Goal: Task Accomplishment & Management: Manage account settings

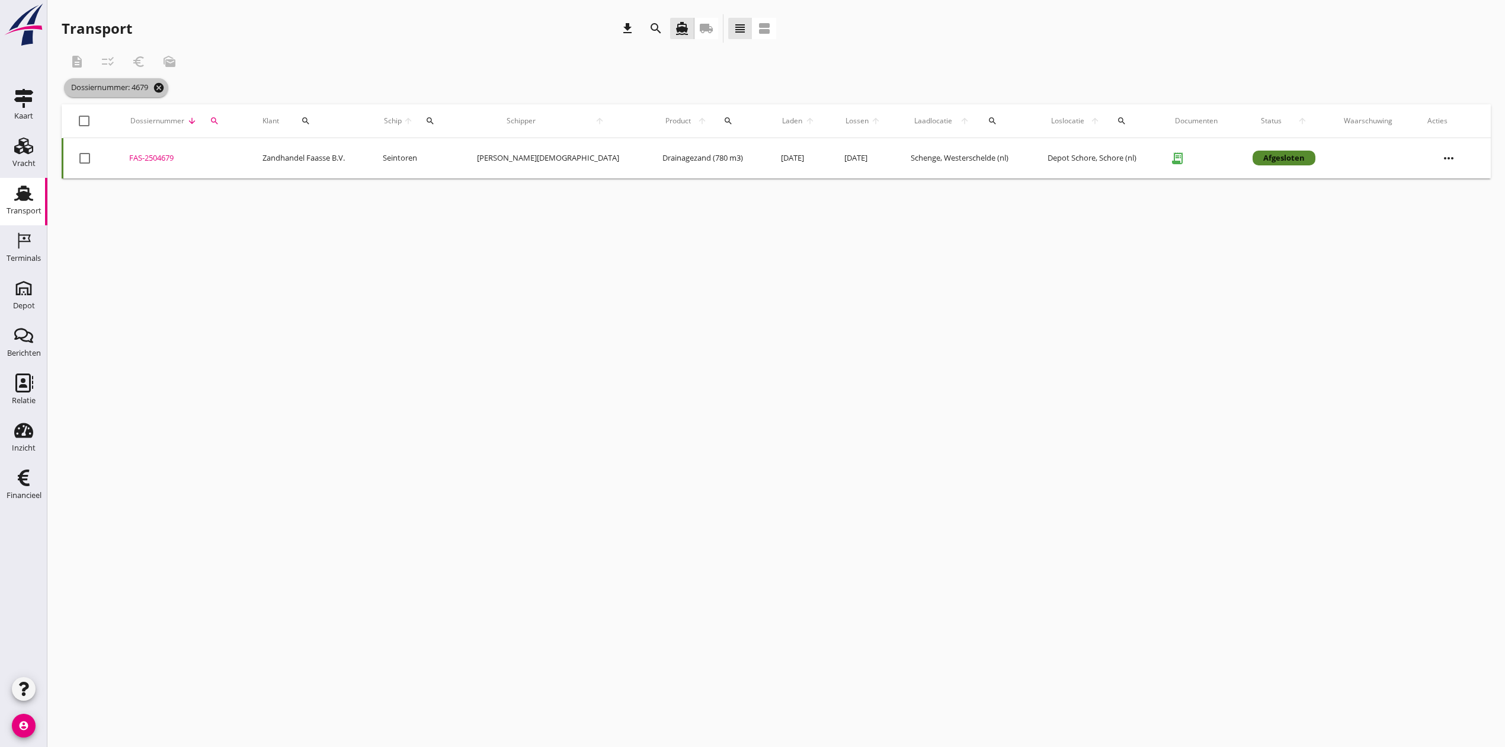
click at [162, 86] on icon "cancel" at bounding box center [159, 88] width 12 height 12
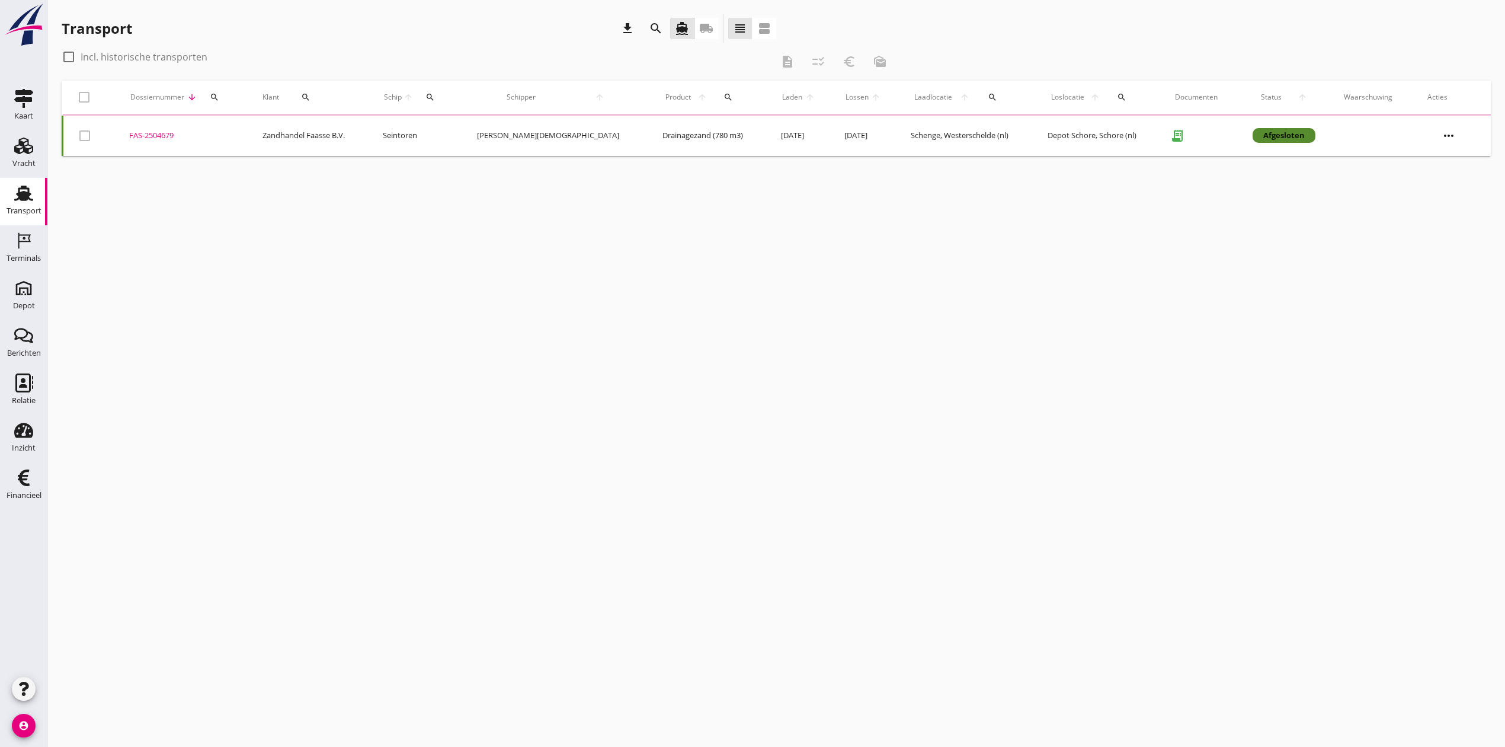
click at [227, 95] on div "search" at bounding box center [215, 96] width 24 height 9
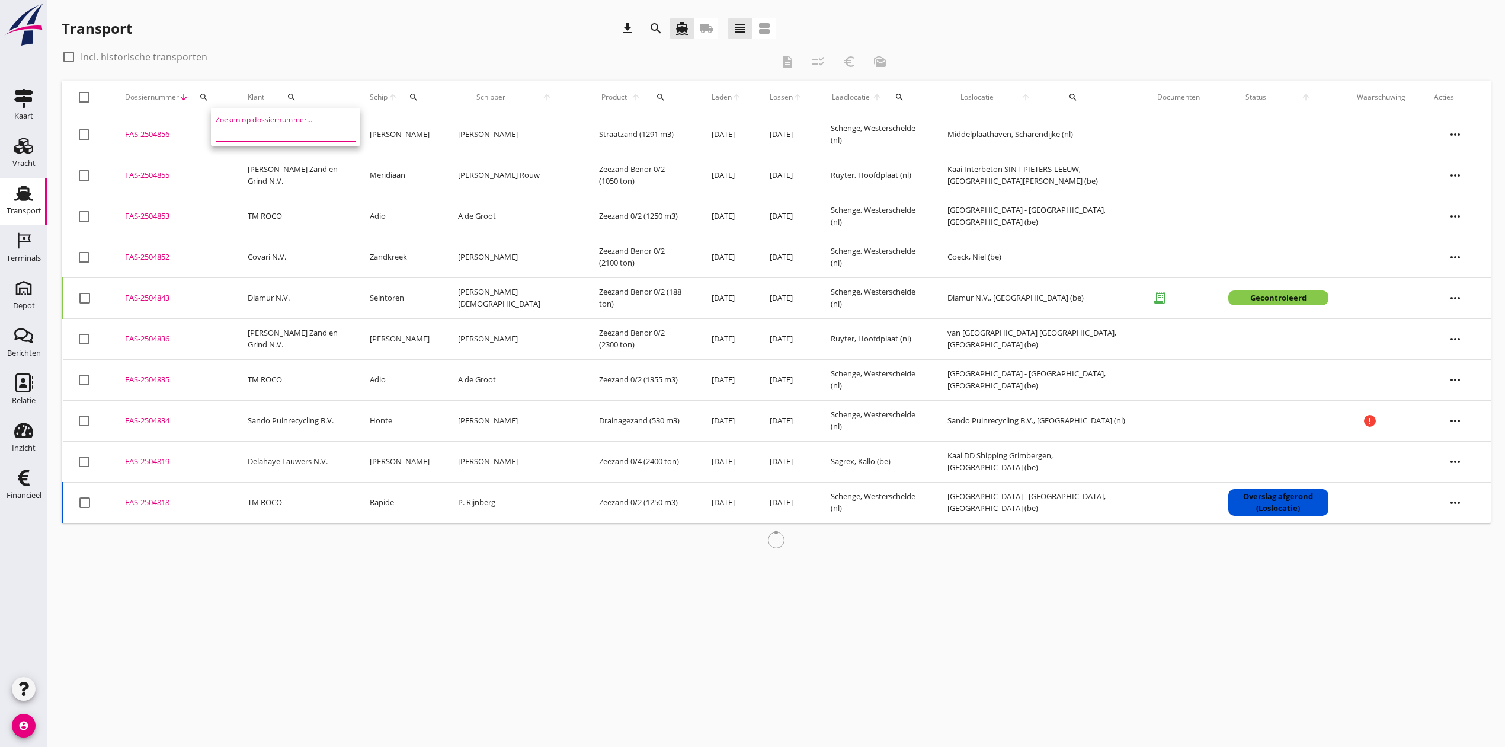
click at [259, 130] on input "Zoeken op dossiernummer..." at bounding box center [277, 131] width 123 height 19
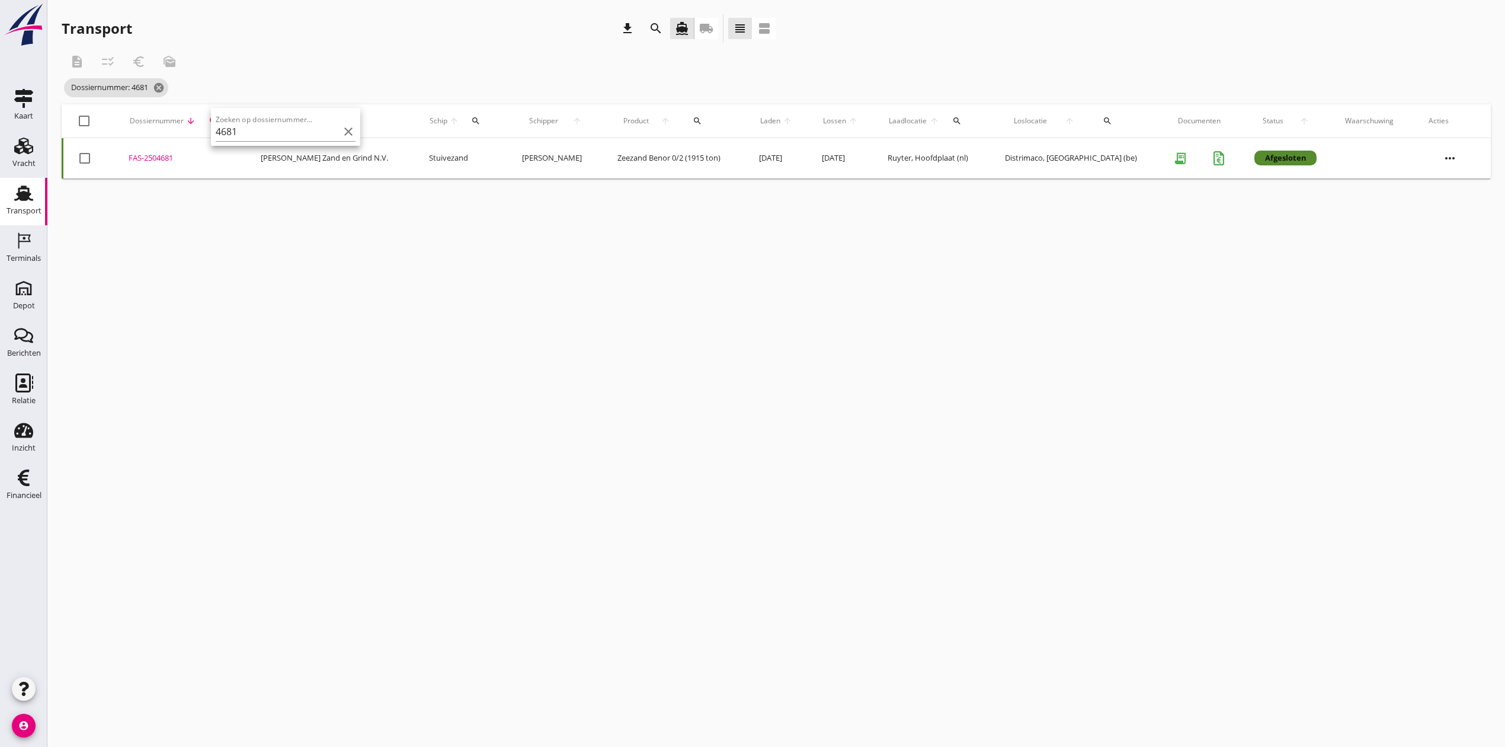
click at [164, 158] on div "FAS-2504681" at bounding box center [181, 158] width 104 height 12
click at [218, 117] on icon "search" at bounding box center [213, 120] width 9 height 9
drag, startPoint x: 245, startPoint y: 156, endPoint x: 225, endPoint y: 160, distance: 19.9
click at [224, 159] on input "4681" at bounding box center [270, 155] width 123 height 19
click at [150, 155] on div "FAS-2504680" at bounding box center [196, 158] width 121 height 12
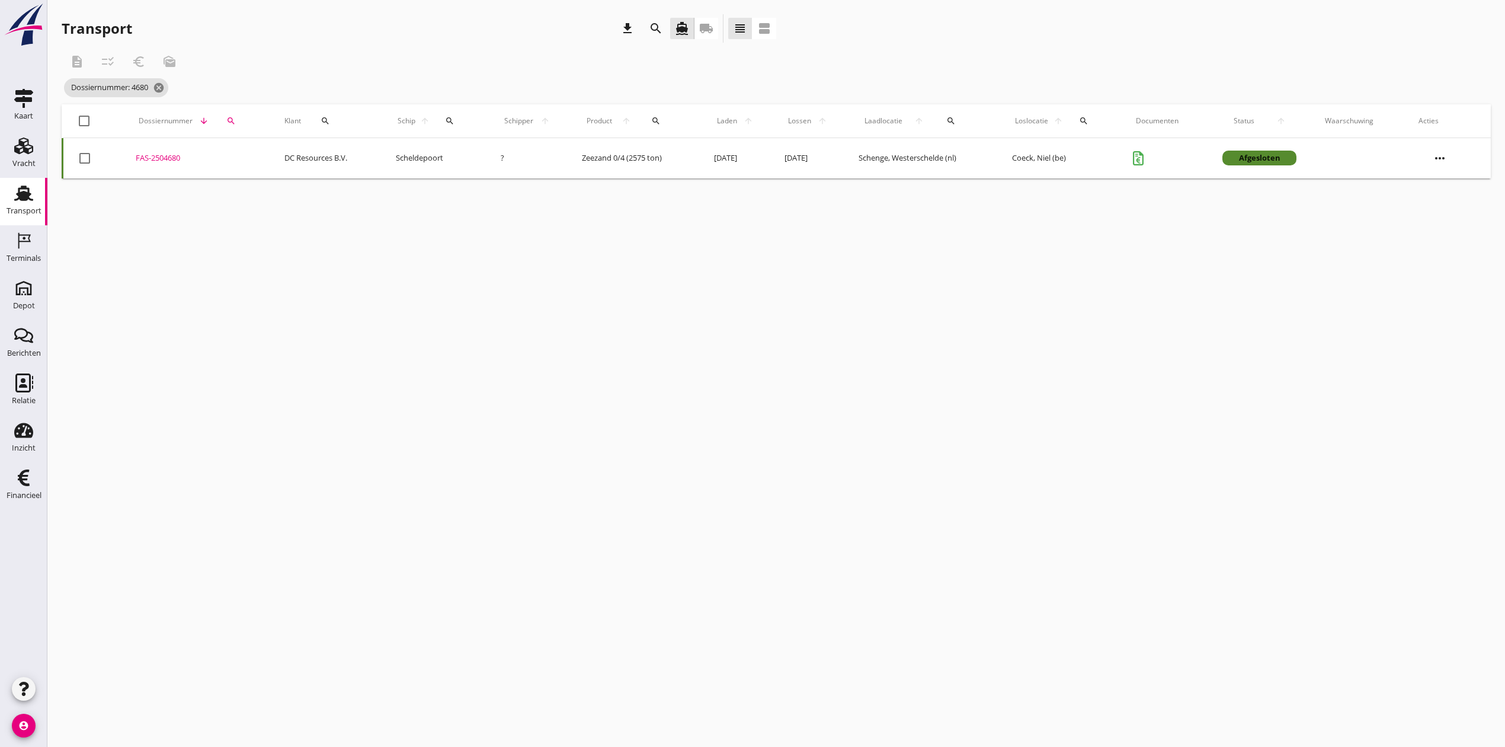
click at [232, 119] on icon "search" at bounding box center [230, 120] width 9 height 9
drag, startPoint x: 231, startPoint y: 159, endPoint x: 174, endPoint y: 162, distance: 56.9
click at [174, 162] on div "Deel track en trace Vracht details Vracht aanpassen Schip wijzigen Vracht kopie…" at bounding box center [752, 373] width 1505 height 747
click at [232, 111] on button "search" at bounding box center [231, 120] width 28 height 21
click at [177, 159] on div "FAS-2504704" at bounding box center [187, 158] width 111 height 12
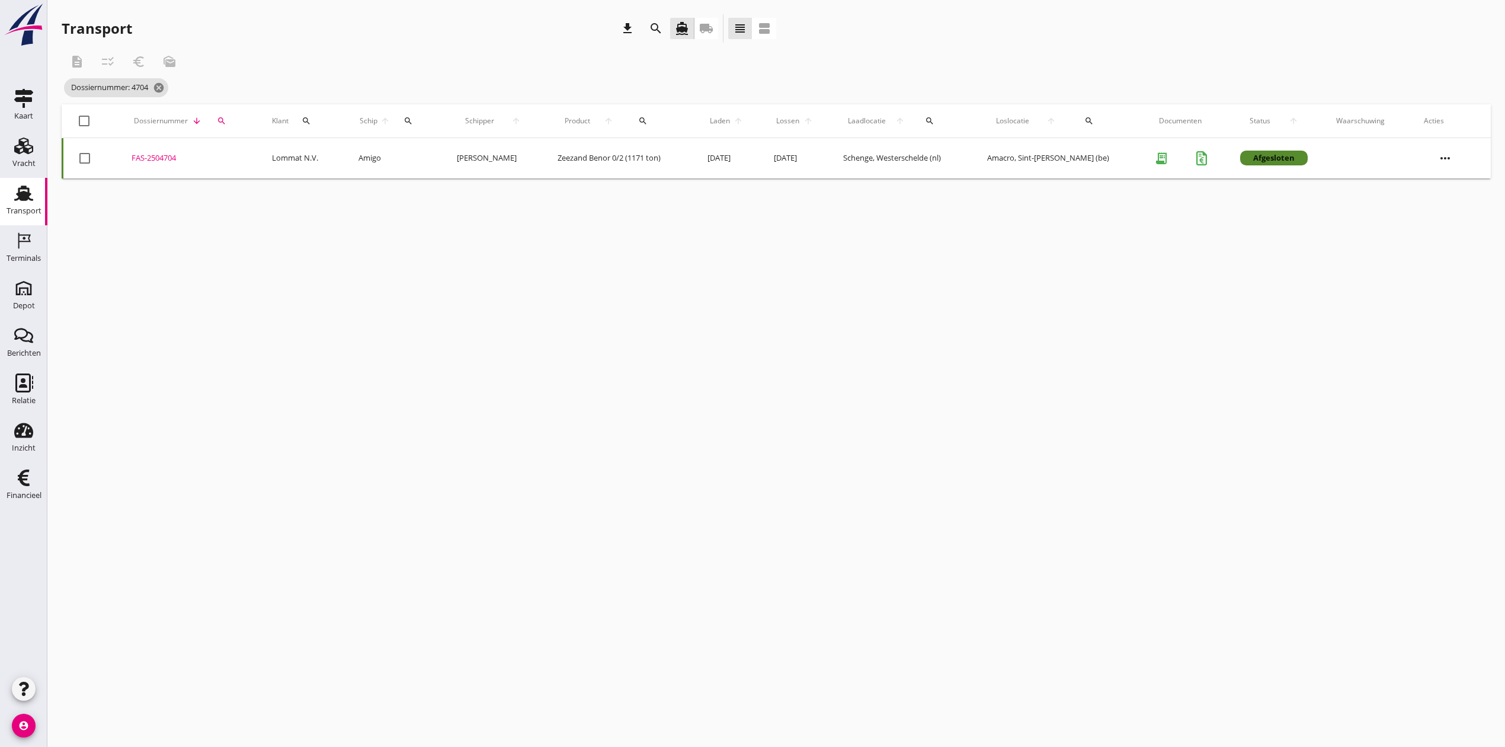
click at [219, 119] on icon "search" at bounding box center [221, 120] width 9 height 9
drag, startPoint x: 239, startPoint y: 155, endPoint x: 228, endPoint y: 155, distance: 11.3
click at [228, 155] on input "4704" at bounding box center [274, 155] width 123 height 19
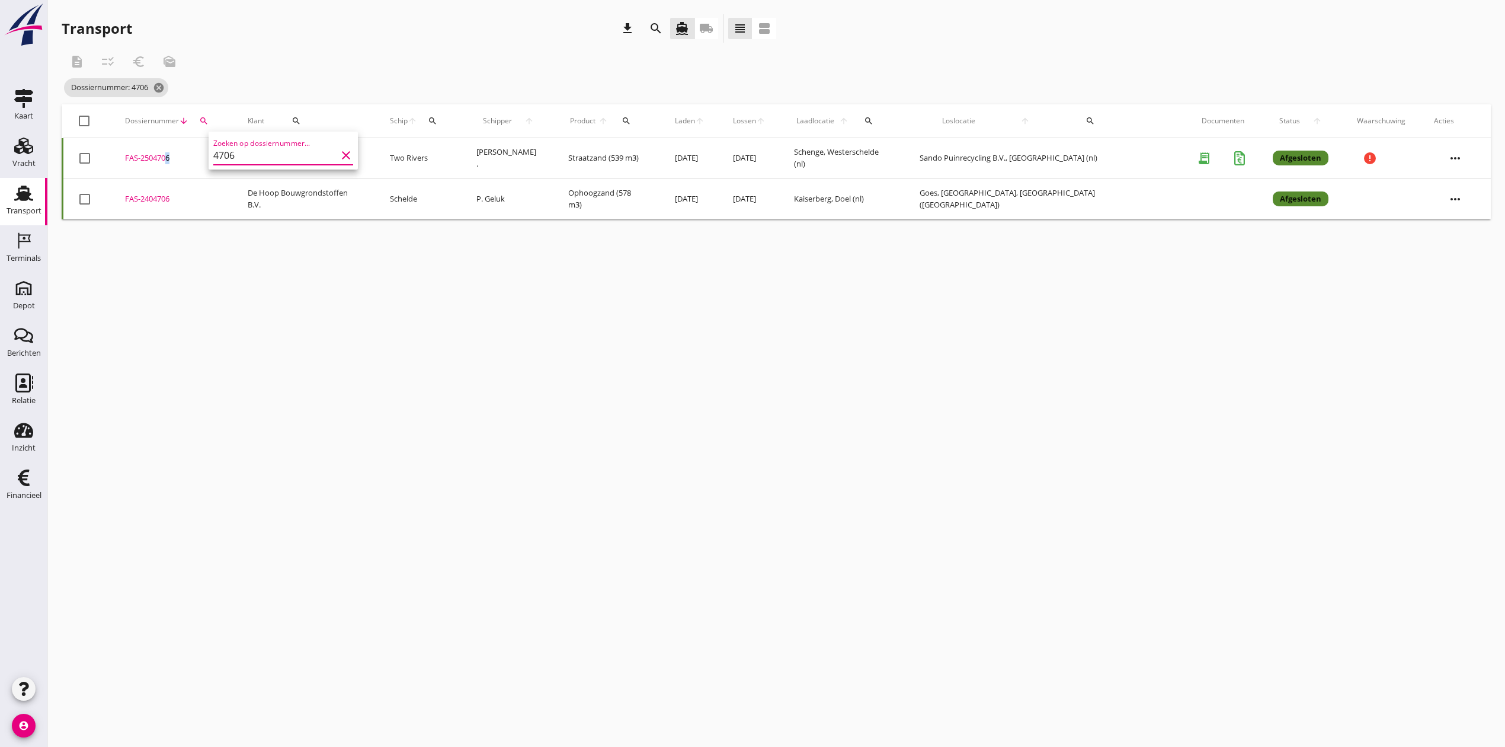
click at [169, 159] on div "FAS-2504706" at bounding box center [172, 158] width 94 height 12
click at [215, 120] on div "search" at bounding box center [203, 120] width 21 height 9
click at [245, 147] on input "4706" at bounding box center [270, 155] width 123 height 19
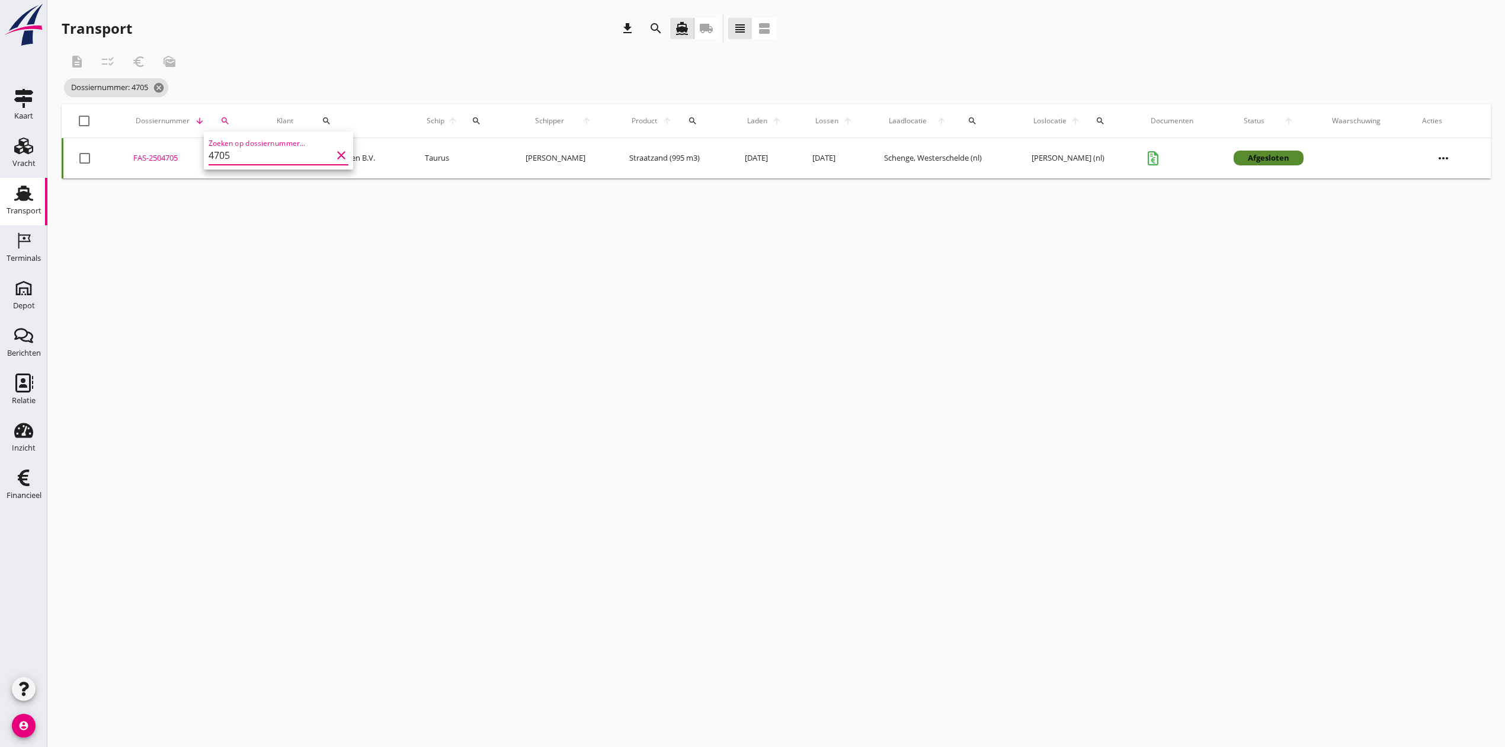
click at [173, 153] on div "FAS-2504705" at bounding box center [190, 158] width 115 height 12
click at [219, 121] on div "search" at bounding box center [225, 120] width 27 height 9
click at [254, 149] on input "4705" at bounding box center [278, 155] width 123 height 19
click at [183, 155] on div "FAS-2504707" at bounding box center [181, 158] width 105 height 12
click at [165, 159] on div "FAS-2504707" at bounding box center [181, 158] width 105 height 12
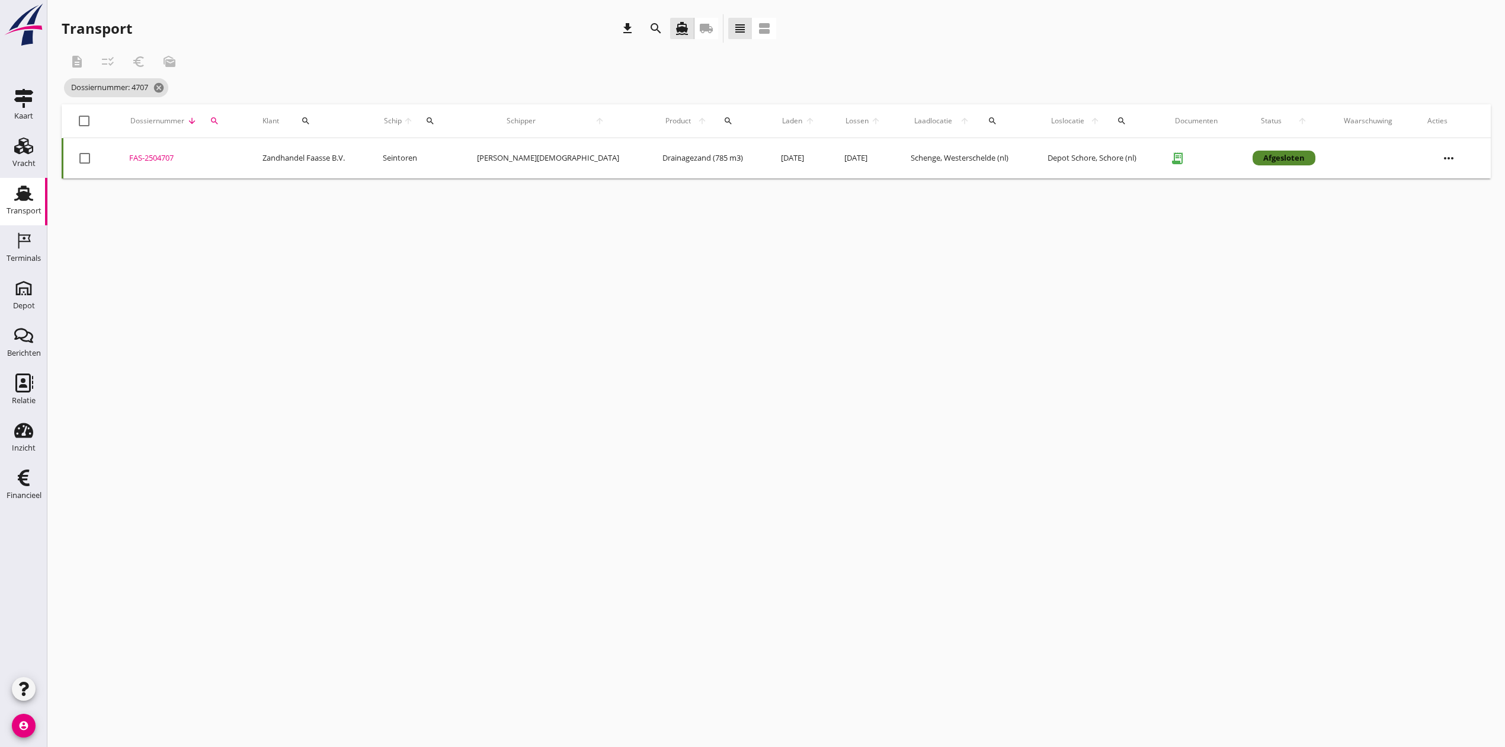
click at [219, 120] on icon "search" at bounding box center [214, 120] width 9 height 9
drag, startPoint x: 245, startPoint y: 157, endPoint x: 231, endPoint y: 157, distance: 14.2
click at [231, 157] on input "4707" at bounding box center [277, 155] width 123 height 19
click at [174, 156] on div "FAS-2504708" at bounding box center [172, 158] width 95 height 12
click at [209, 119] on icon "search" at bounding box center [204, 120] width 9 height 9
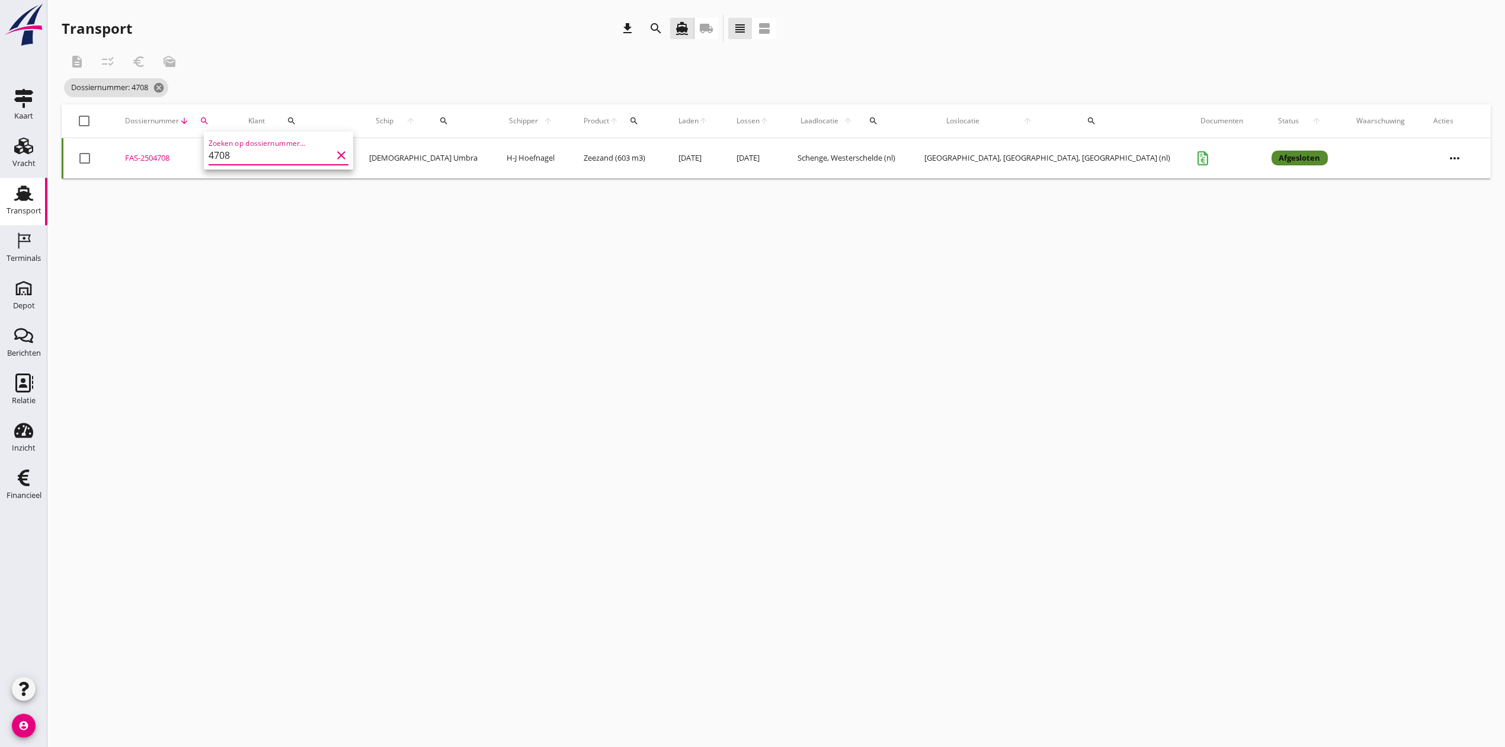
click at [245, 156] on input "4708" at bounding box center [270, 155] width 123 height 19
click at [177, 154] on div "FAS-2504709" at bounding box center [184, 158] width 108 height 12
click at [217, 122] on icon "search" at bounding box center [217, 120] width 9 height 9
drag, startPoint x: 232, startPoint y: 157, endPoint x: 224, endPoint y: 157, distance: 8.3
click at [224, 157] on input "4709" at bounding box center [274, 155] width 123 height 19
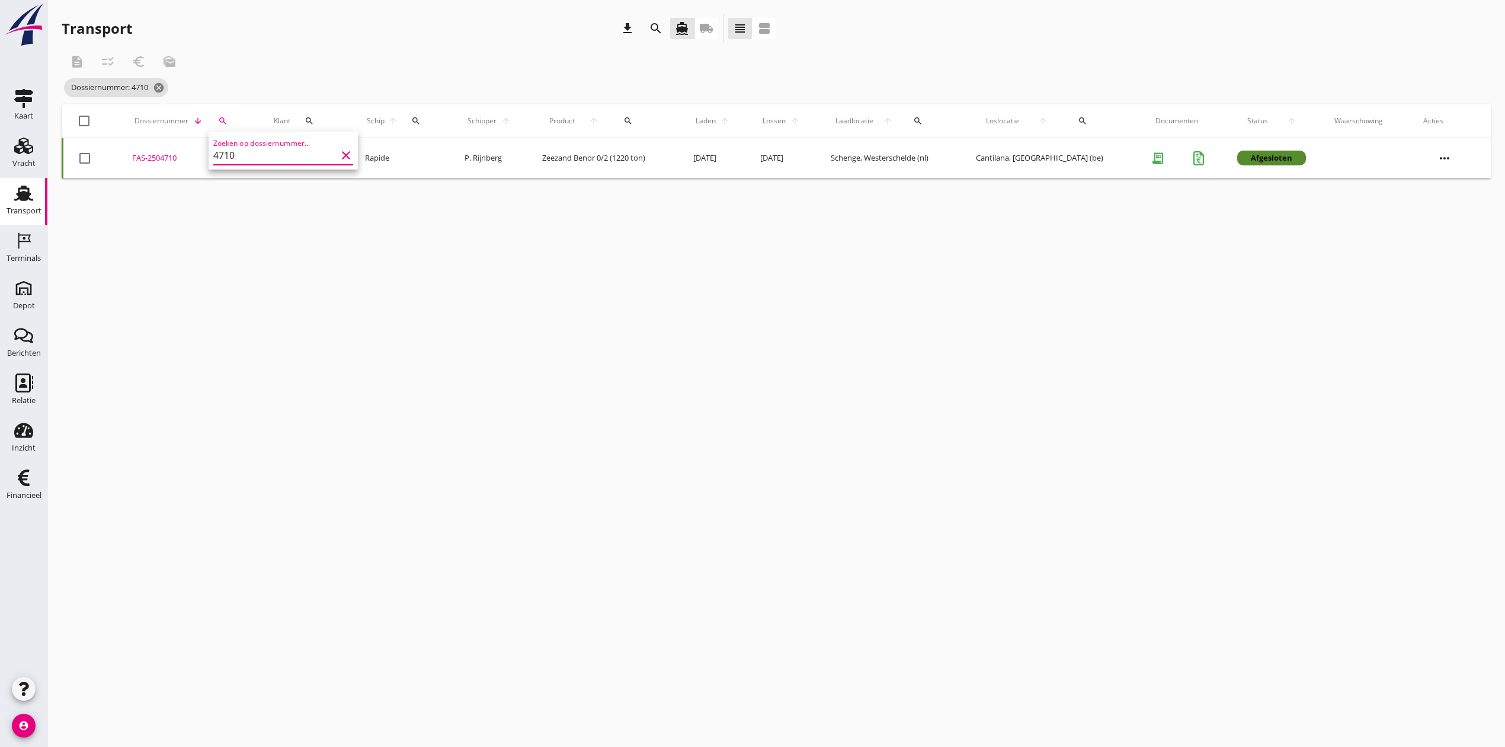
click at [174, 155] on div "FAS-2504710" at bounding box center [188, 158] width 113 height 12
click at [218, 121] on icon "search" at bounding box center [222, 120] width 9 height 9
drag, startPoint x: 240, startPoint y: 156, endPoint x: 226, endPoint y: 157, distance: 14.2
click at [226, 157] on input "4710" at bounding box center [275, 155] width 123 height 19
click at [176, 152] on div "FAS-2504712" at bounding box center [174, 158] width 97 height 12
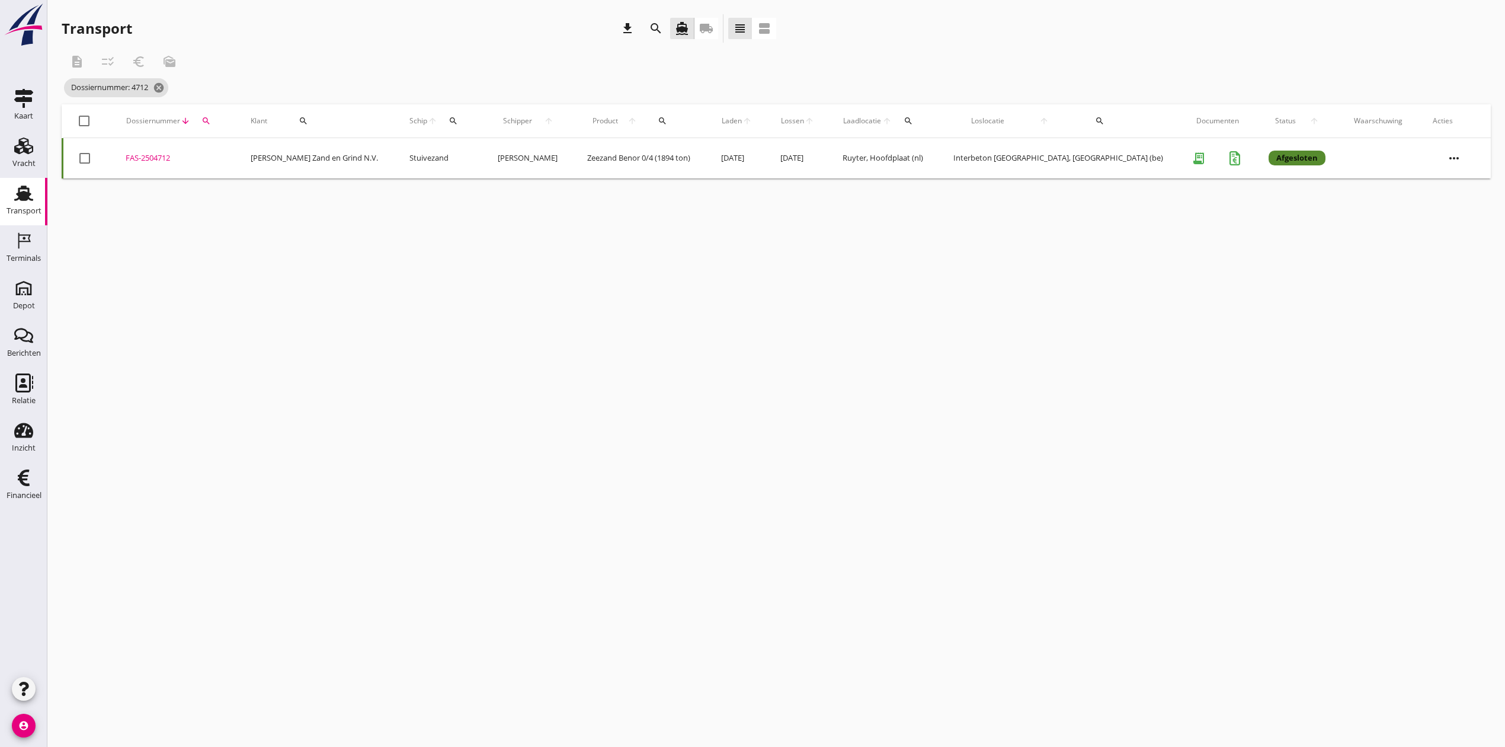
click at [206, 116] on div "search" at bounding box center [206, 120] width 22 height 9
drag, startPoint x: 236, startPoint y: 158, endPoint x: 220, endPoint y: 159, distance: 15.5
click at [220, 159] on input "4712" at bounding box center [267, 155] width 123 height 19
click at [159, 153] on div "FAS-2504710" at bounding box center [188, 158] width 113 height 12
click at [228, 117] on div "search" at bounding box center [223, 120] width 26 height 9
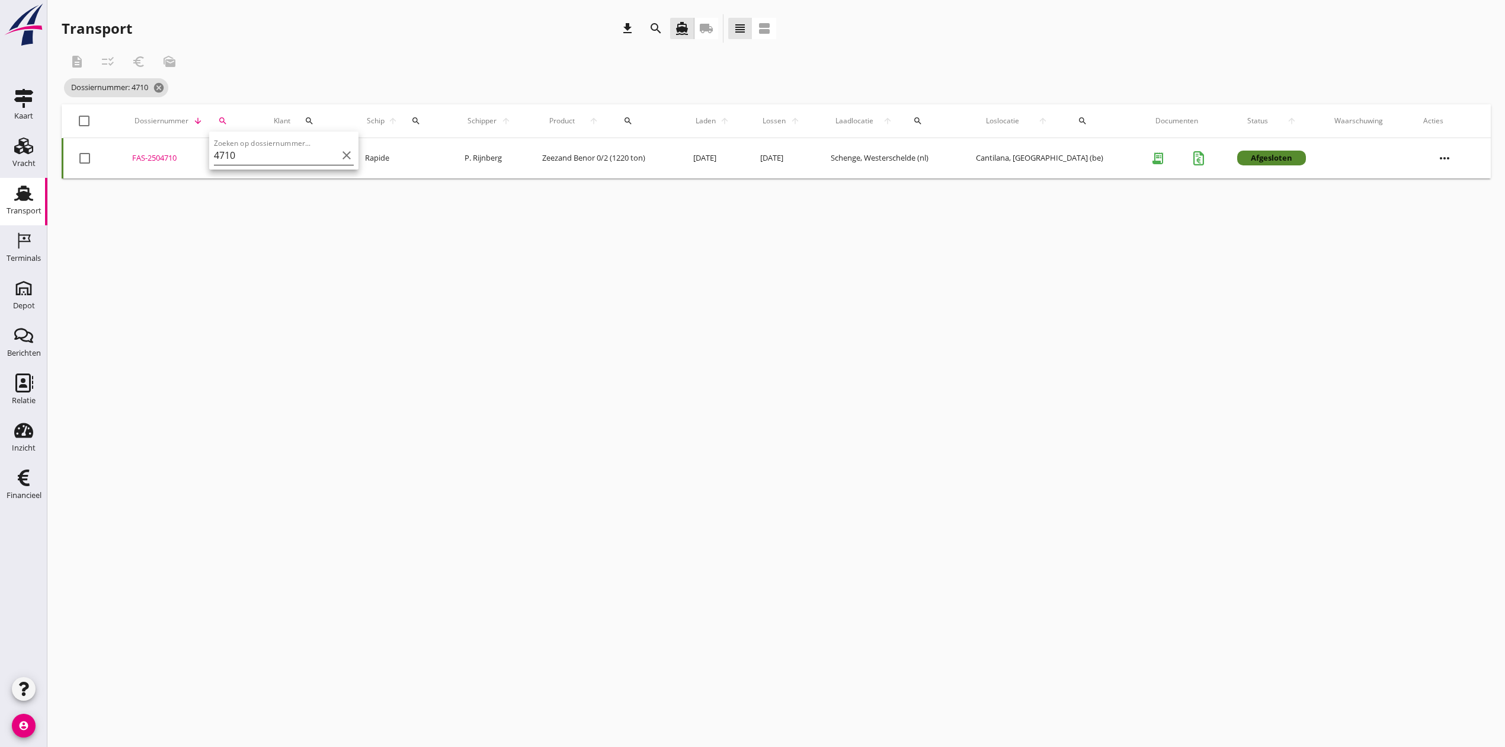
click at [252, 153] on input "4710" at bounding box center [275, 155] width 123 height 19
type input "4711"
click at [174, 152] on div "FAS-2504711" at bounding box center [181, 158] width 105 height 12
click at [159, 86] on icon "cancel" at bounding box center [159, 88] width 12 height 12
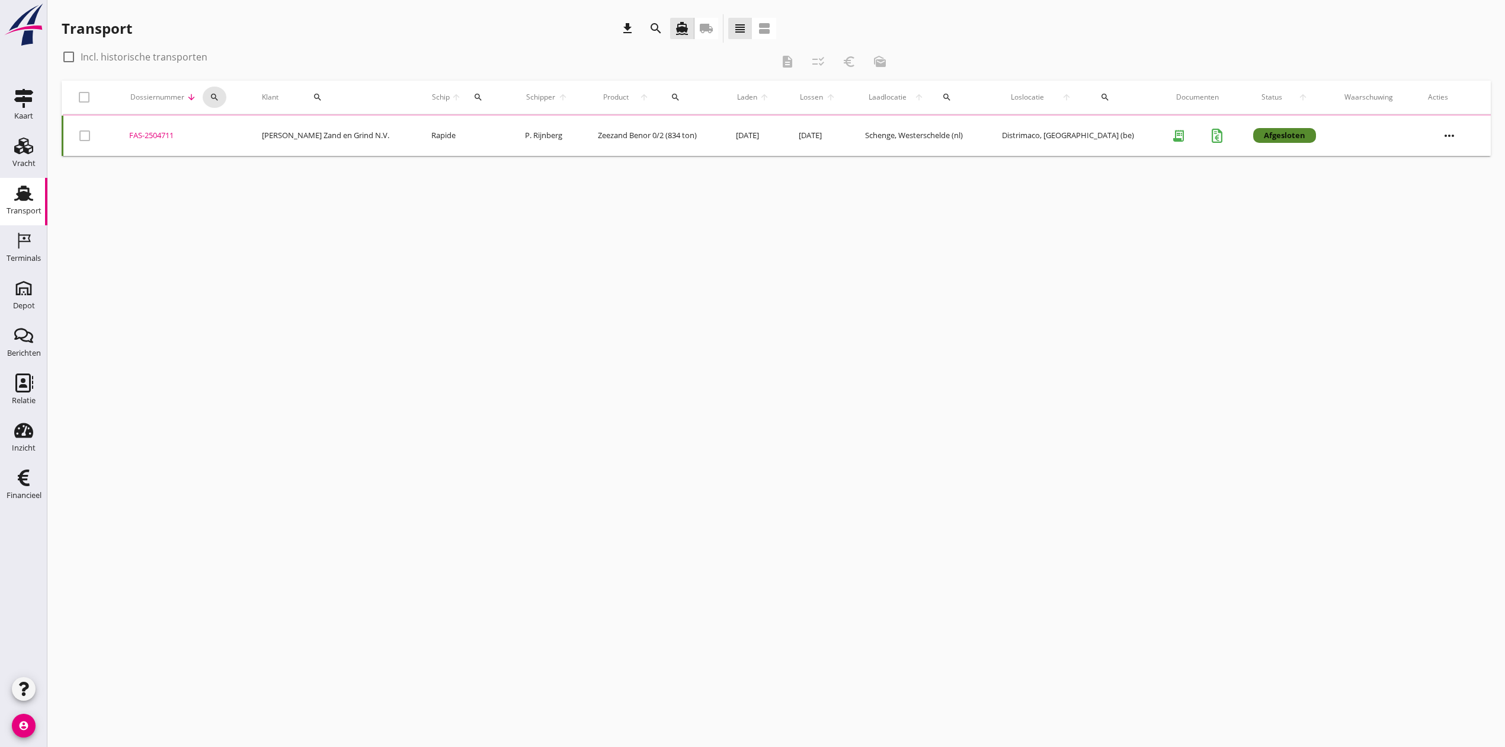
click at [220, 88] on button "search" at bounding box center [215, 97] width 24 height 21
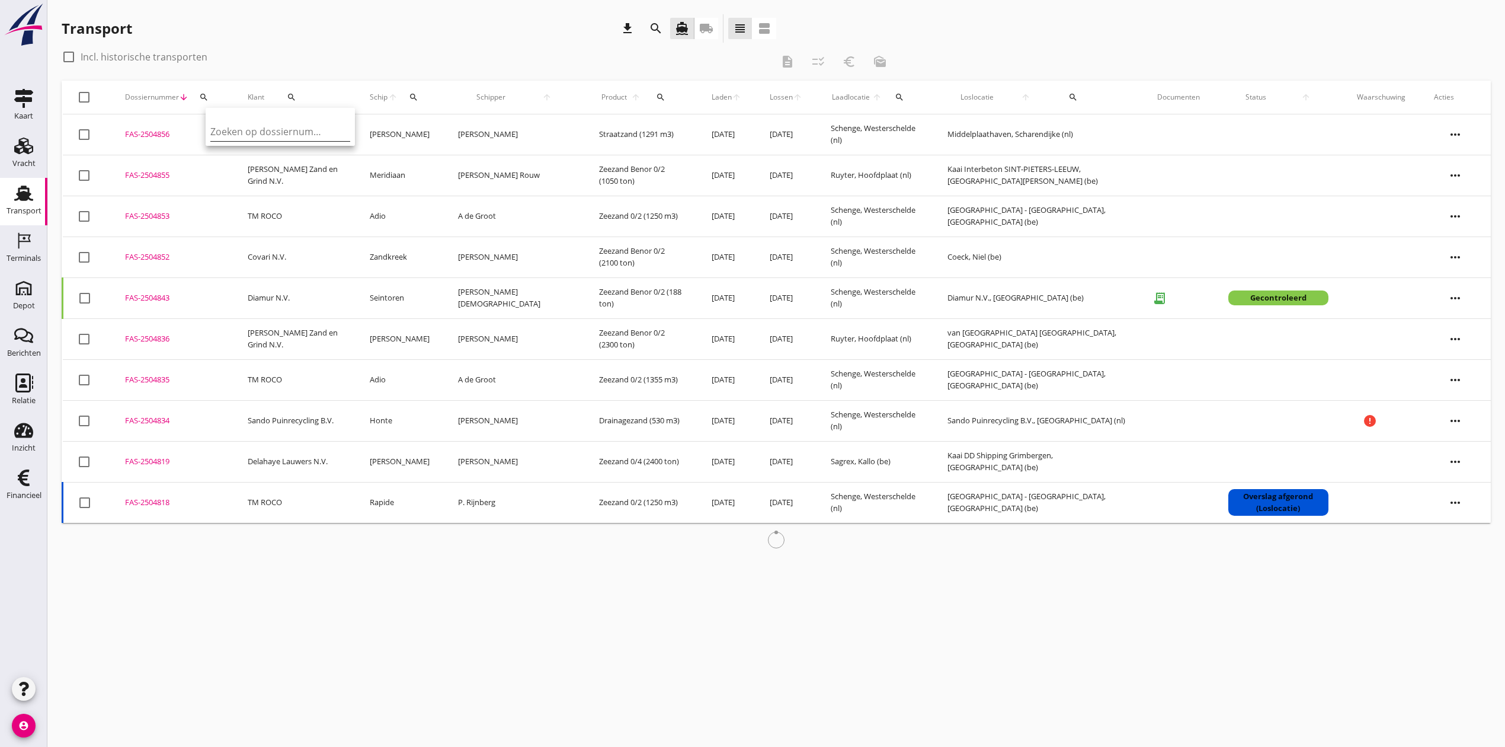
click at [231, 136] on input "Zoeken op dossiernummer..." at bounding box center [271, 131] width 123 height 19
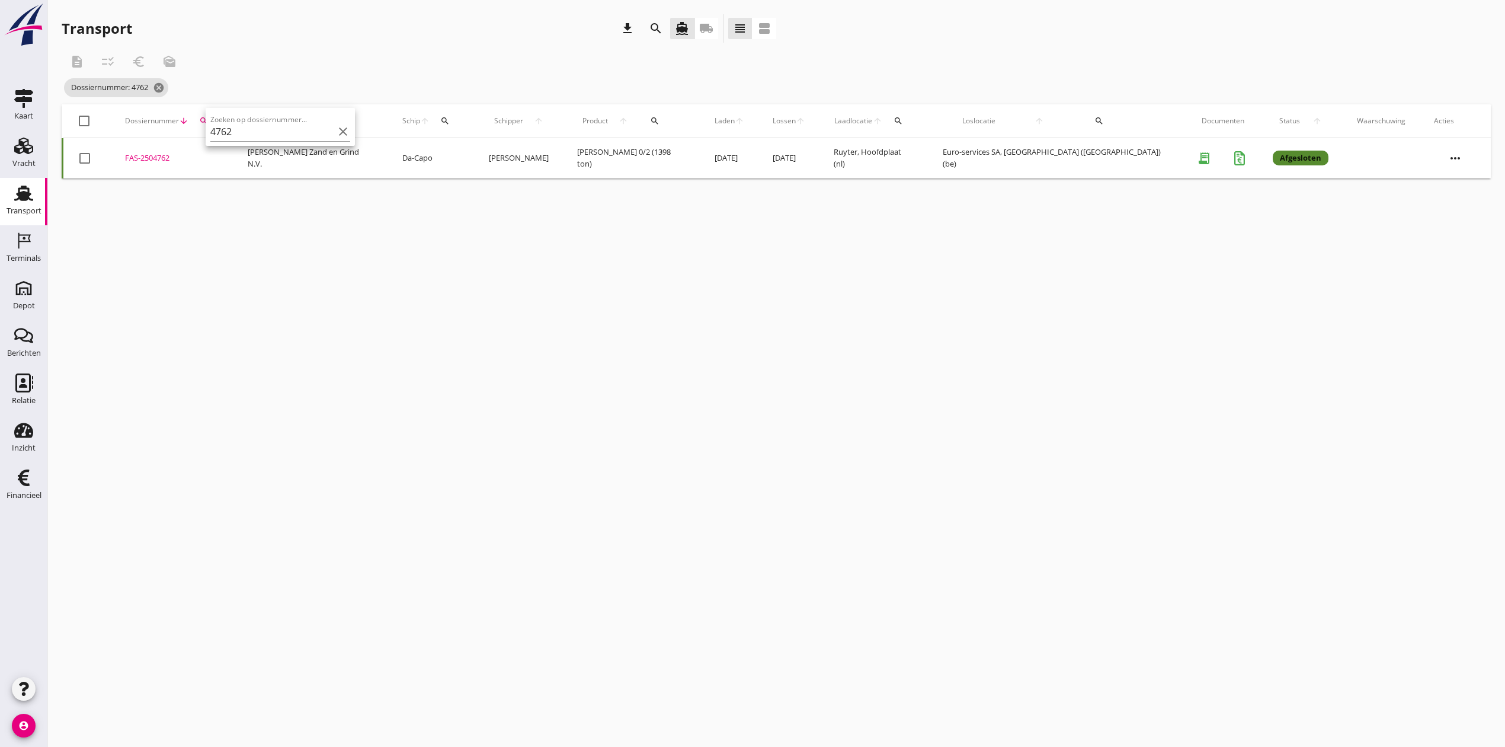
click at [158, 159] on div "FAS-2504762" at bounding box center [172, 158] width 94 height 12
click at [209, 117] on icon "search" at bounding box center [203, 120] width 9 height 9
click at [262, 159] on input "4762" at bounding box center [264, 155] width 123 height 19
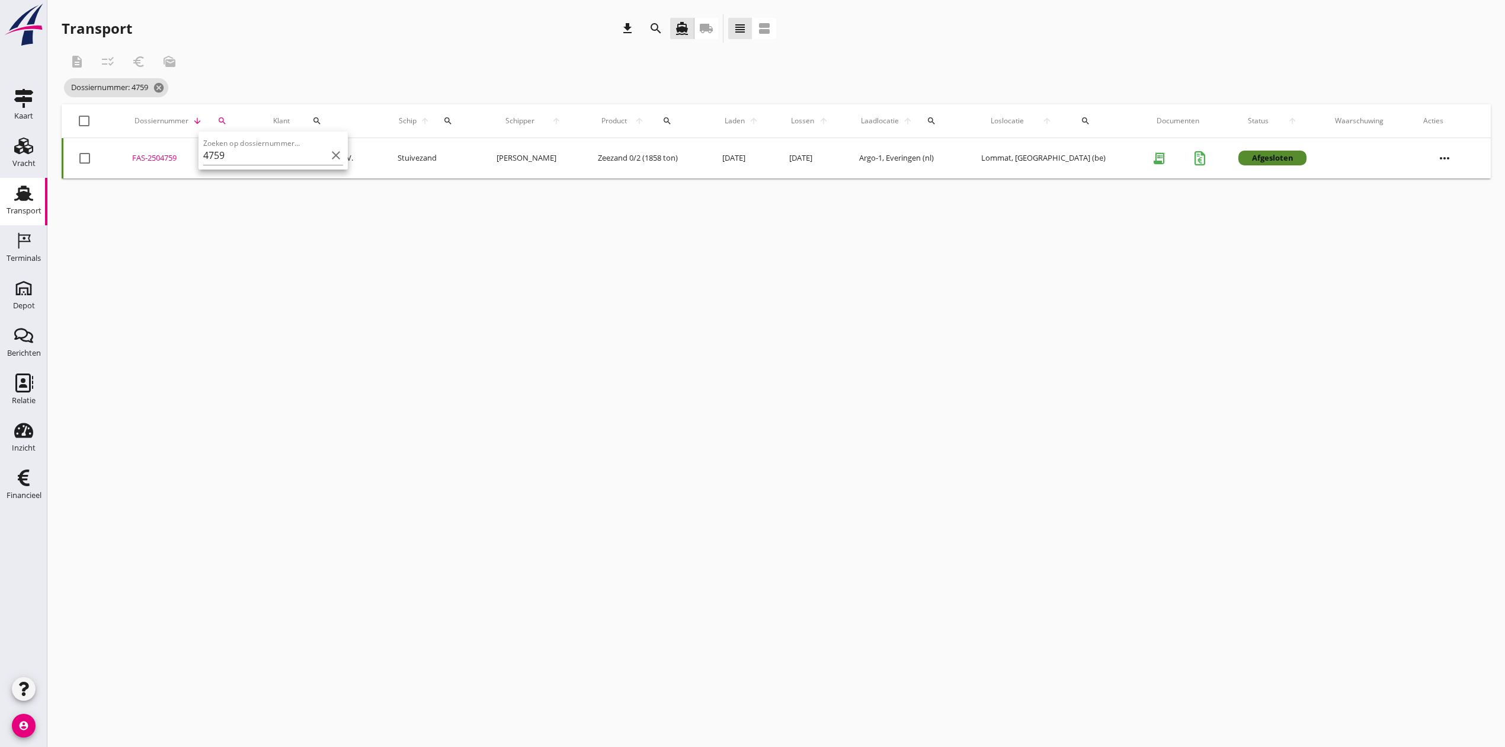
click at [164, 154] on div "FAS-2504759" at bounding box center [188, 158] width 113 height 12
click at [229, 126] on button "search" at bounding box center [222, 120] width 26 height 21
click at [256, 157] on input "4759" at bounding box center [277, 155] width 123 height 19
drag, startPoint x: 263, startPoint y: 152, endPoint x: 226, endPoint y: 152, distance: 37.3
click at [226, 152] on input "4759" at bounding box center [277, 155] width 123 height 19
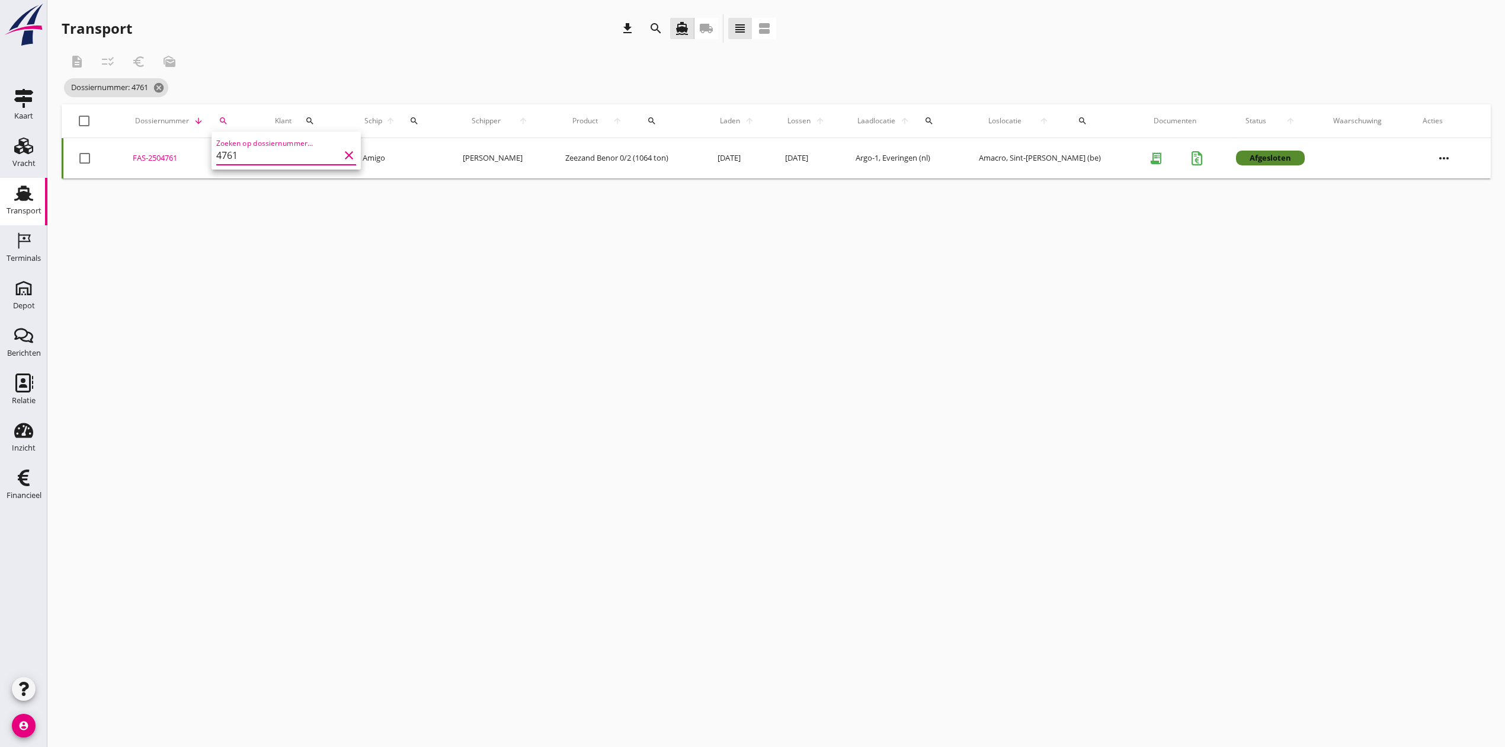
click at [161, 157] on div "FAS-2504761" at bounding box center [190, 158] width 114 height 12
click at [225, 121] on icon "search" at bounding box center [223, 120] width 9 height 9
drag, startPoint x: 269, startPoint y: 152, endPoint x: 228, endPoint y: 153, distance: 40.9
click at [228, 153] on input "4761" at bounding box center [277, 155] width 123 height 19
click at [167, 152] on div "FAS-2504760" at bounding box center [188, 158] width 113 height 12
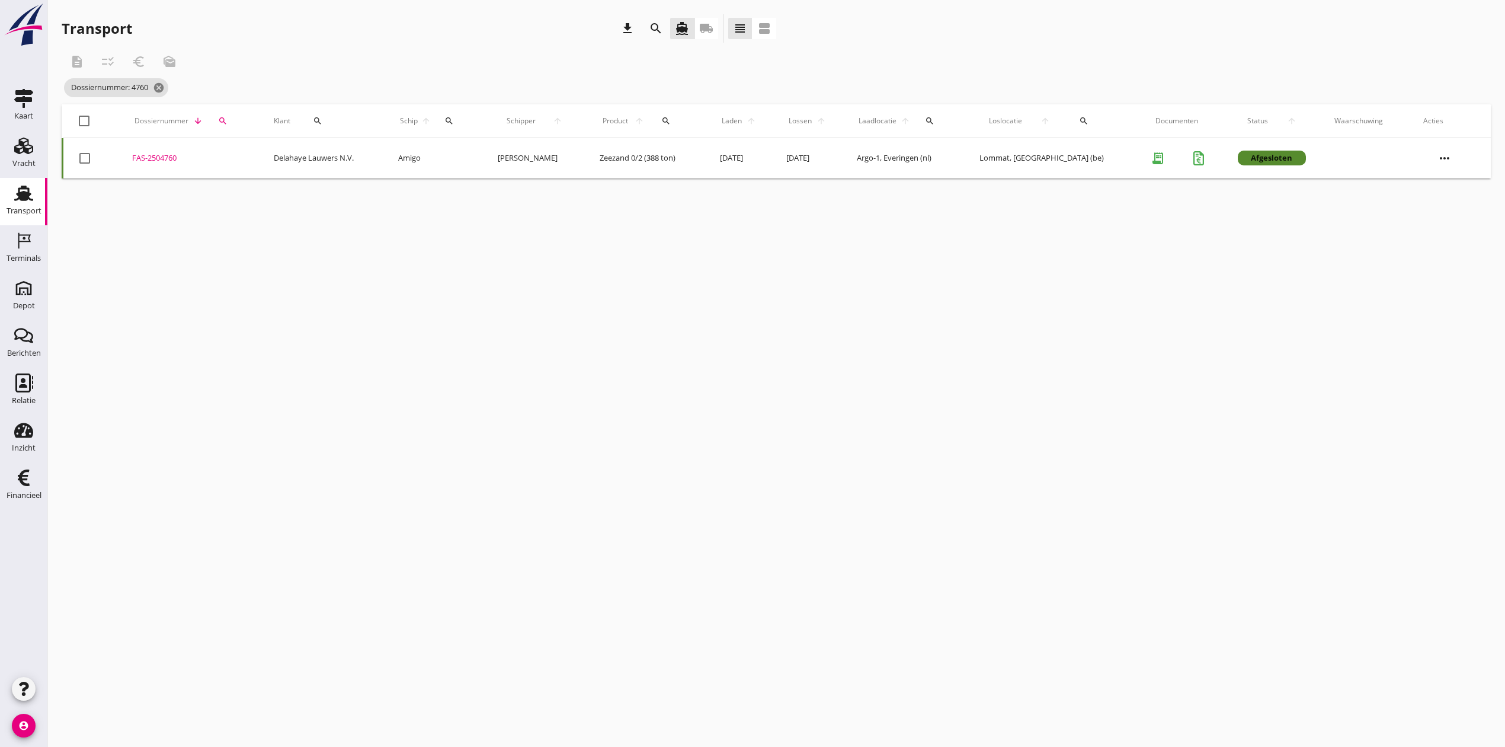
click at [228, 124] on icon "search" at bounding box center [222, 120] width 9 height 9
drag, startPoint x: 245, startPoint y: 156, endPoint x: 231, endPoint y: 155, distance: 14.9
click at [231, 155] on input "4760" at bounding box center [280, 155] width 123 height 19
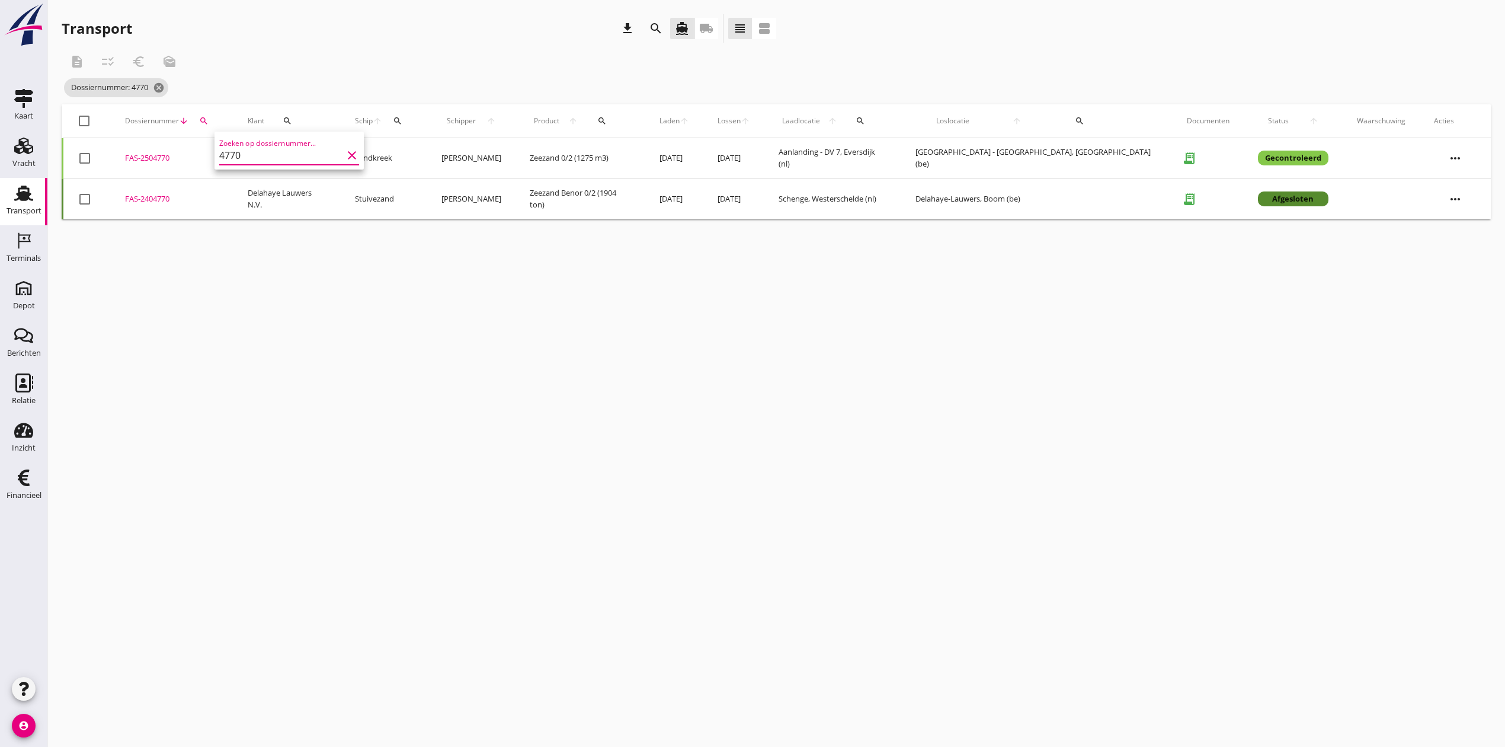
click at [168, 152] on div "FAS-2504770" at bounding box center [172, 158] width 94 height 12
click at [209, 121] on icon "search" at bounding box center [203, 120] width 9 height 9
drag, startPoint x: 235, startPoint y: 151, endPoint x: 217, endPoint y: 152, distance: 17.9
click at [217, 152] on input "4770" at bounding box center [265, 155] width 123 height 19
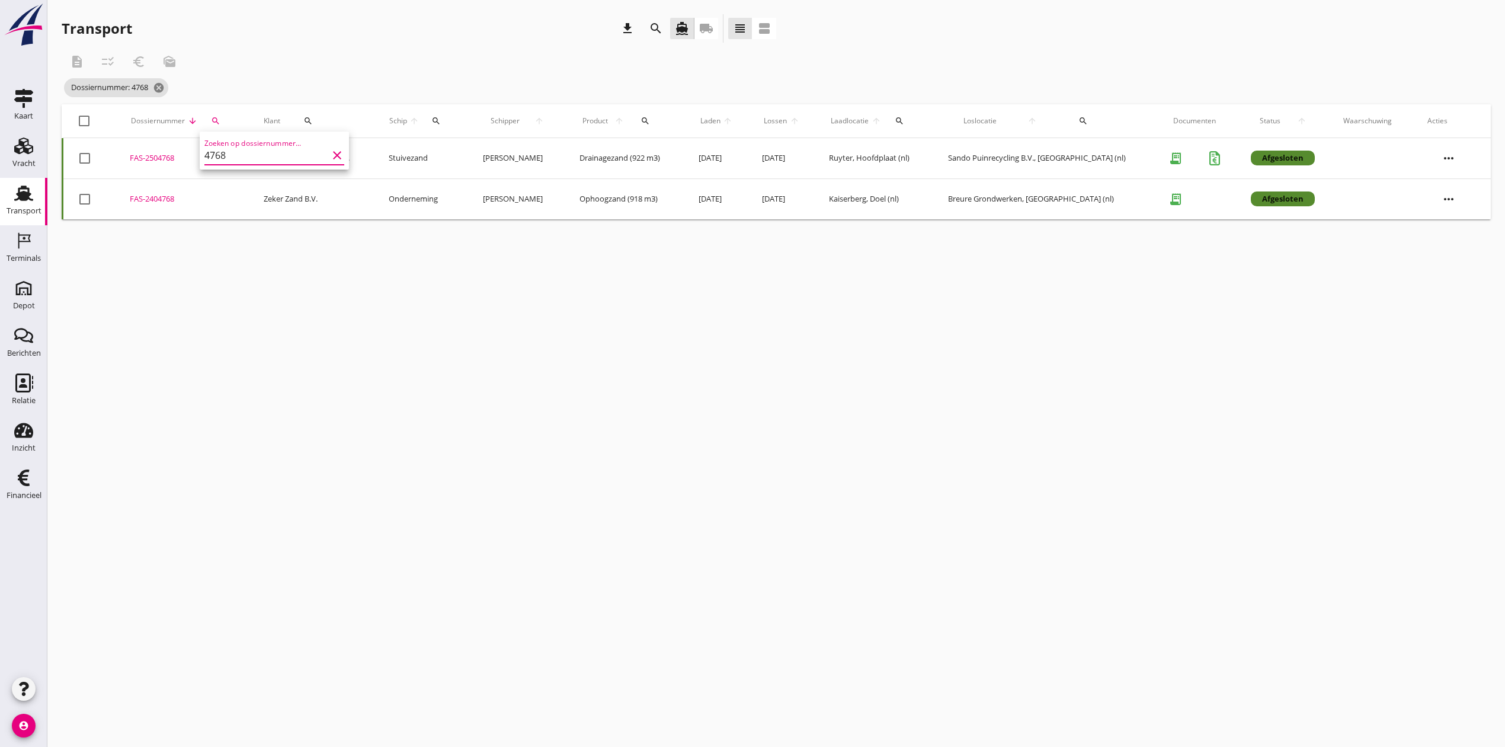
click at [162, 154] on div "FAS-2504768" at bounding box center [182, 158] width 105 height 12
click at [216, 114] on button "search" at bounding box center [215, 120] width 24 height 21
drag, startPoint x: 236, startPoint y: 154, endPoint x: 219, endPoint y: 154, distance: 16.6
click at [219, 154] on input "4768" at bounding box center [270, 155] width 123 height 19
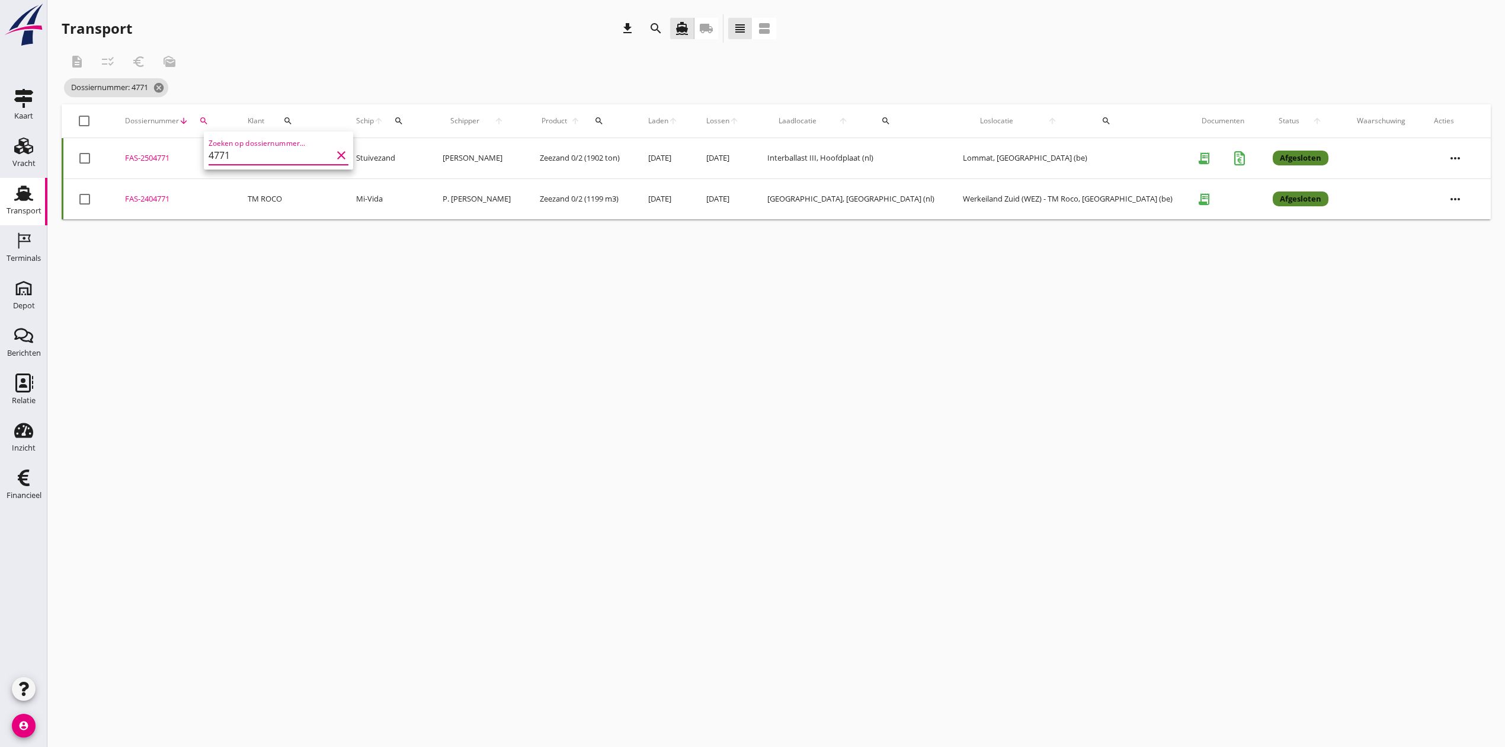
click at [172, 159] on div "FAS-2504771" at bounding box center [172, 158] width 94 height 12
click at [287, 258] on div "cancel You are impersonating another user. Transport download search directions…" at bounding box center [776, 373] width 1458 height 747
click at [165, 84] on icon "cancel" at bounding box center [159, 88] width 12 height 12
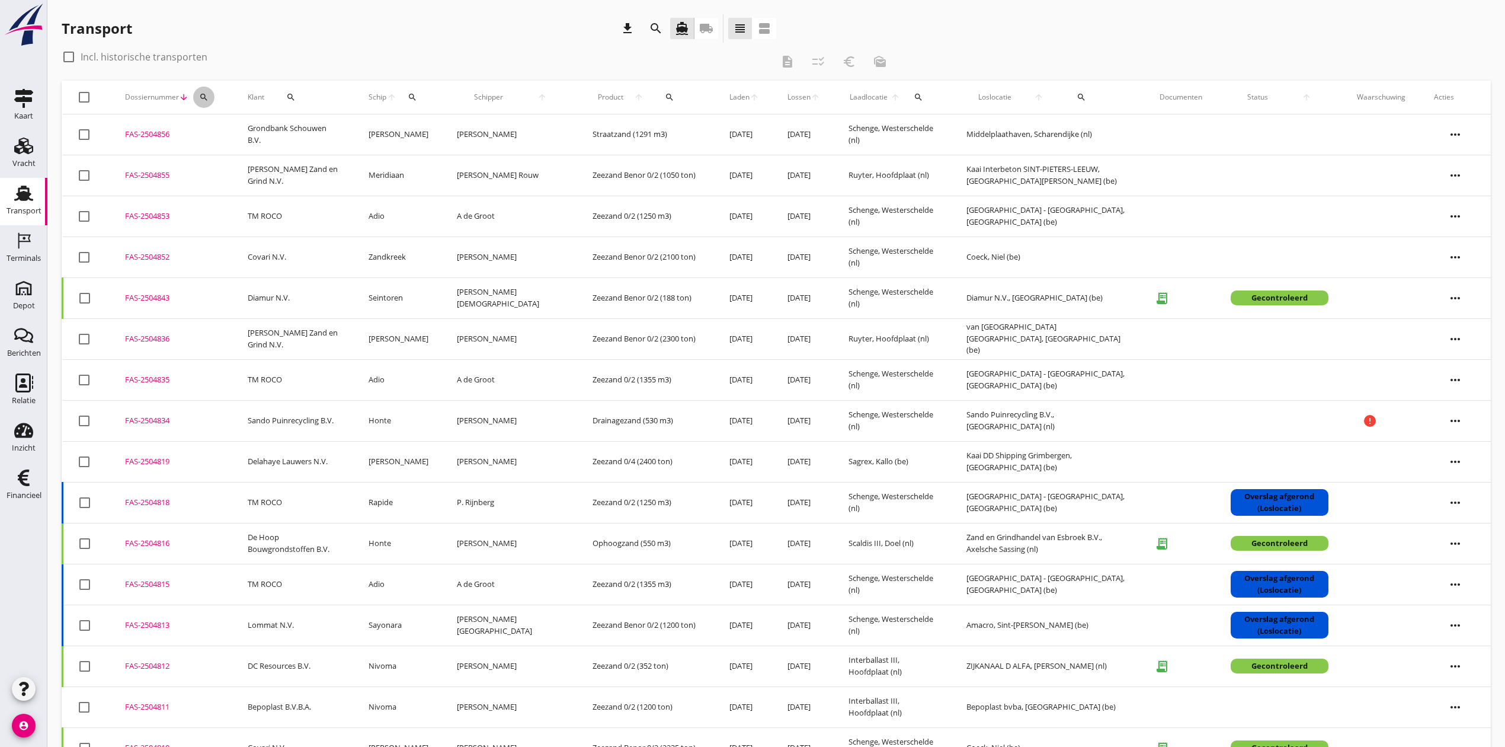
click at [202, 98] on icon "search" at bounding box center [203, 96] width 9 height 9
click at [228, 133] on input "Zoeken op dossiernummer..." at bounding box center [258, 131] width 123 height 19
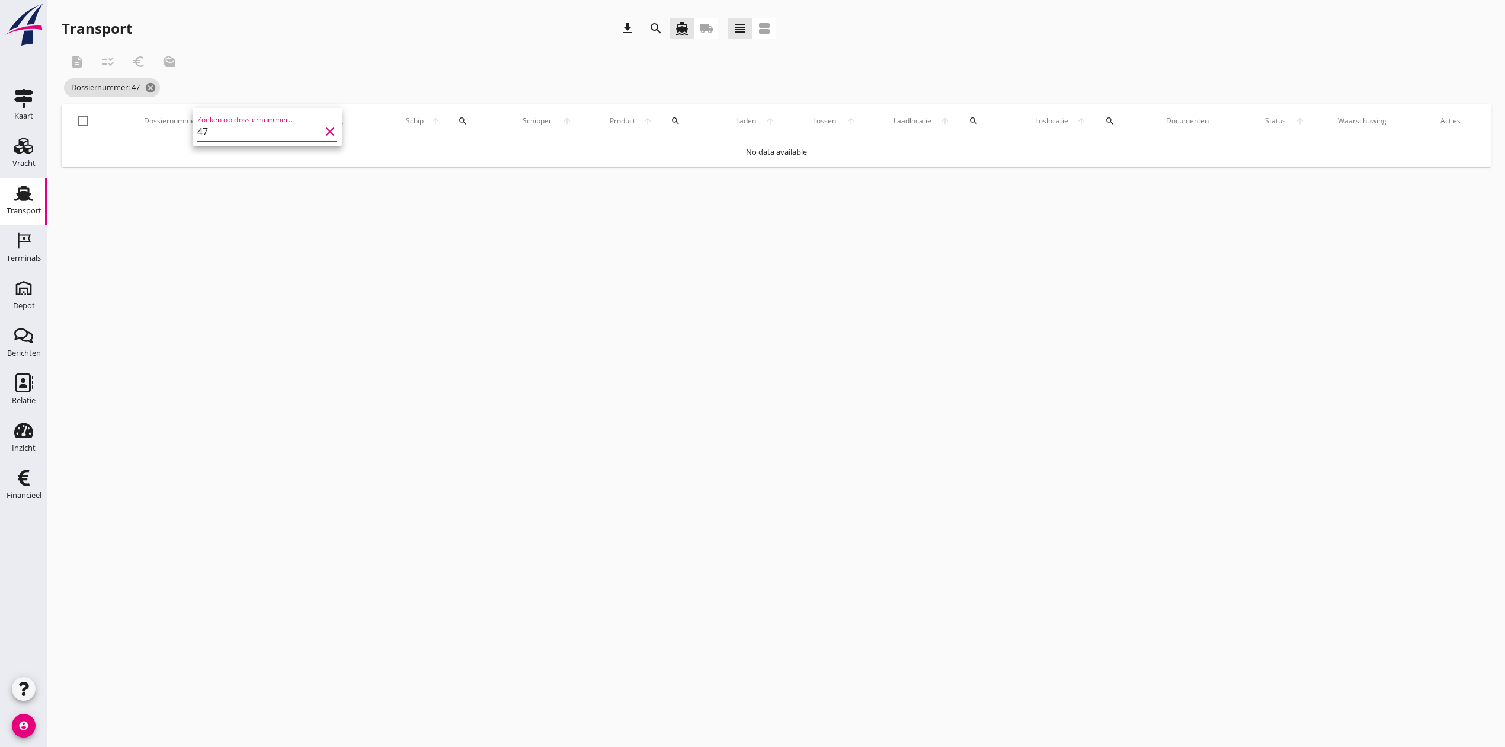
type input "4"
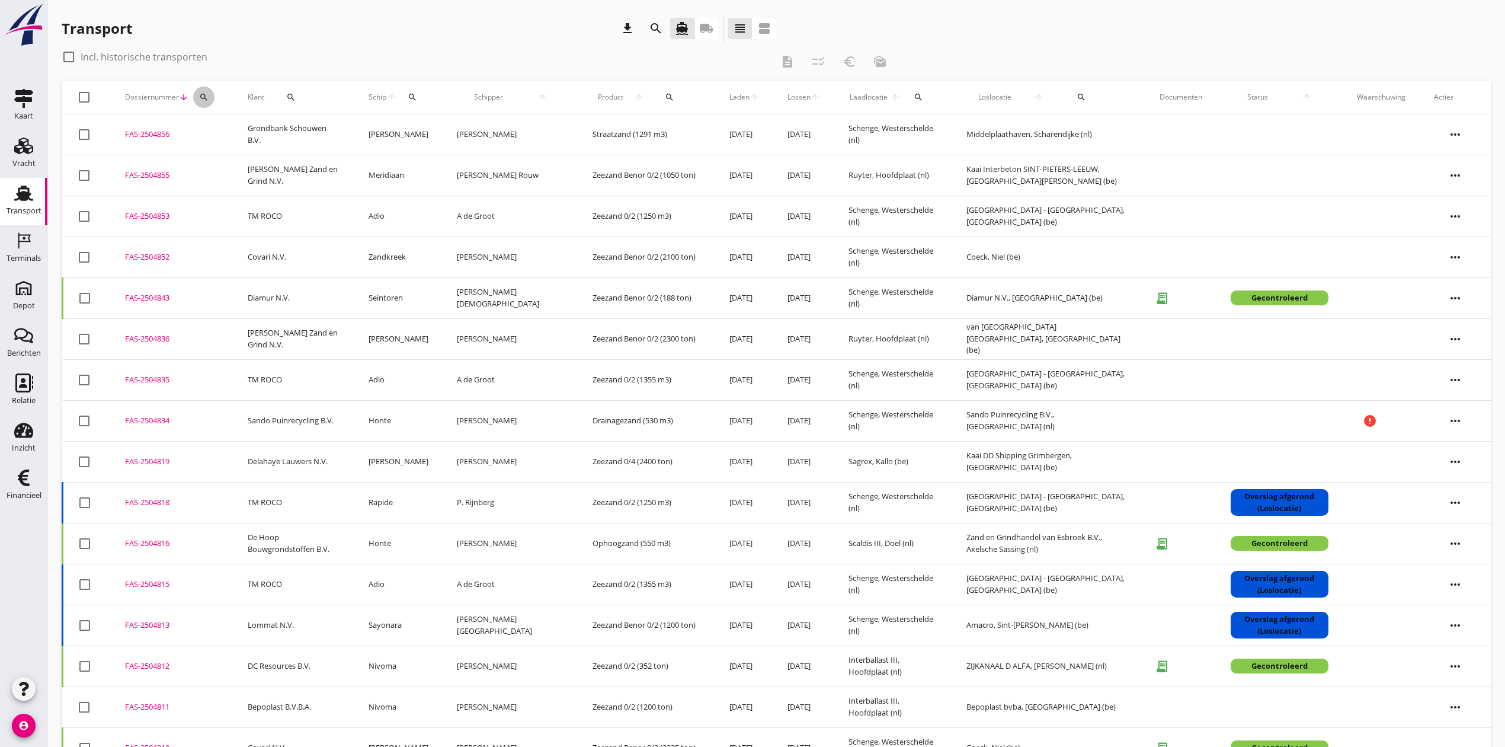
click at [209, 88] on button "search" at bounding box center [203, 97] width 21 height 21
click at [235, 133] on input "Zoeken op dossiernummer..." at bounding box center [258, 131] width 123 height 19
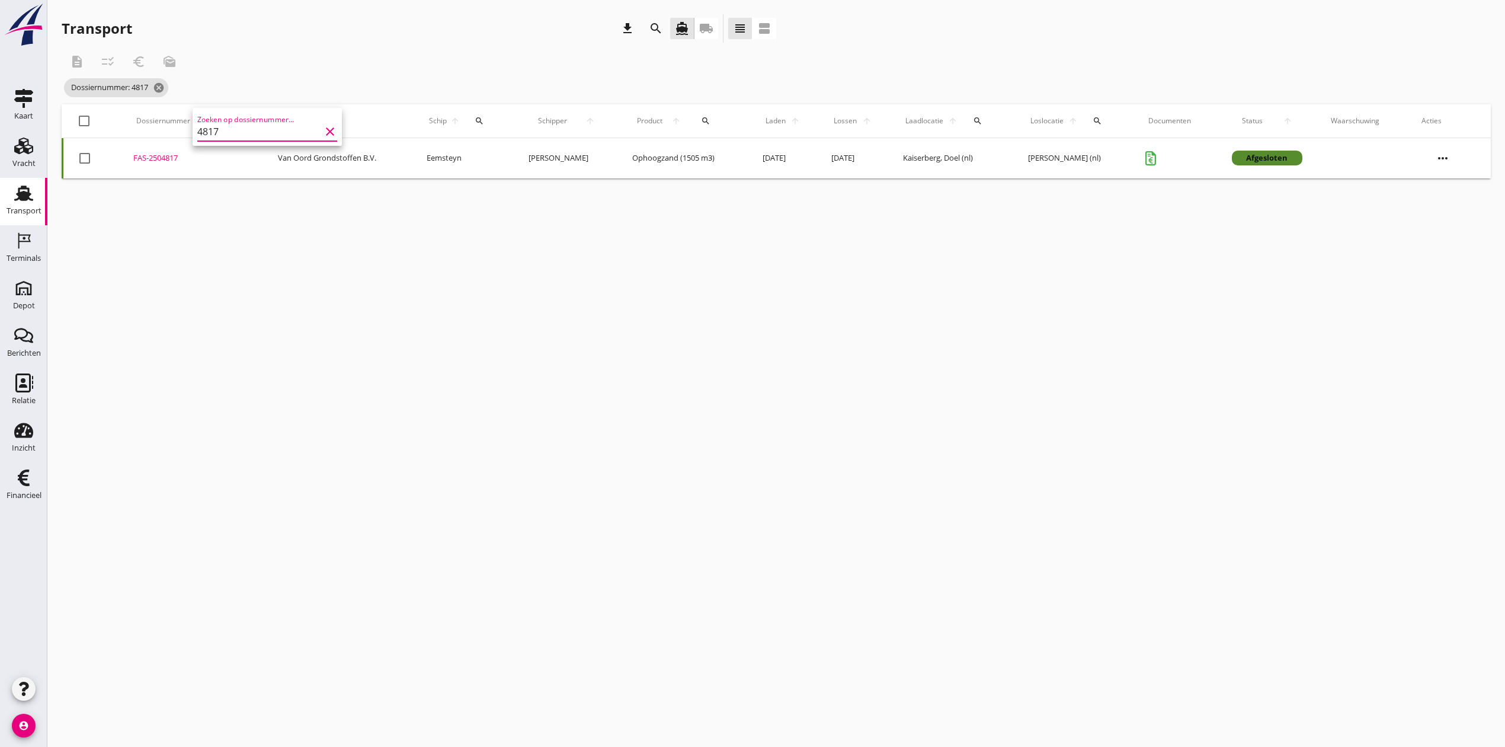
type input "4817"
click at [162, 158] on div "FAS-2504817" at bounding box center [191, 158] width 116 height 12
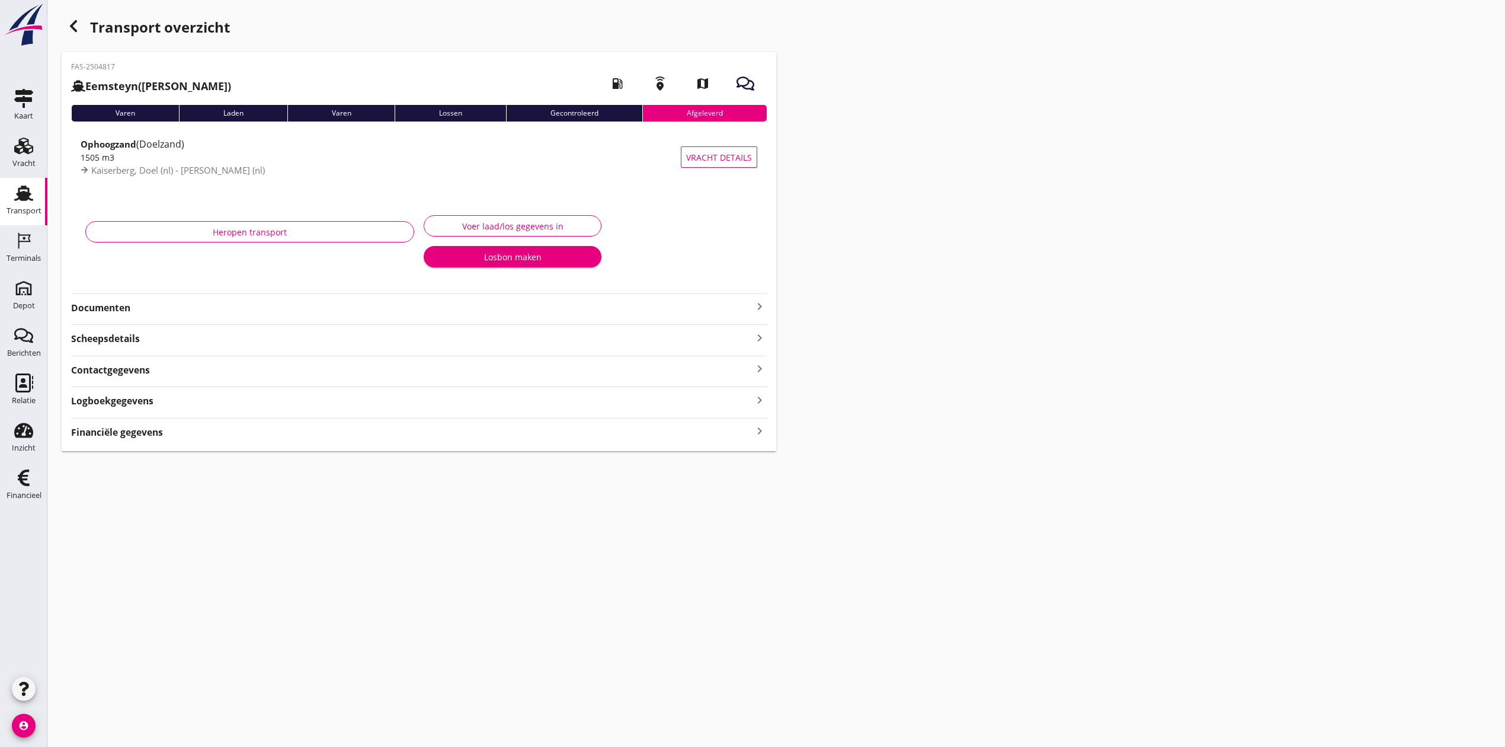
click at [124, 304] on strong "Documenten" at bounding box center [411, 308] width 681 height 14
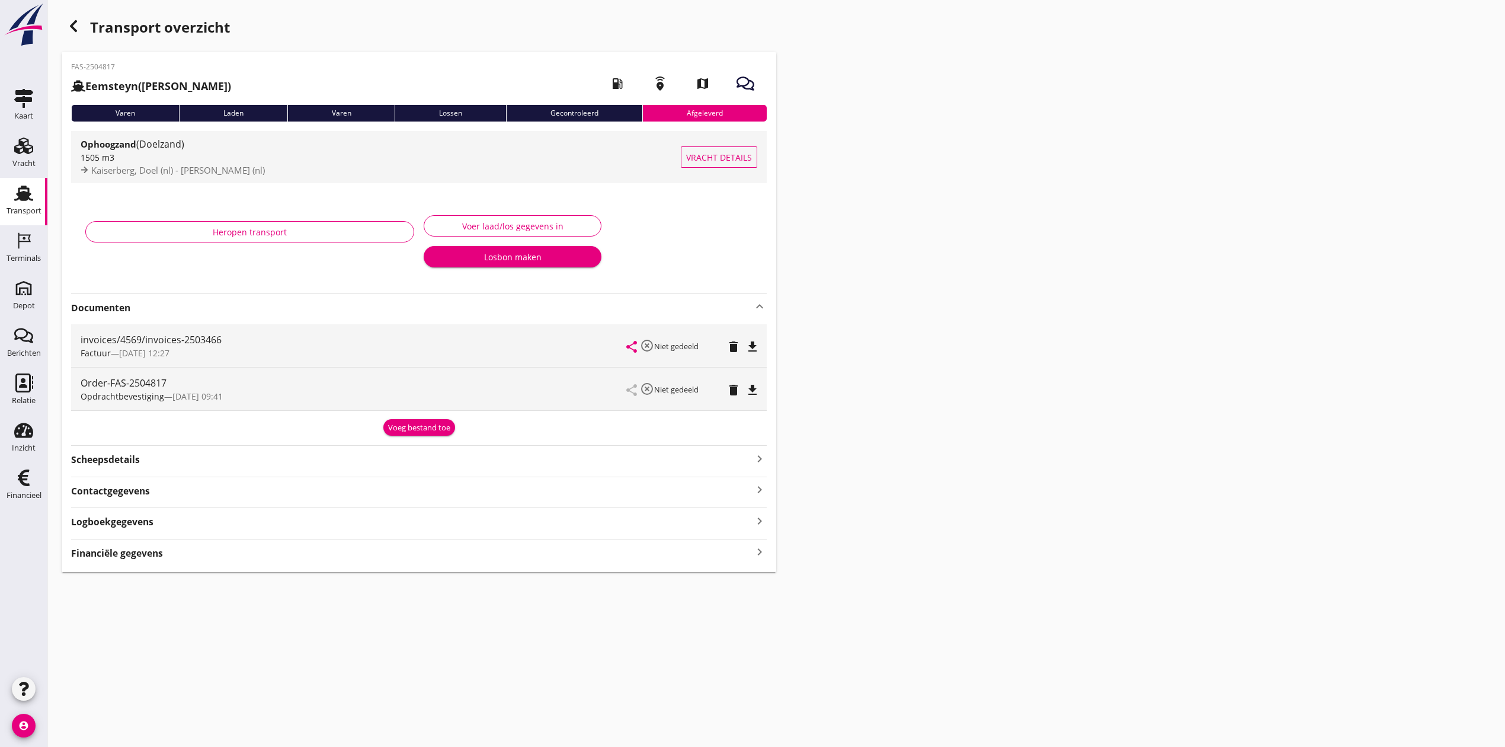
click at [375, 158] on div "1505 m3" at bounding box center [381, 157] width 600 height 12
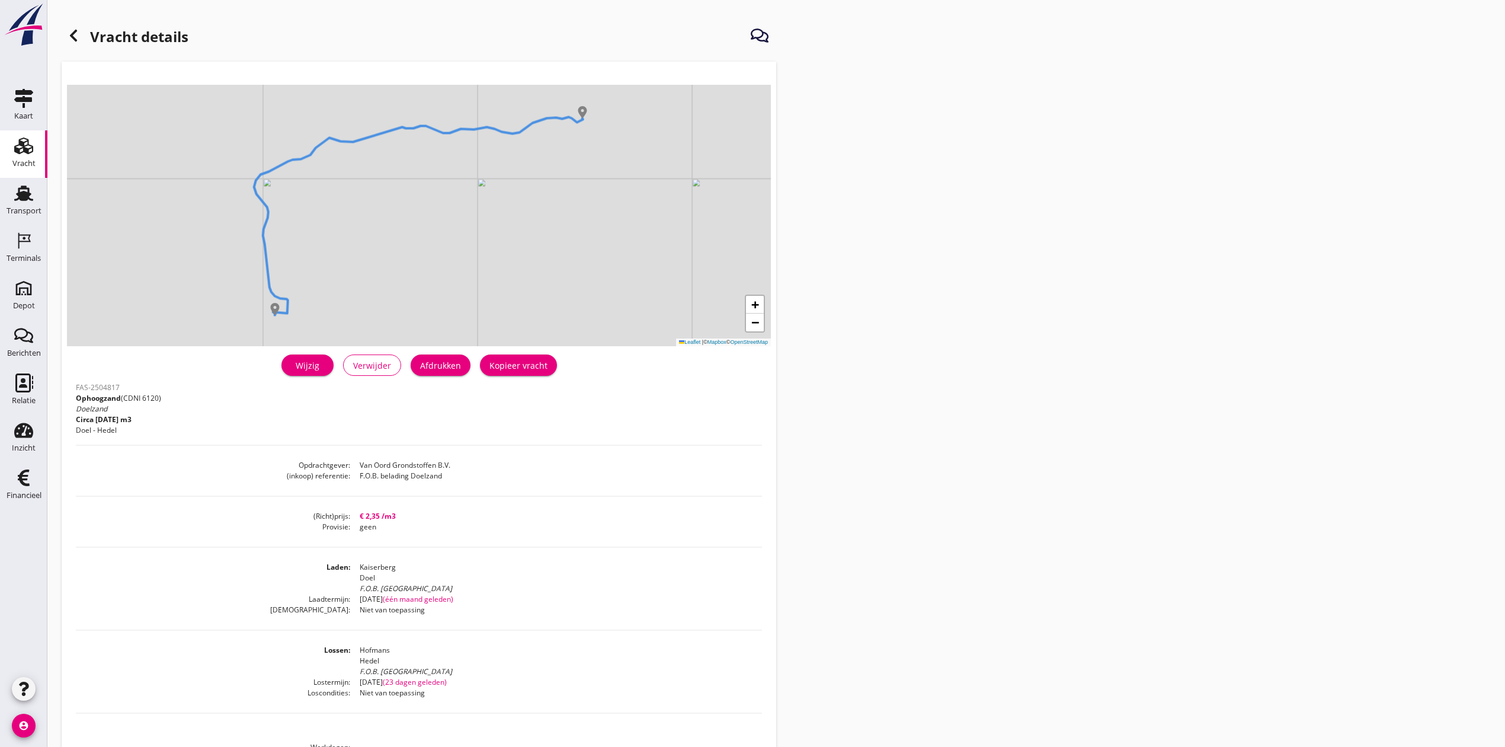
click at [306, 364] on div "Wijzig" at bounding box center [307, 365] width 33 height 12
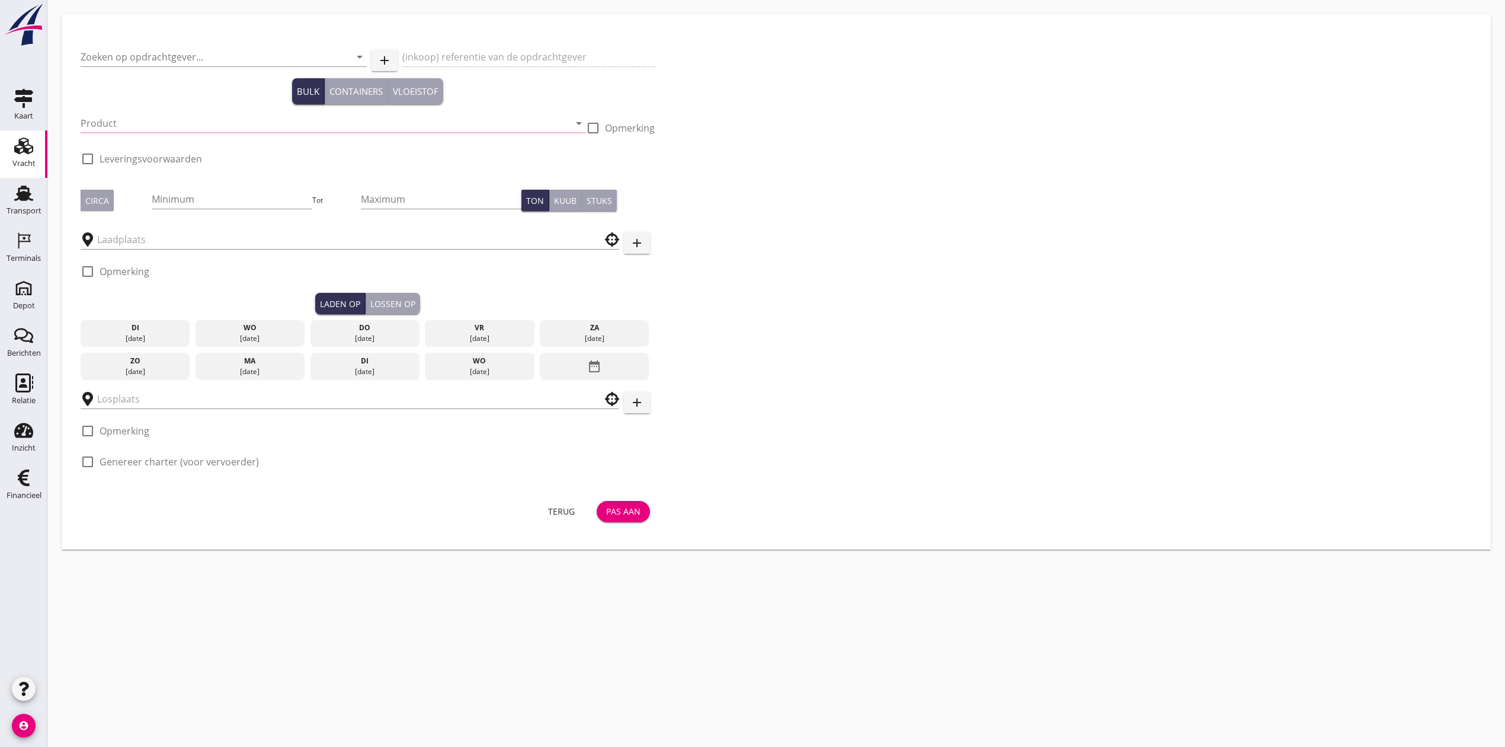
type input "Van Oord Grondstoffen B.V."
type input "F.O.B. belading Doelzand"
type input "Ophoogzand (6120)"
checkbox input "true"
type input "1505"
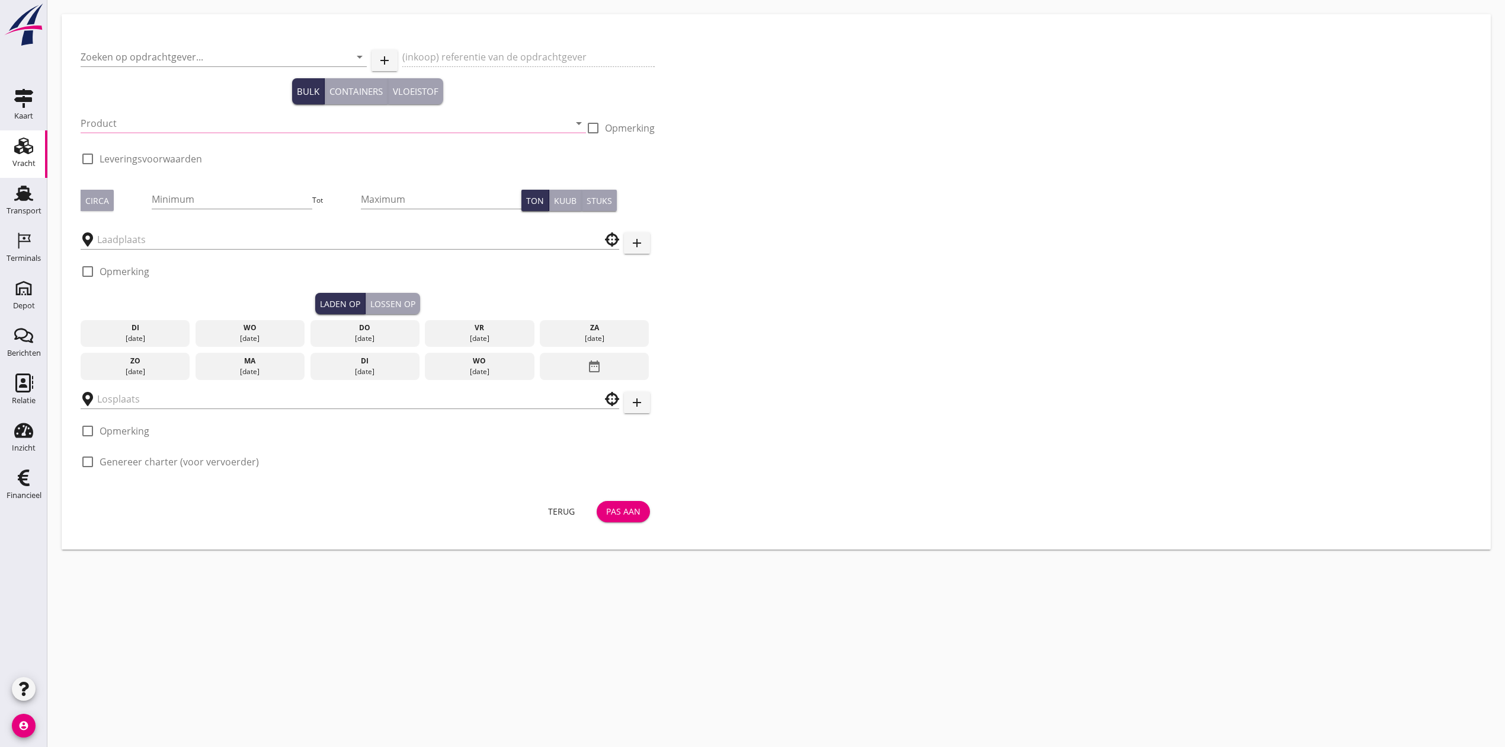
checkbox input "true"
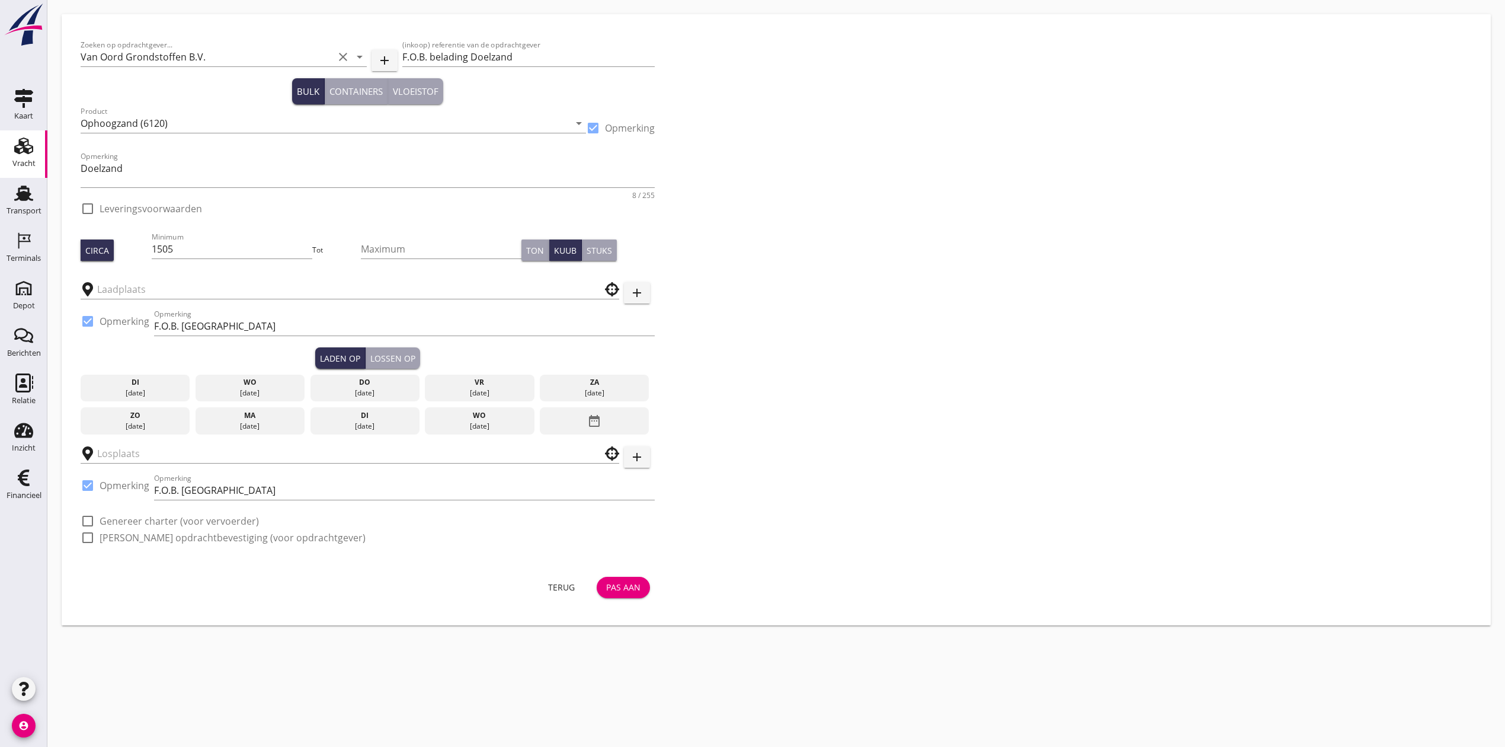
checkbox input "true"
type input "Kaiserberg"
type input "Hofmans"
checkbox input "true"
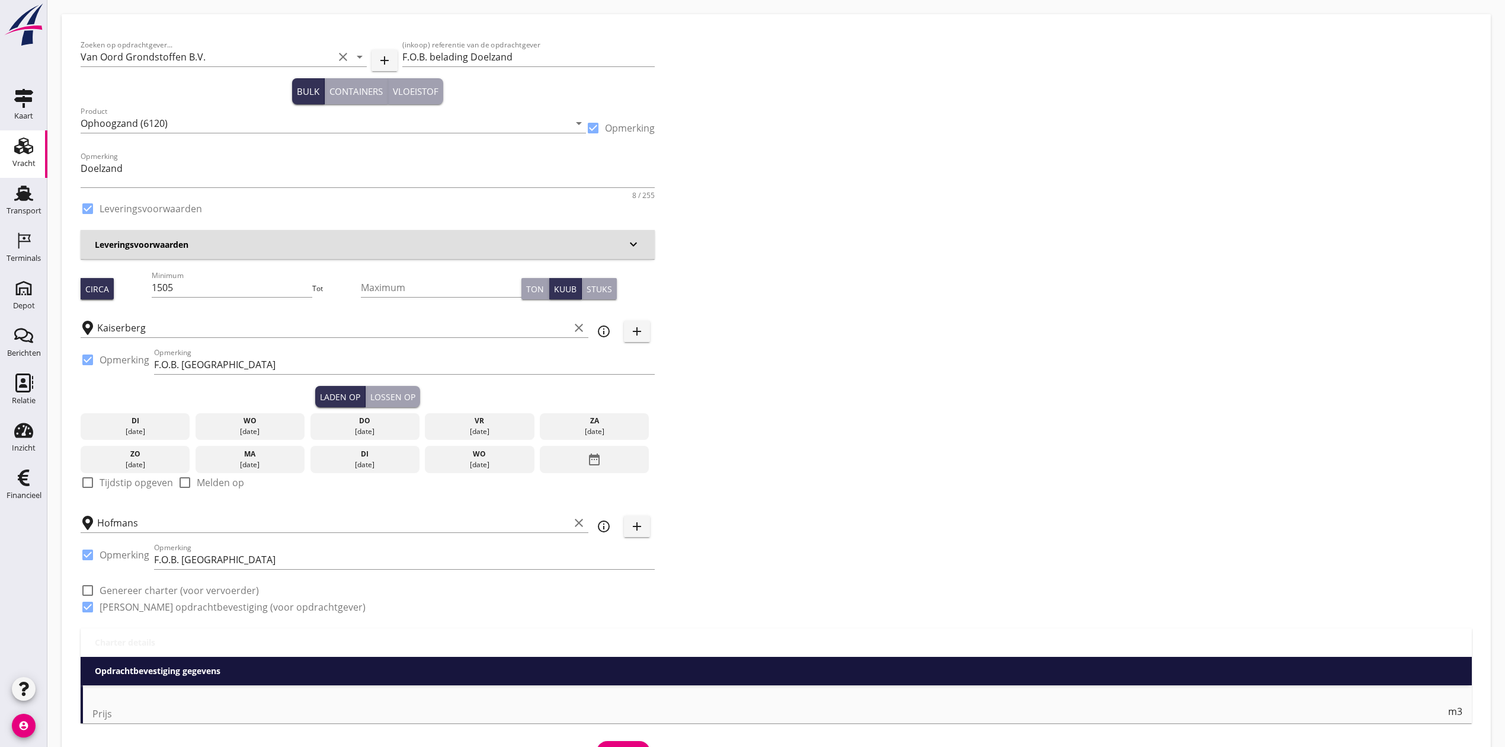
type input "2.35"
checkbox input "false"
radio input "false"
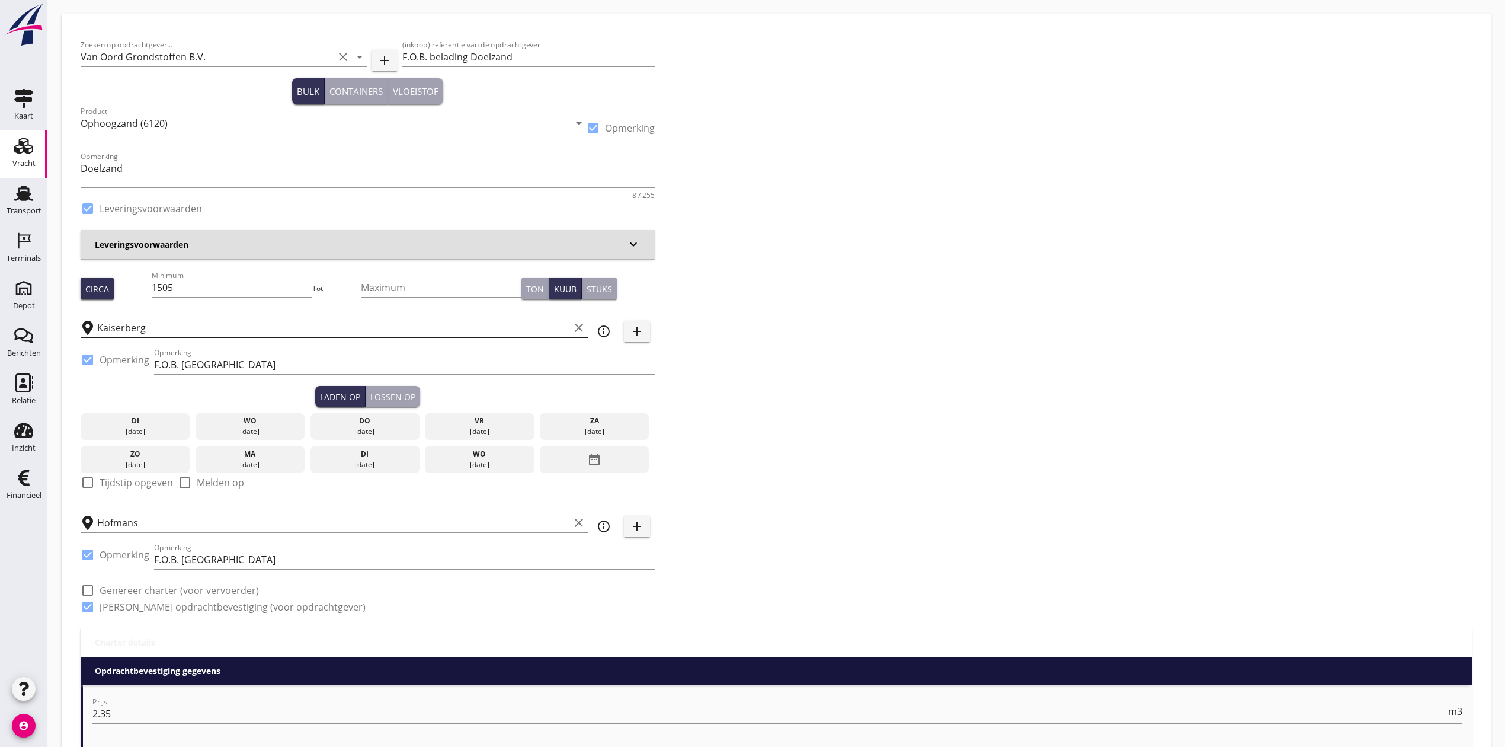
click at [126, 332] on input "Kaiserberg" at bounding box center [333, 327] width 472 height 19
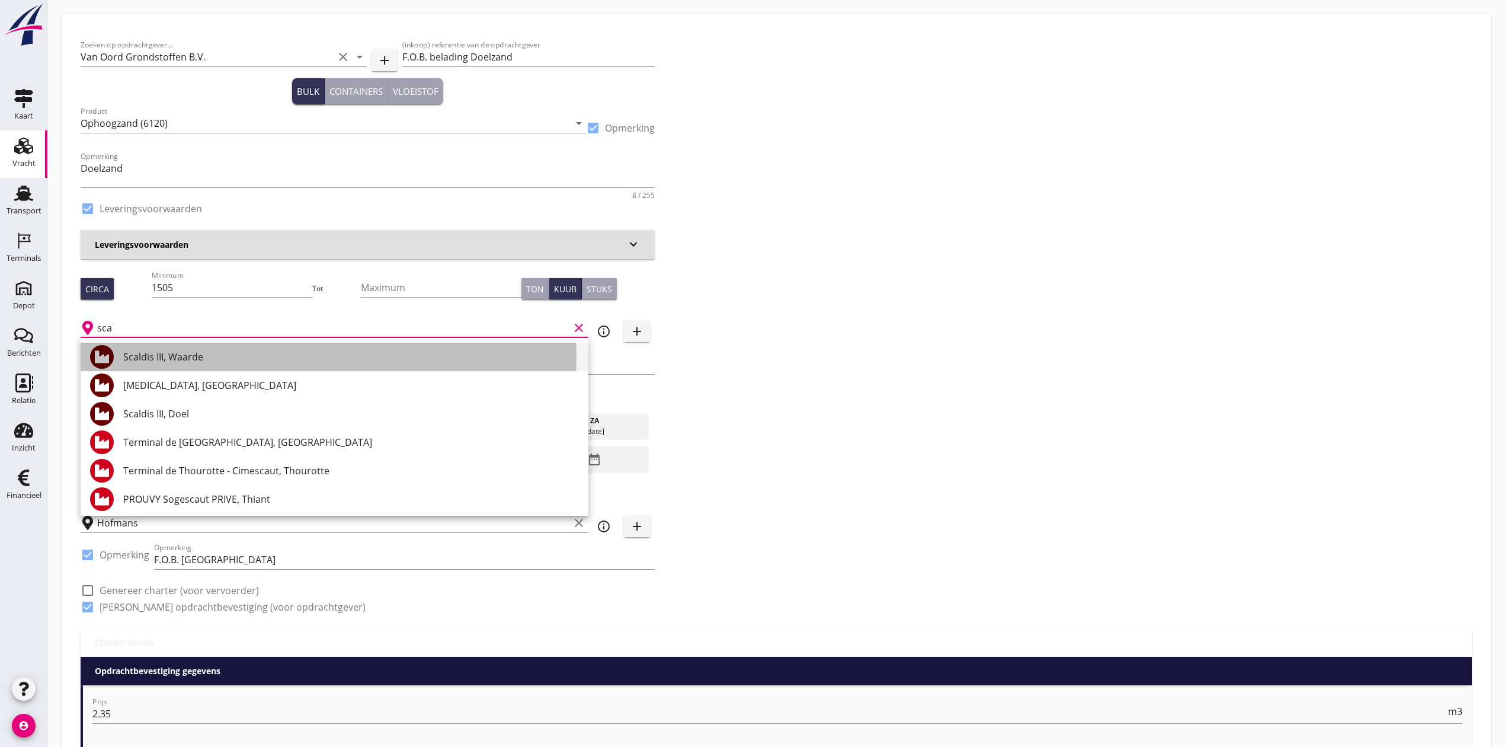
click at [212, 349] on div "Scaldis III, Waarde" at bounding box center [351, 357] width 456 height 28
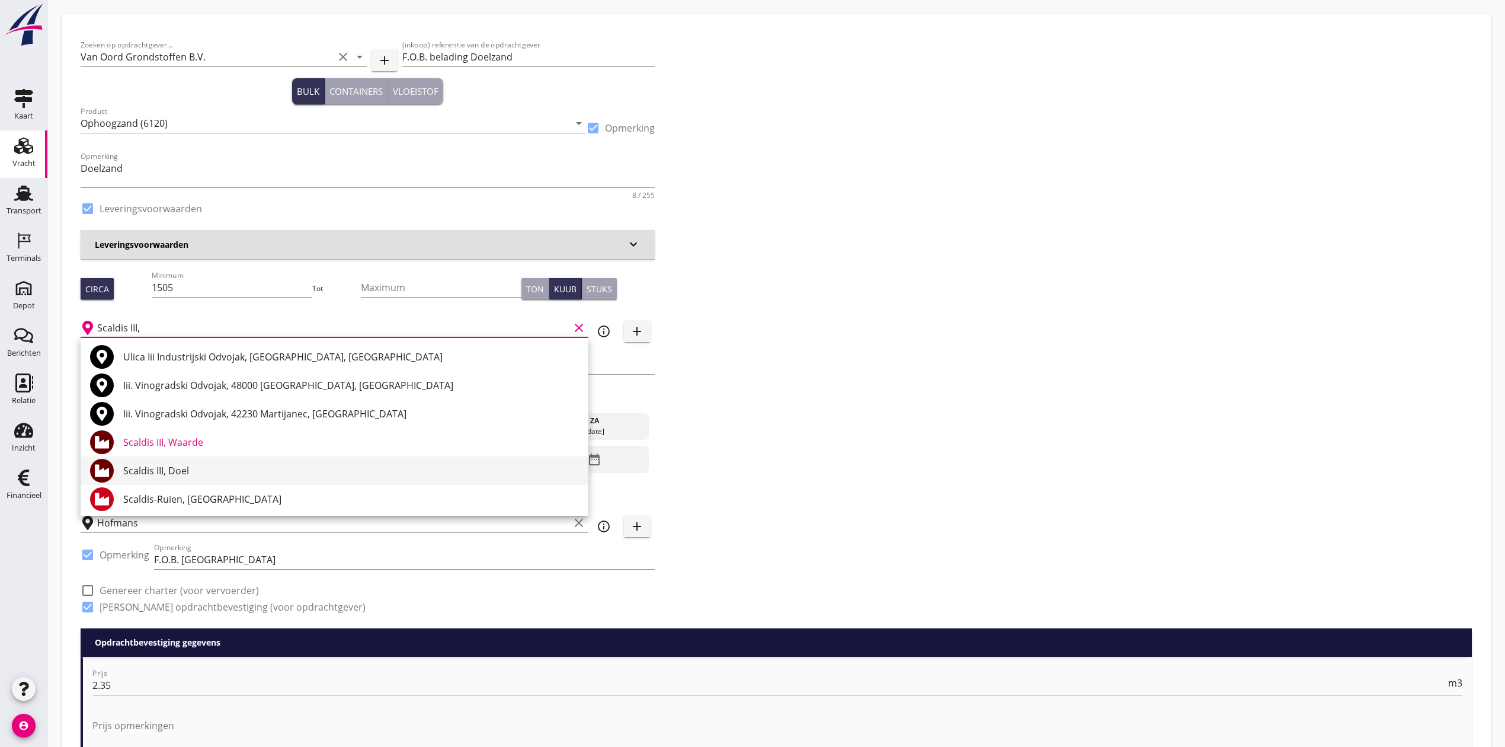
click at [203, 459] on div "Scaldis III, Doel" at bounding box center [351, 470] width 456 height 28
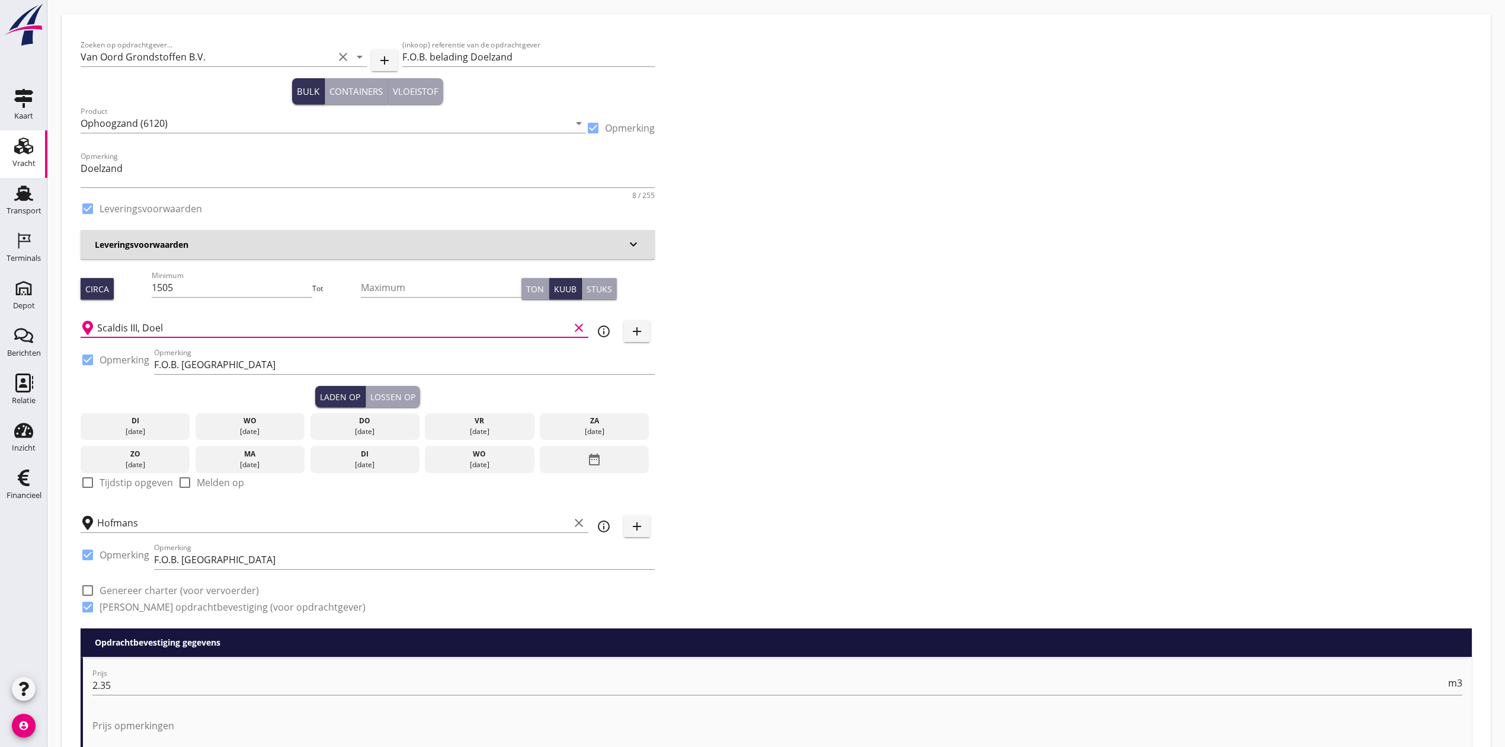
type input "Scaldis III, Doel"
click at [735, 297] on div "Zoeken op opdrachtgever... Van Oord Grondstoffen B.V. clear arrow_drop_down add…" at bounding box center [776, 330] width 1401 height 595
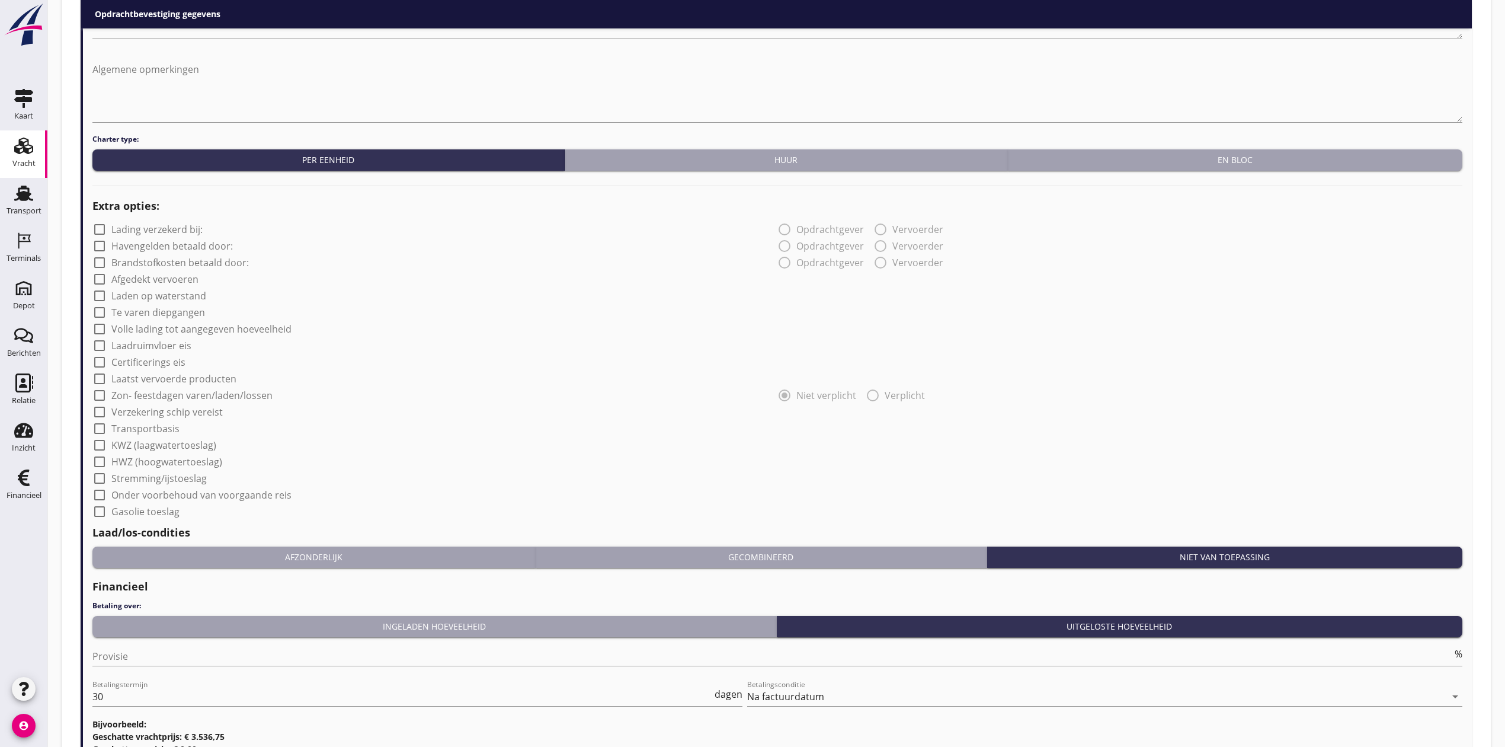
scroll to position [850, 0]
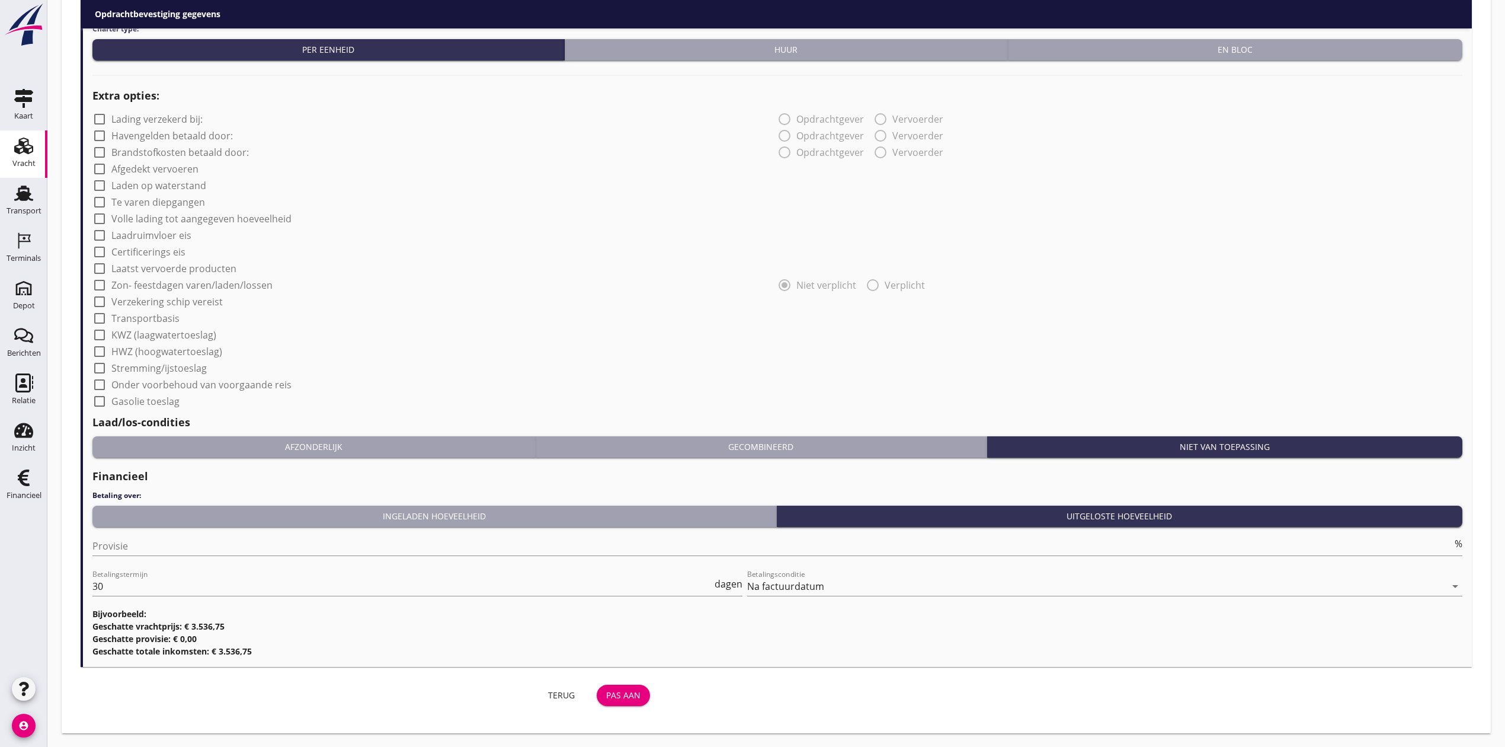
click at [638, 695] on div "Pas aan" at bounding box center [623, 695] width 34 height 12
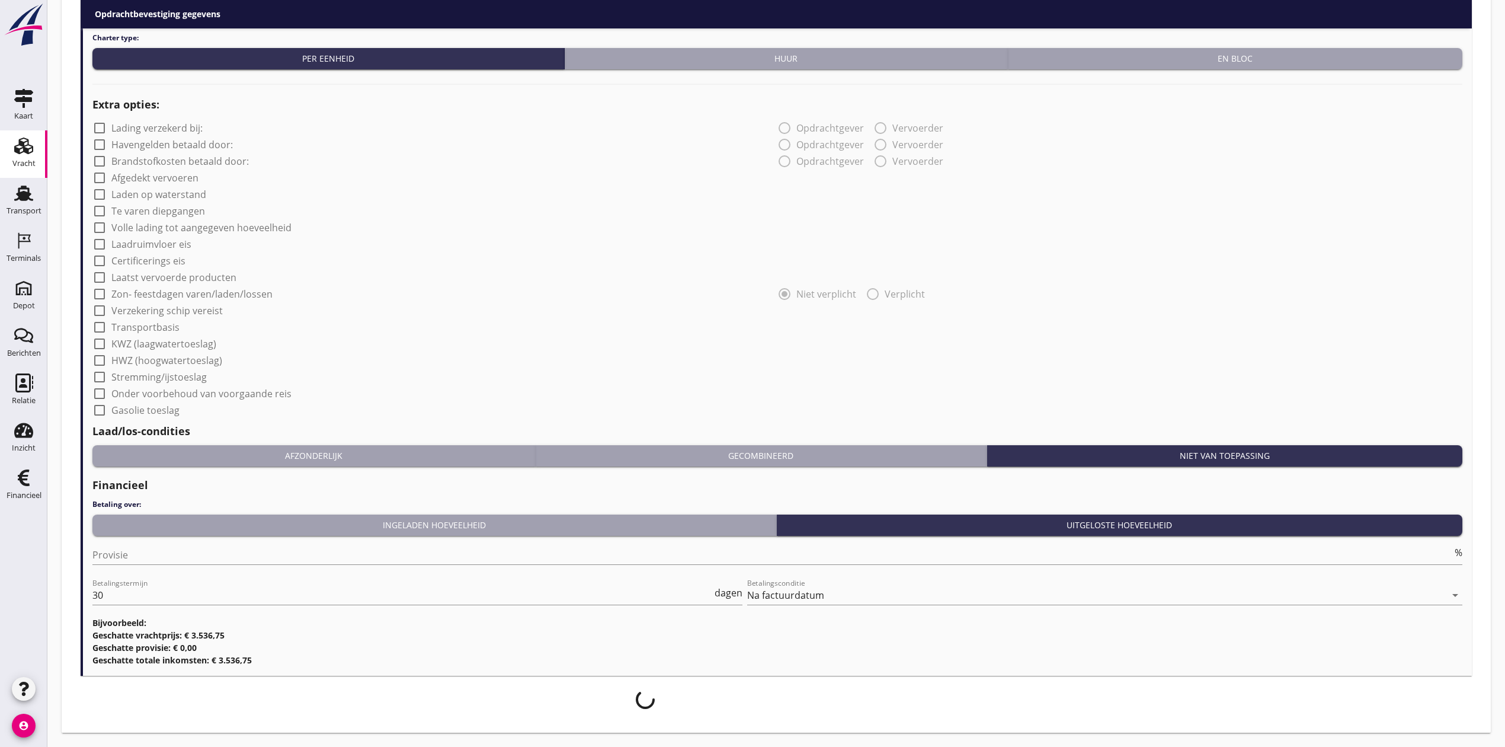
scroll to position [840, 0]
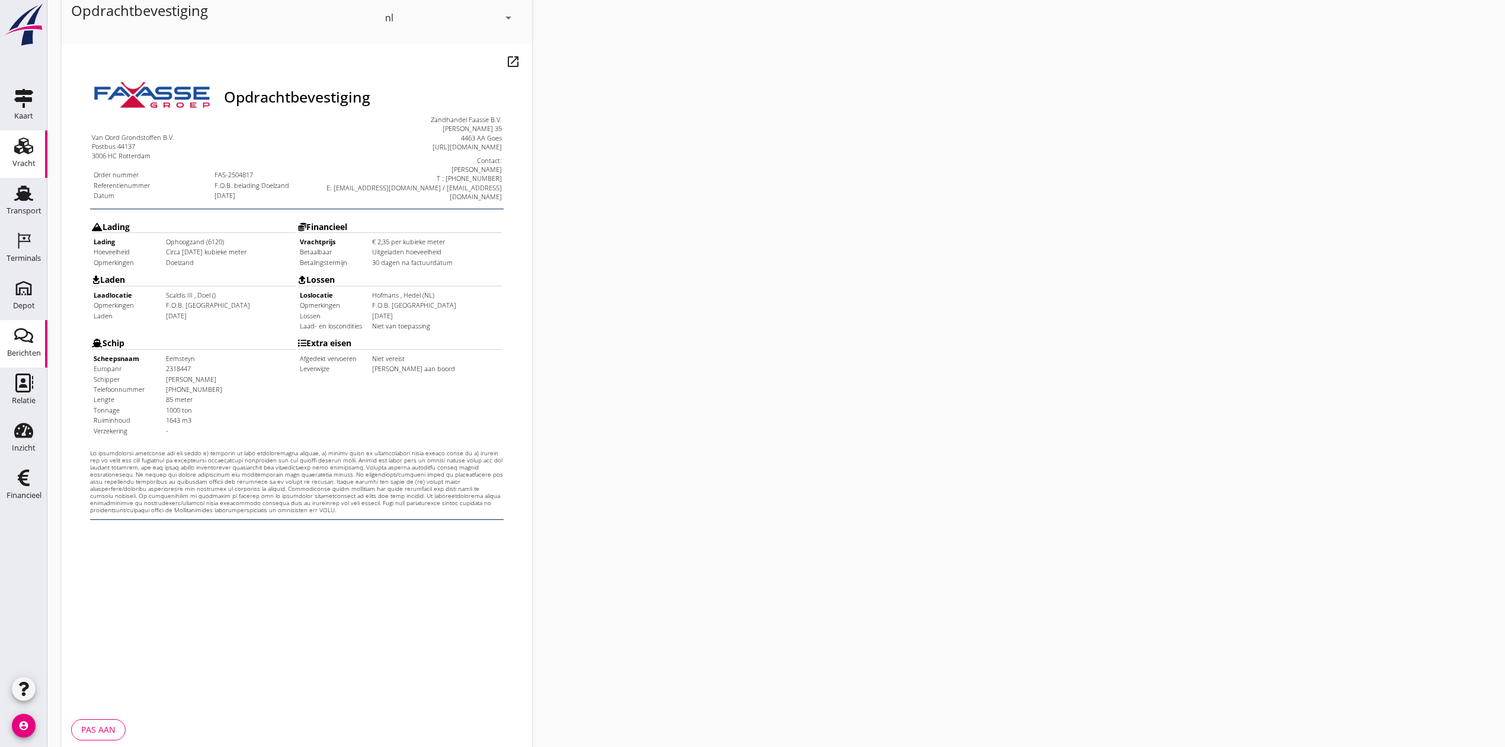
scroll to position [79, 0]
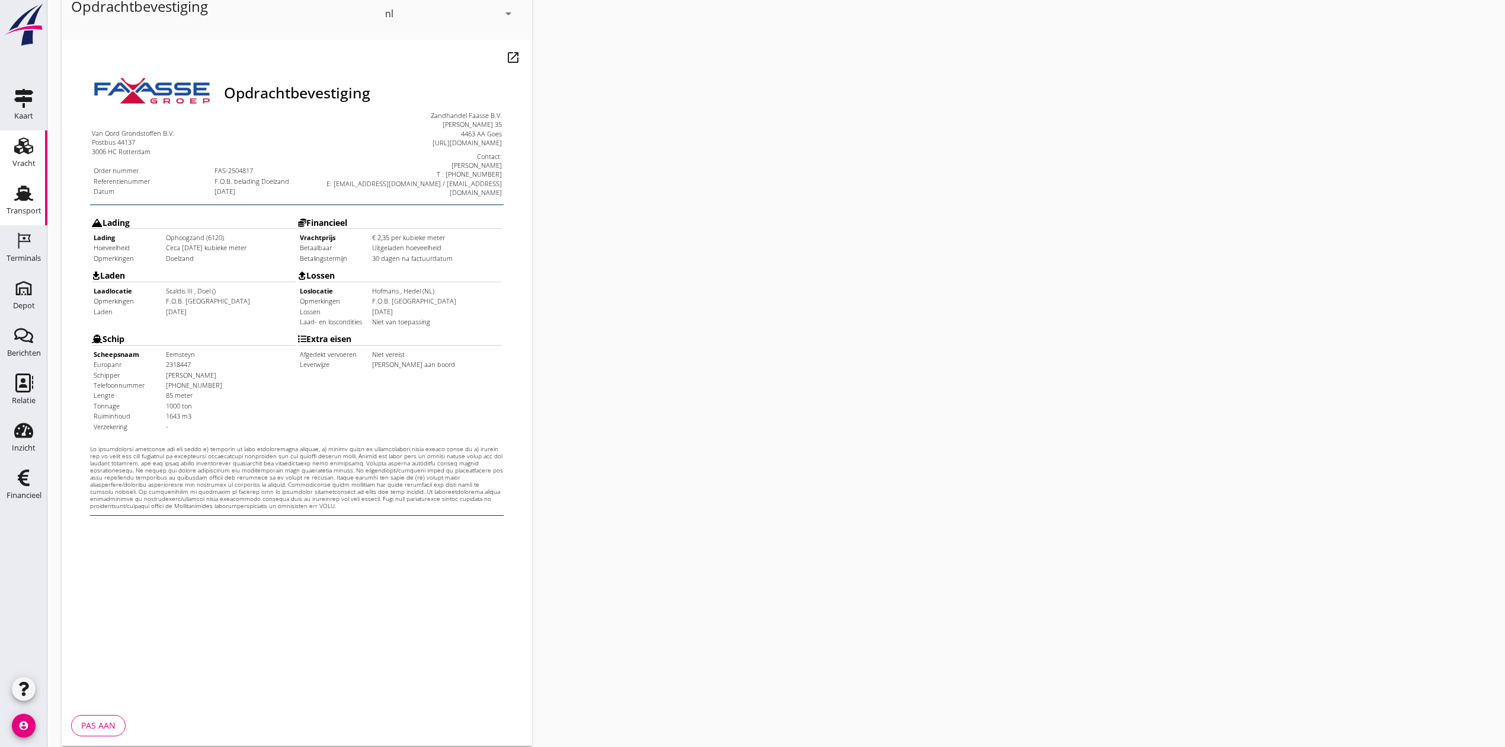
click at [23, 204] on div "Transport" at bounding box center [24, 211] width 35 height 17
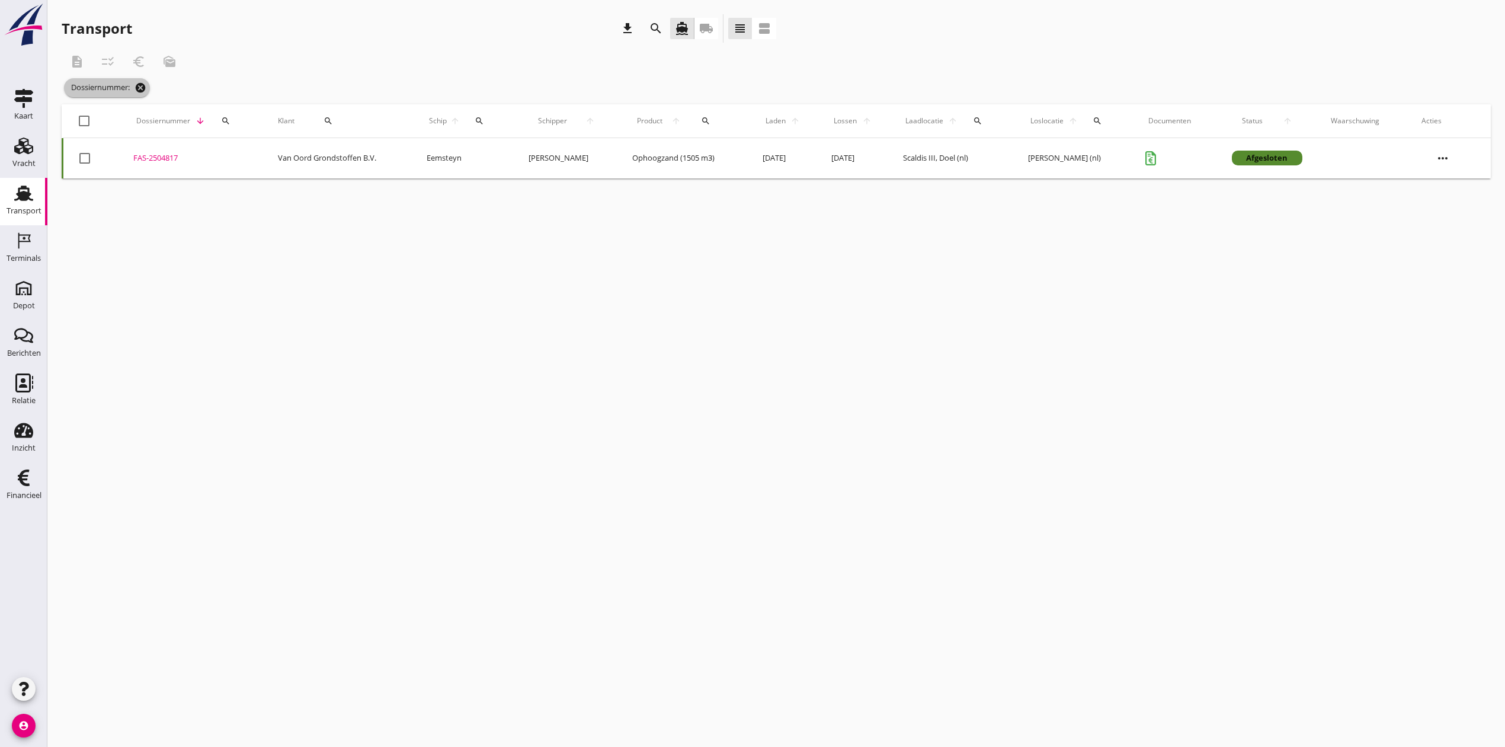
click at [143, 88] on icon "cancel" at bounding box center [141, 88] width 12 height 12
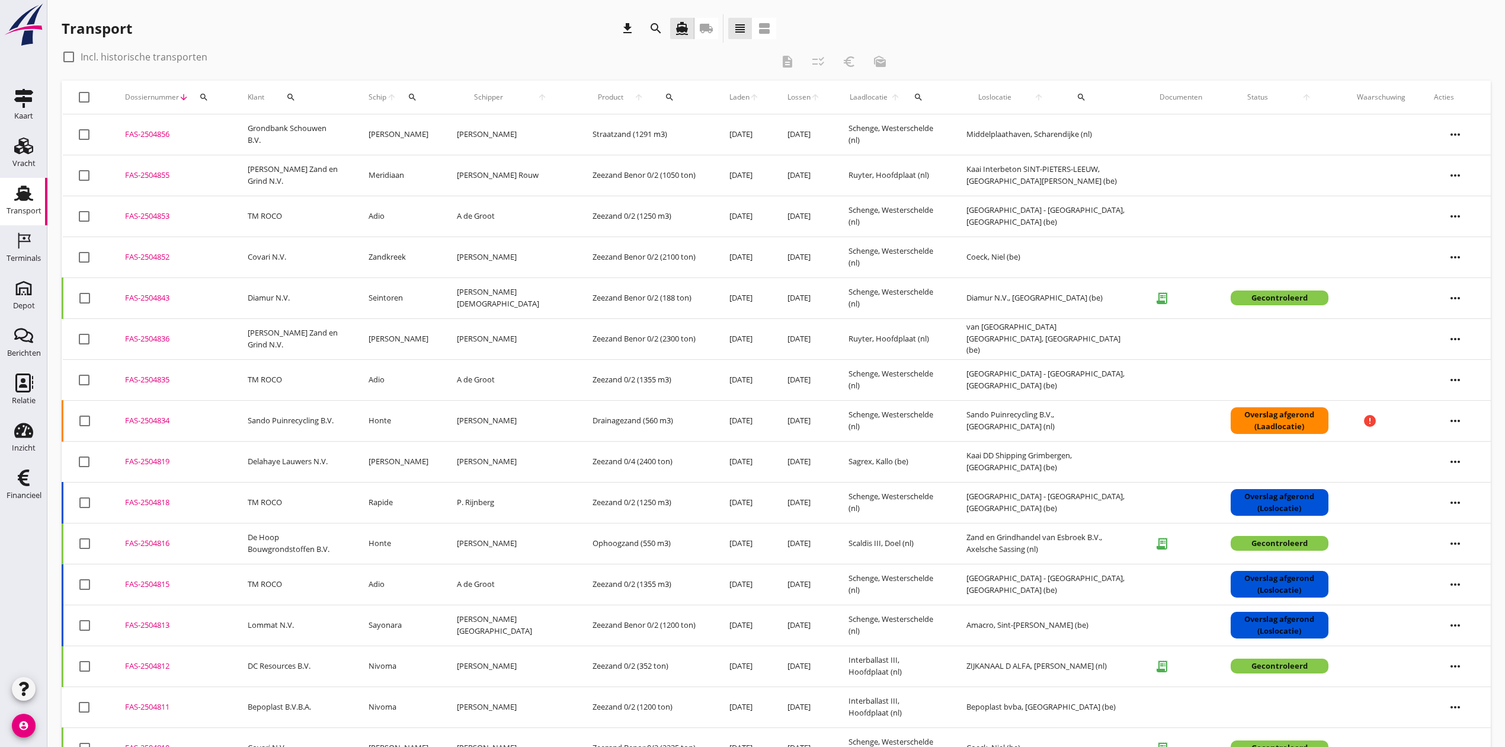
click at [27, 198] on use at bounding box center [23, 192] width 19 height 15
click at [19, 148] on icon "Vracht" at bounding box center [23, 145] width 19 height 19
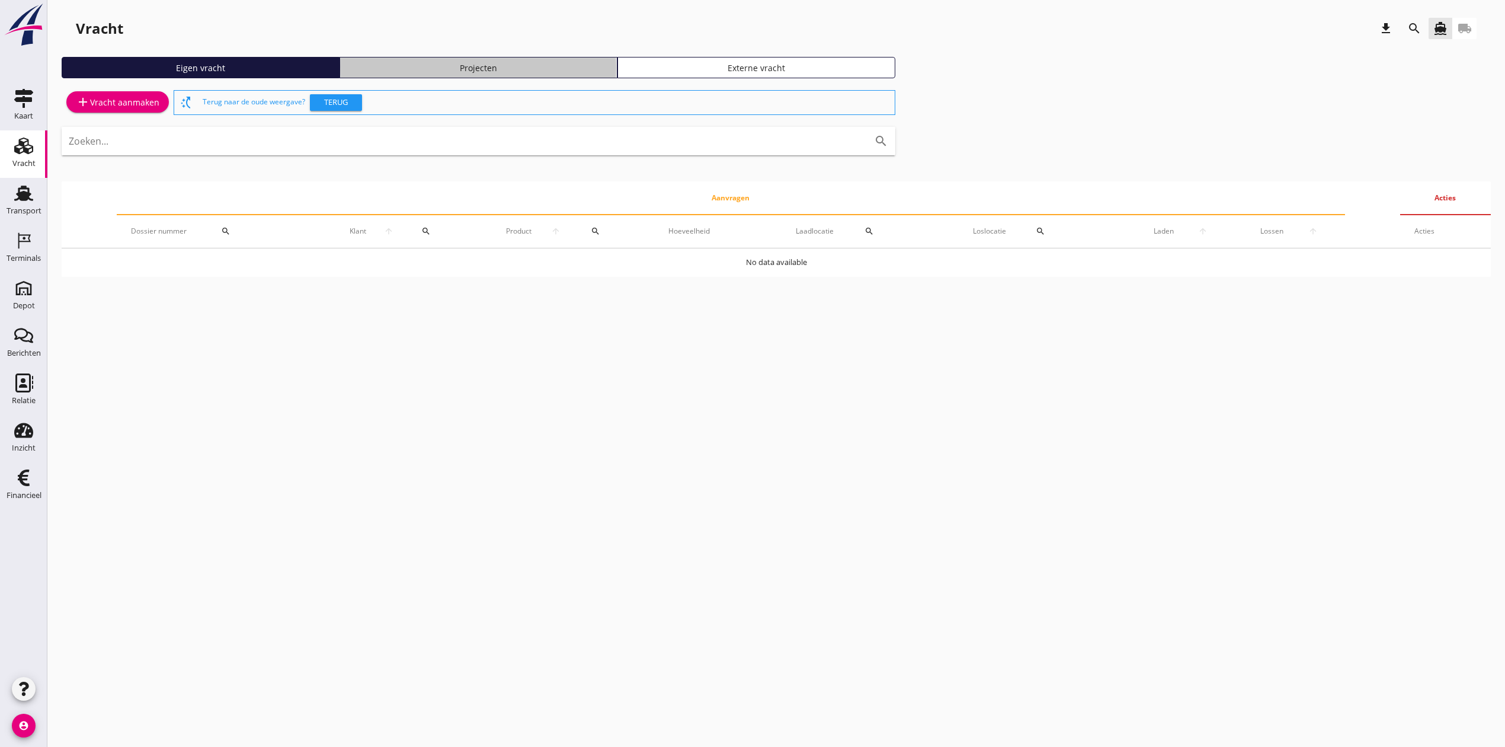
click at [524, 62] on div "Projecten" at bounding box center [478, 68] width 267 height 12
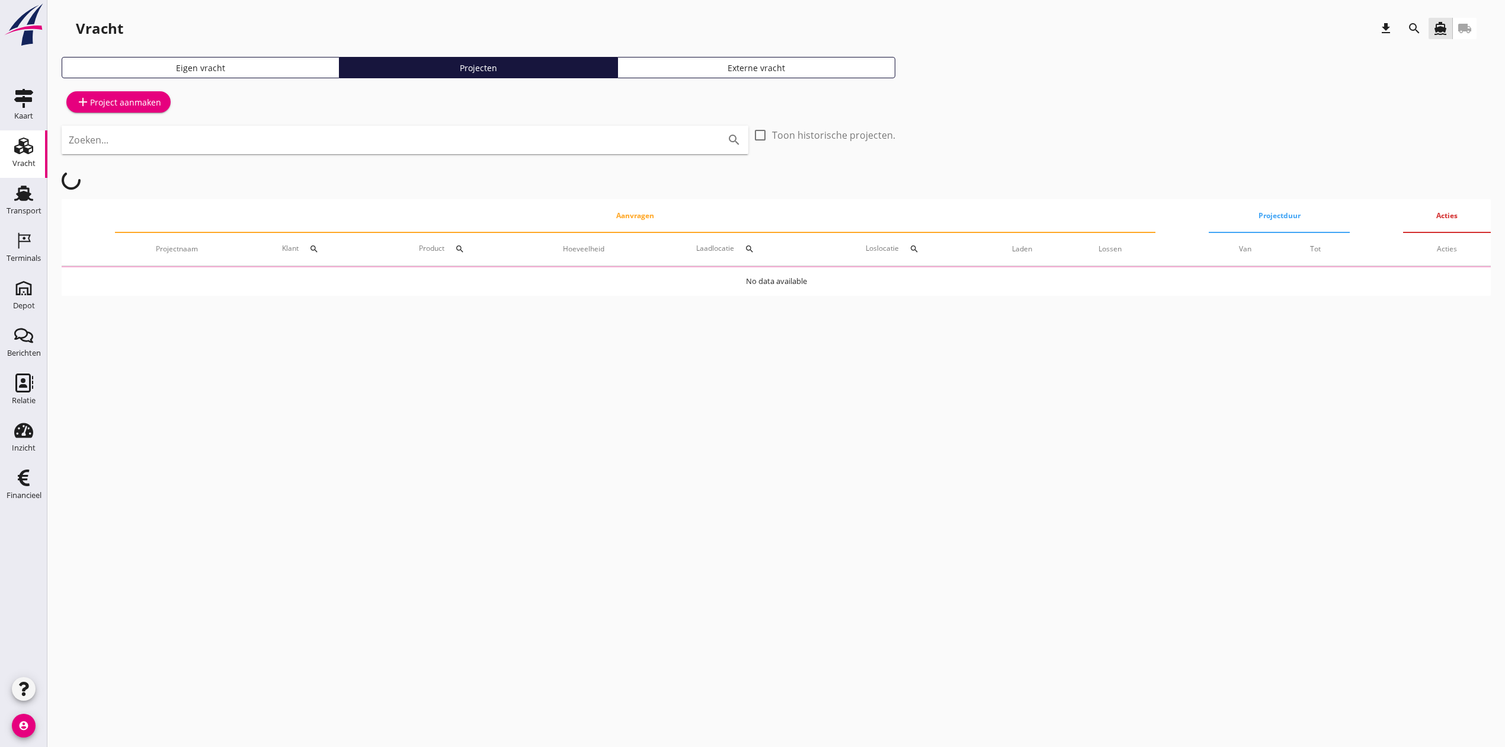
click at [1406, 26] on div "search" at bounding box center [1414, 28] width 21 height 14
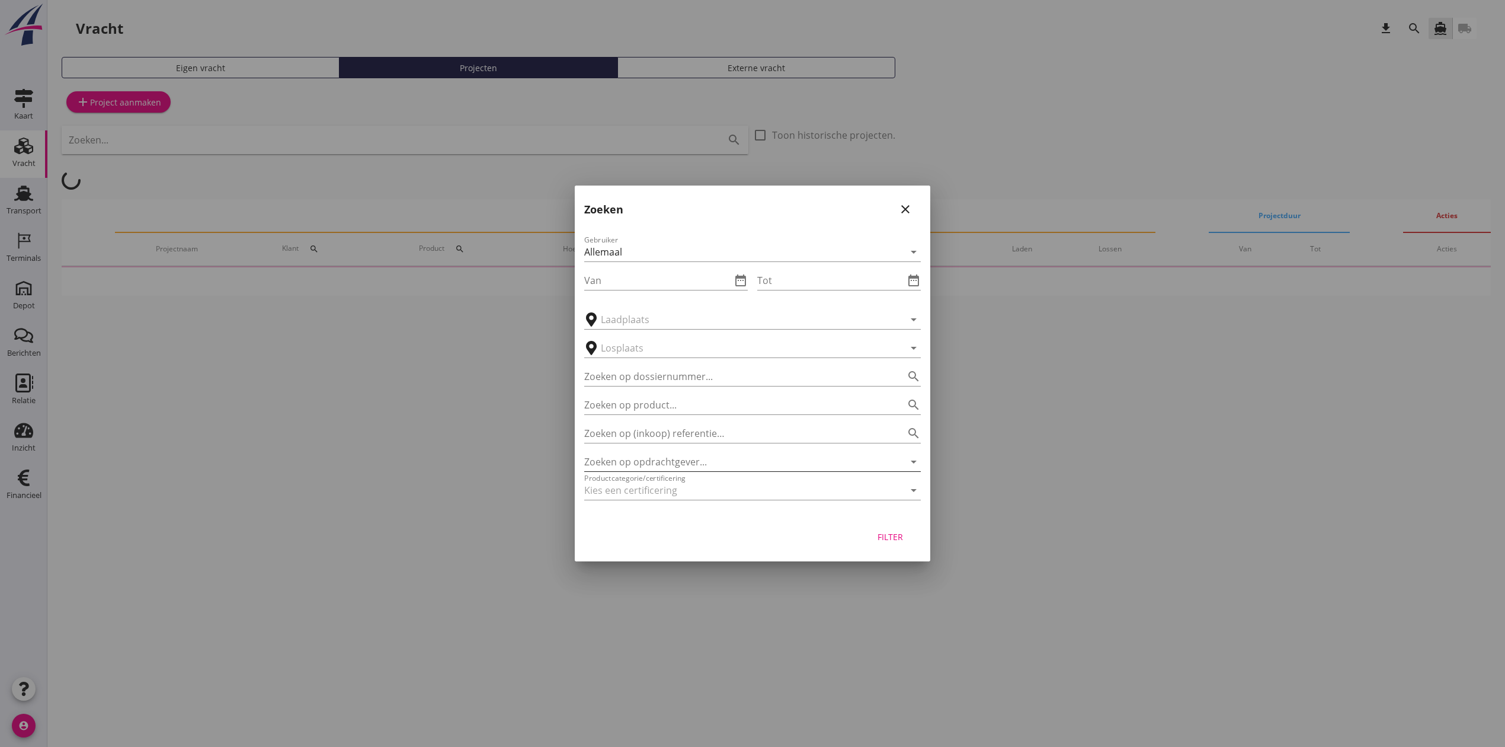
click at [665, 460] on input "Zoeken op opdrachtgever..." at bounding box center [735, 461] width 303 height 19
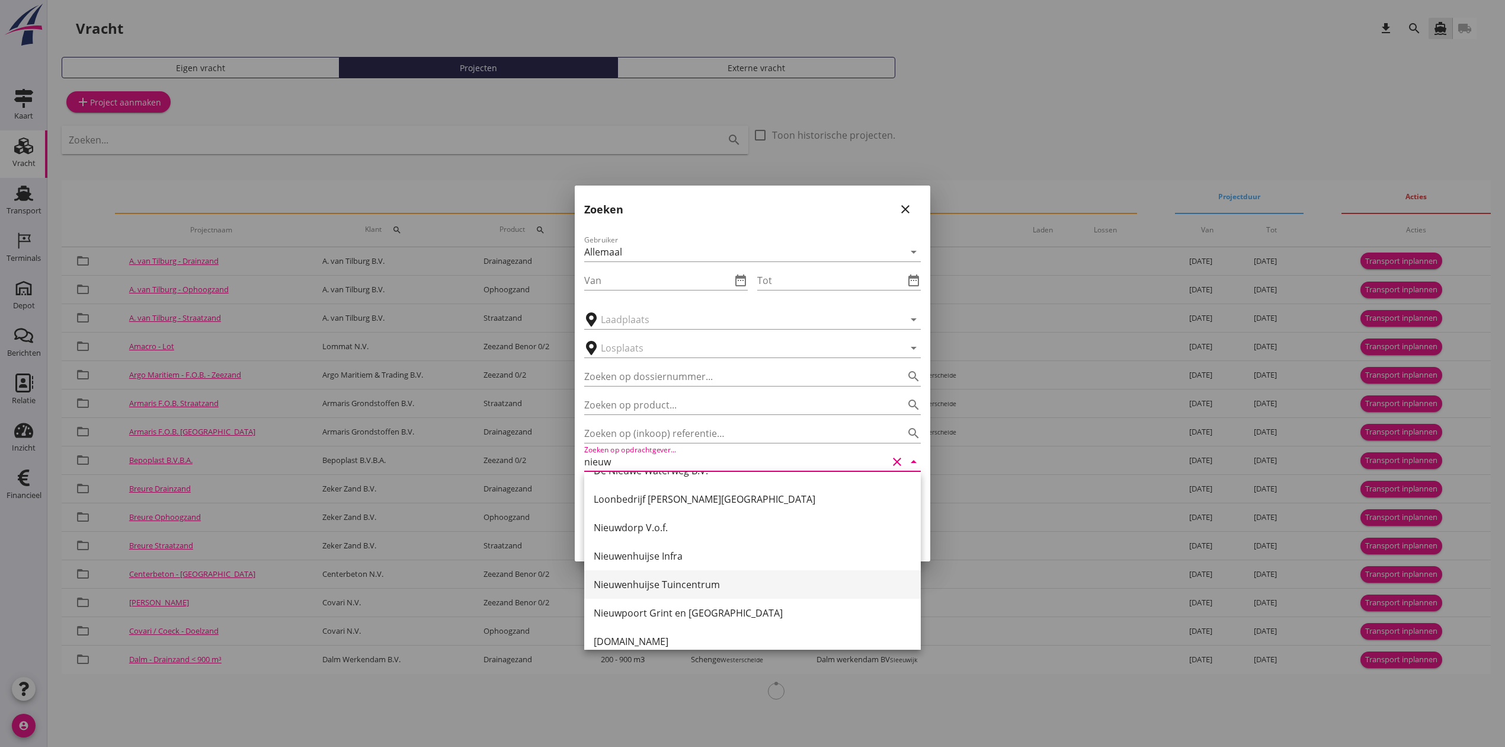
scroll to position [88, 0]
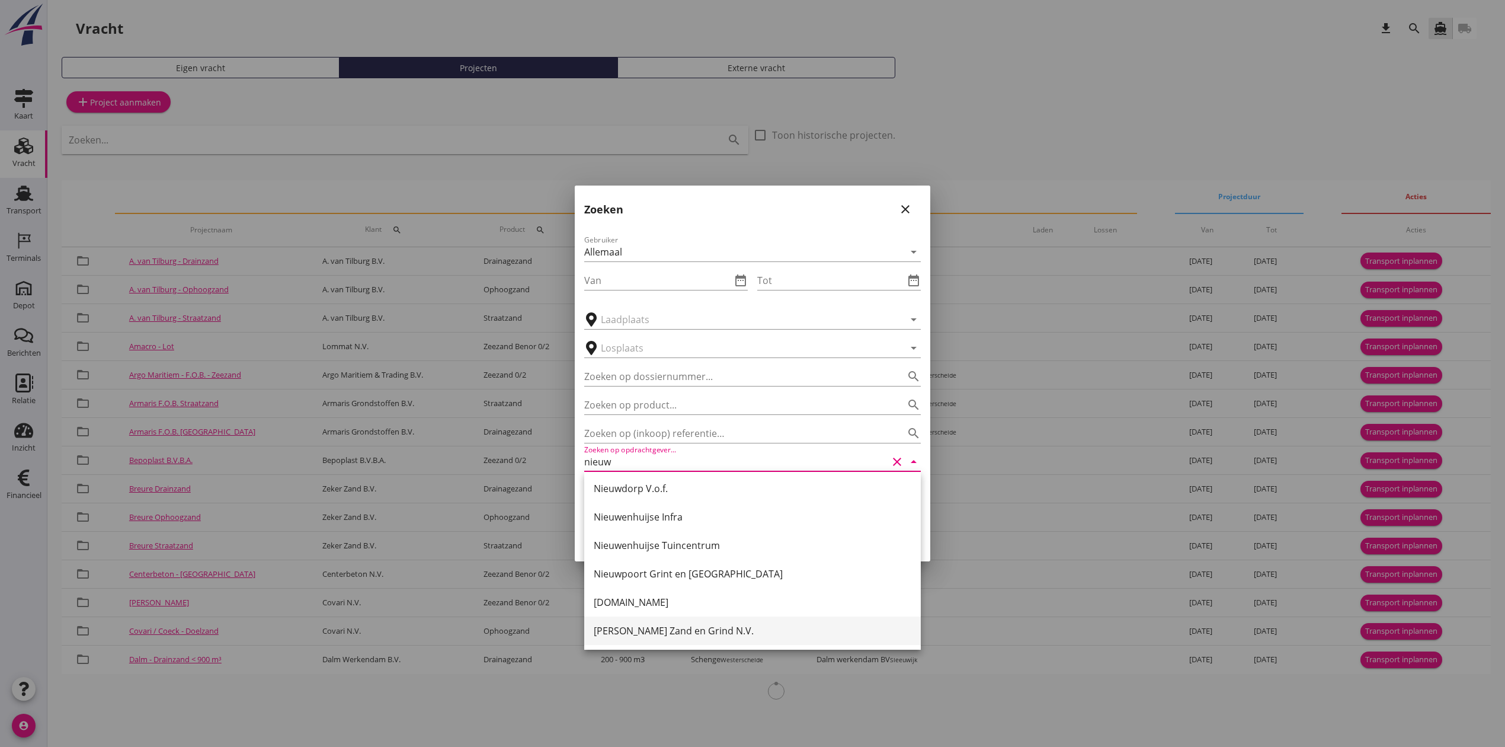
click at [724, 622] on div "[PERSON_NAME] Zand en Grind N.V." at bounding box center [753, 630] width 318 height 28
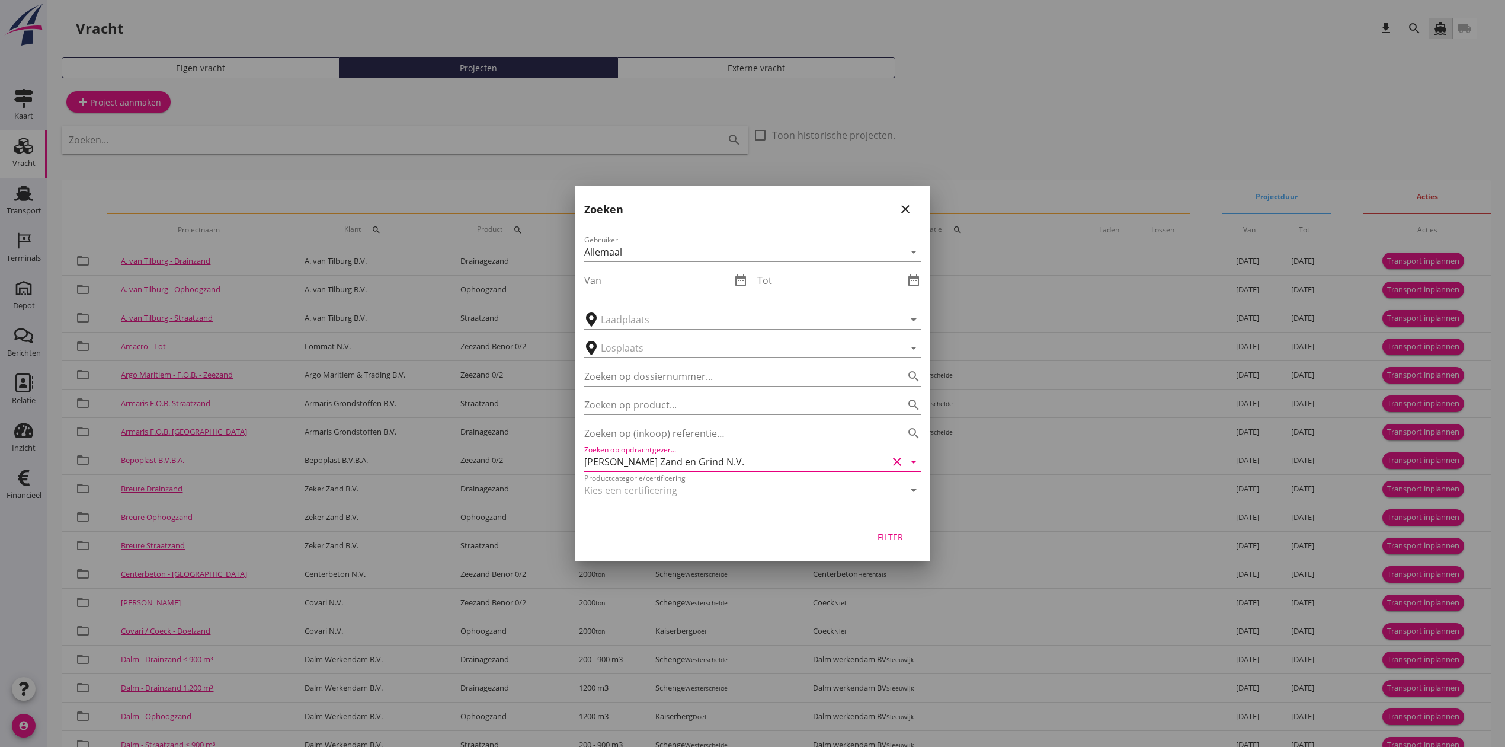
type input "[PERSON_NAME] Zand en Grind N.V."
click at [890, 531] on div "Filter" at bounding box center [889, 536] width 33 height 12
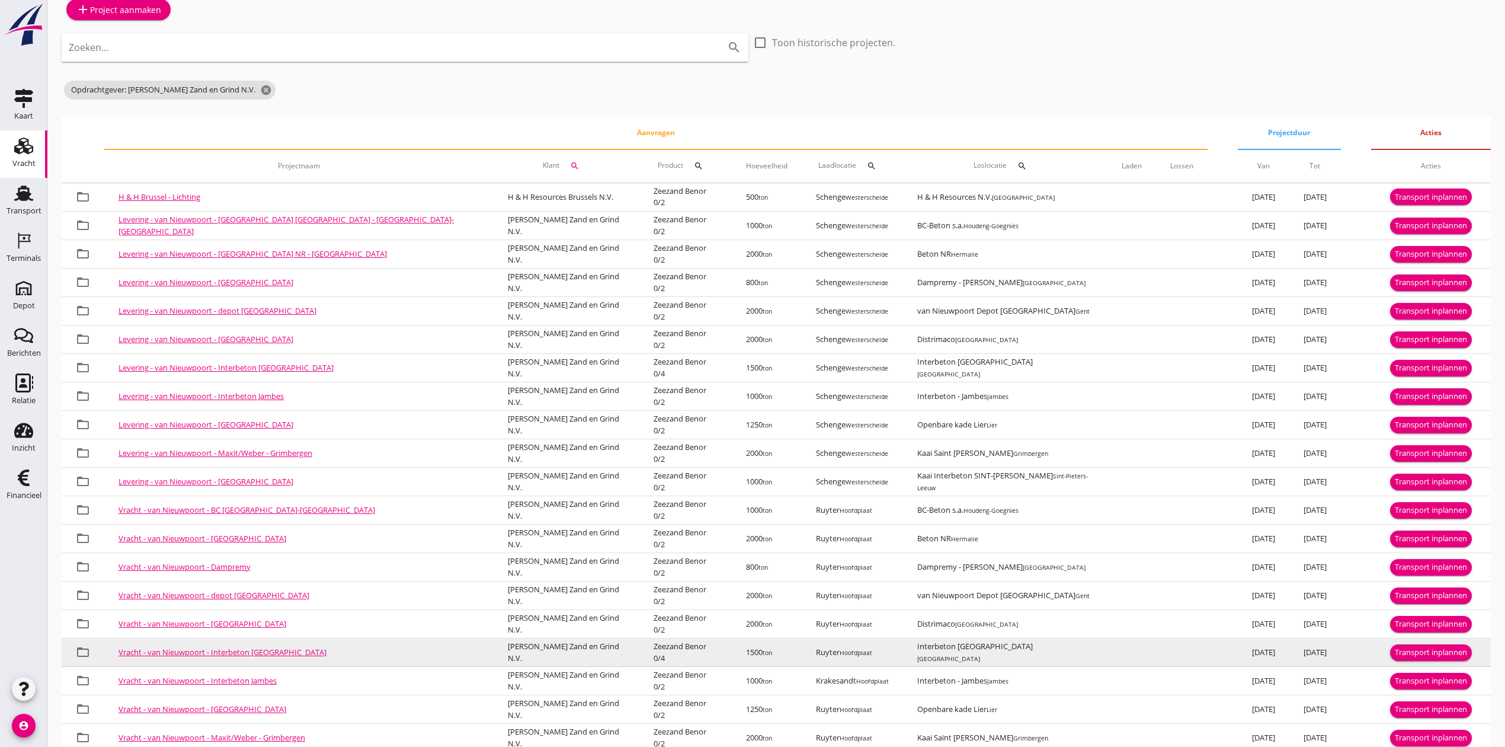
scroll to position [150, 0]
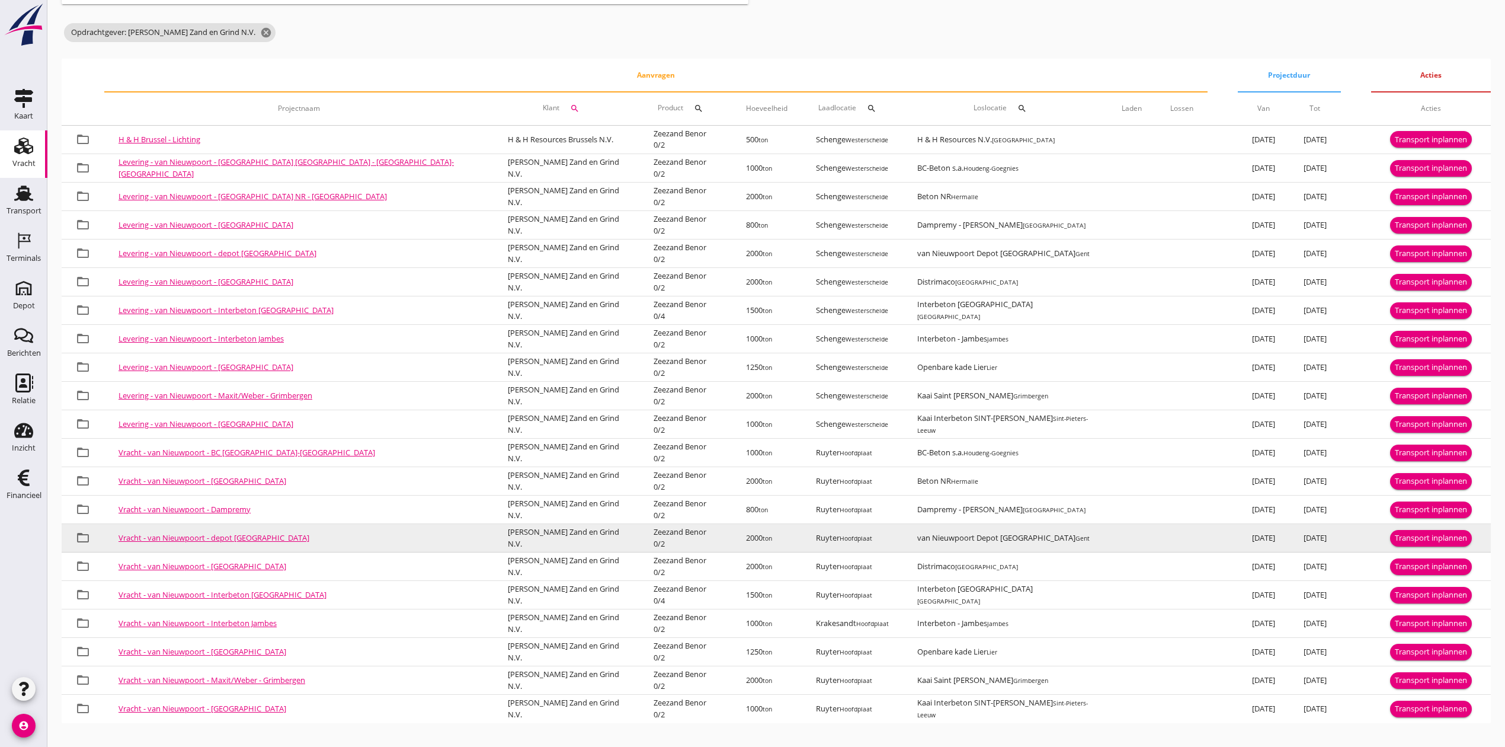
click at [228, 537] on link "Vracht - van Nieuwpoort - depot Gent" at bounding box center [214, 537] width 191 height 11
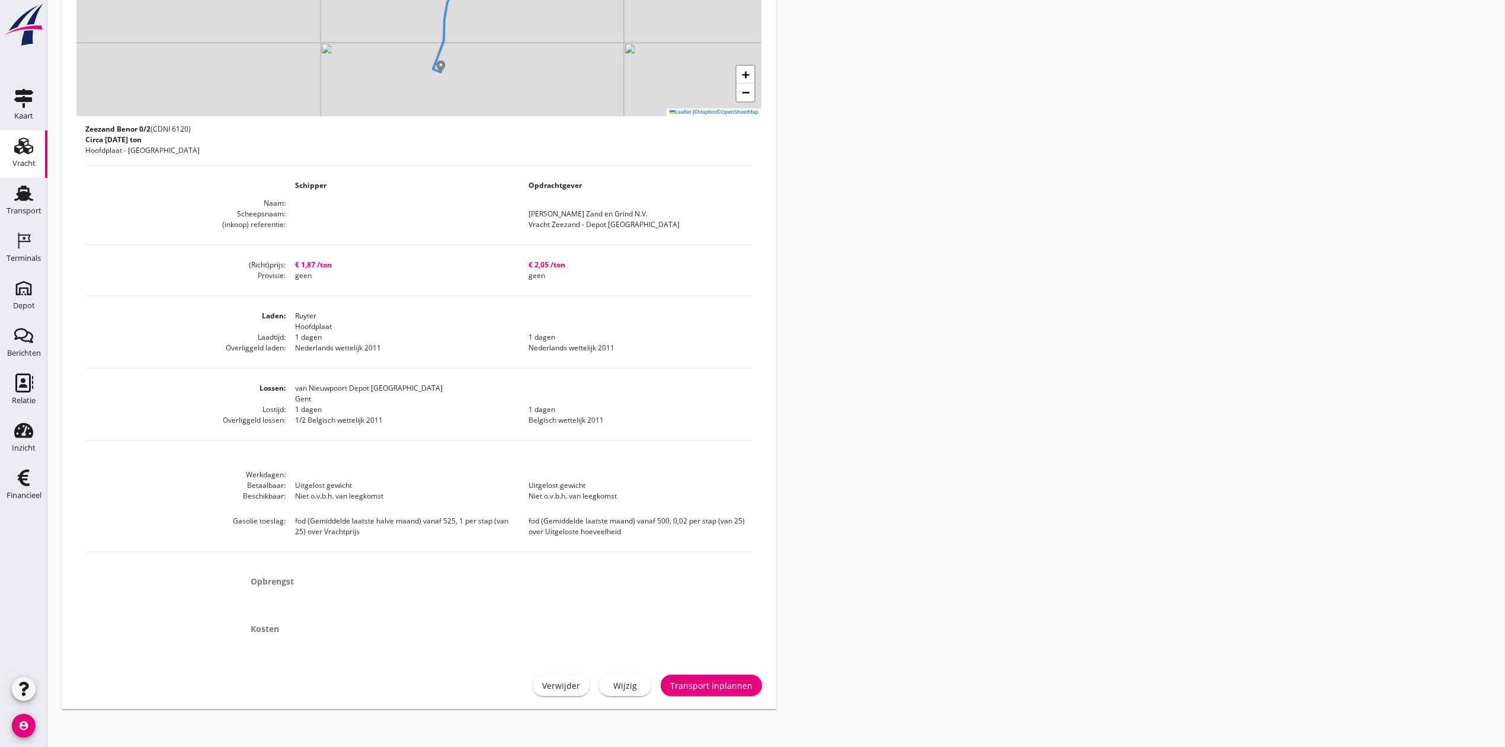
scroll to position [350, 0]
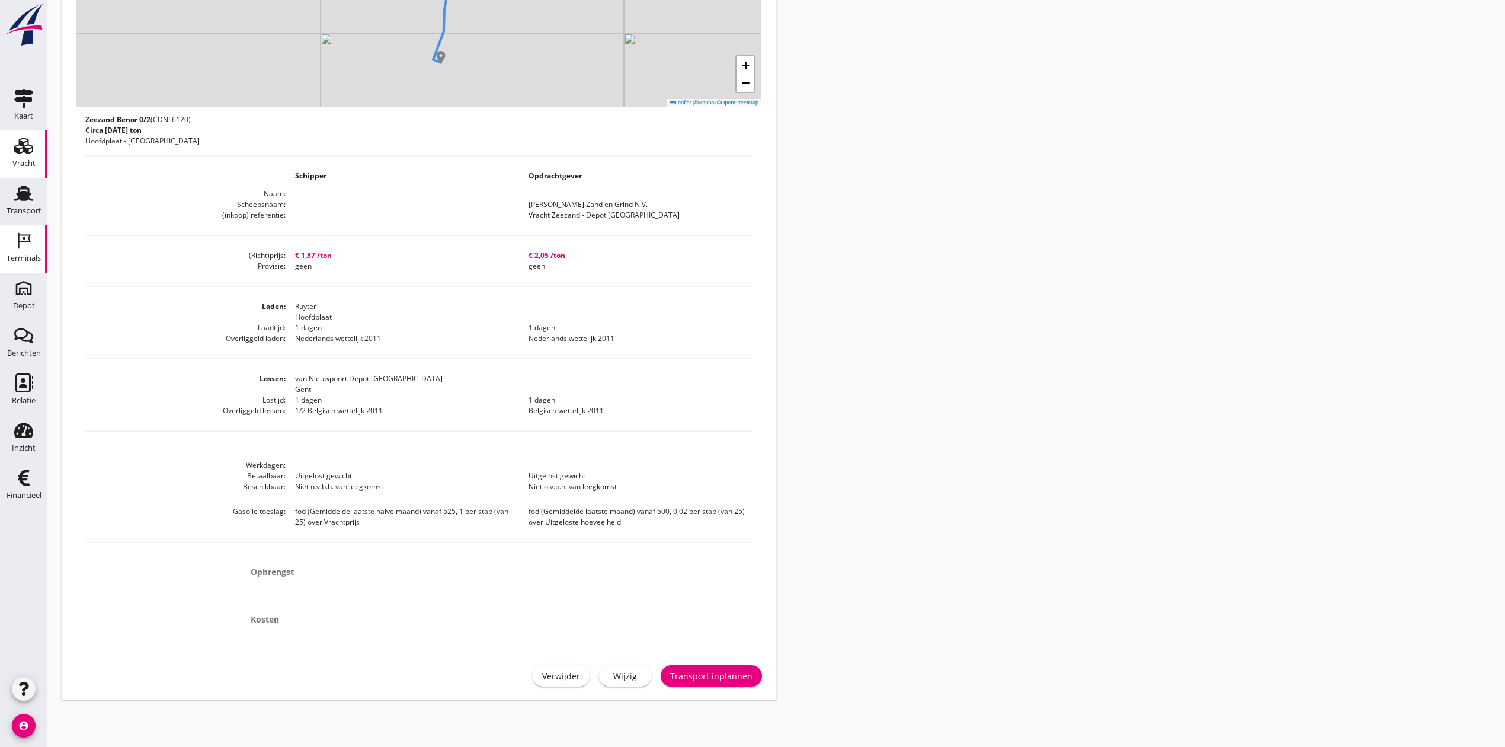
click at [23, 255] on div "Terminals" at bounding box center [24, 258] width 34 height 8
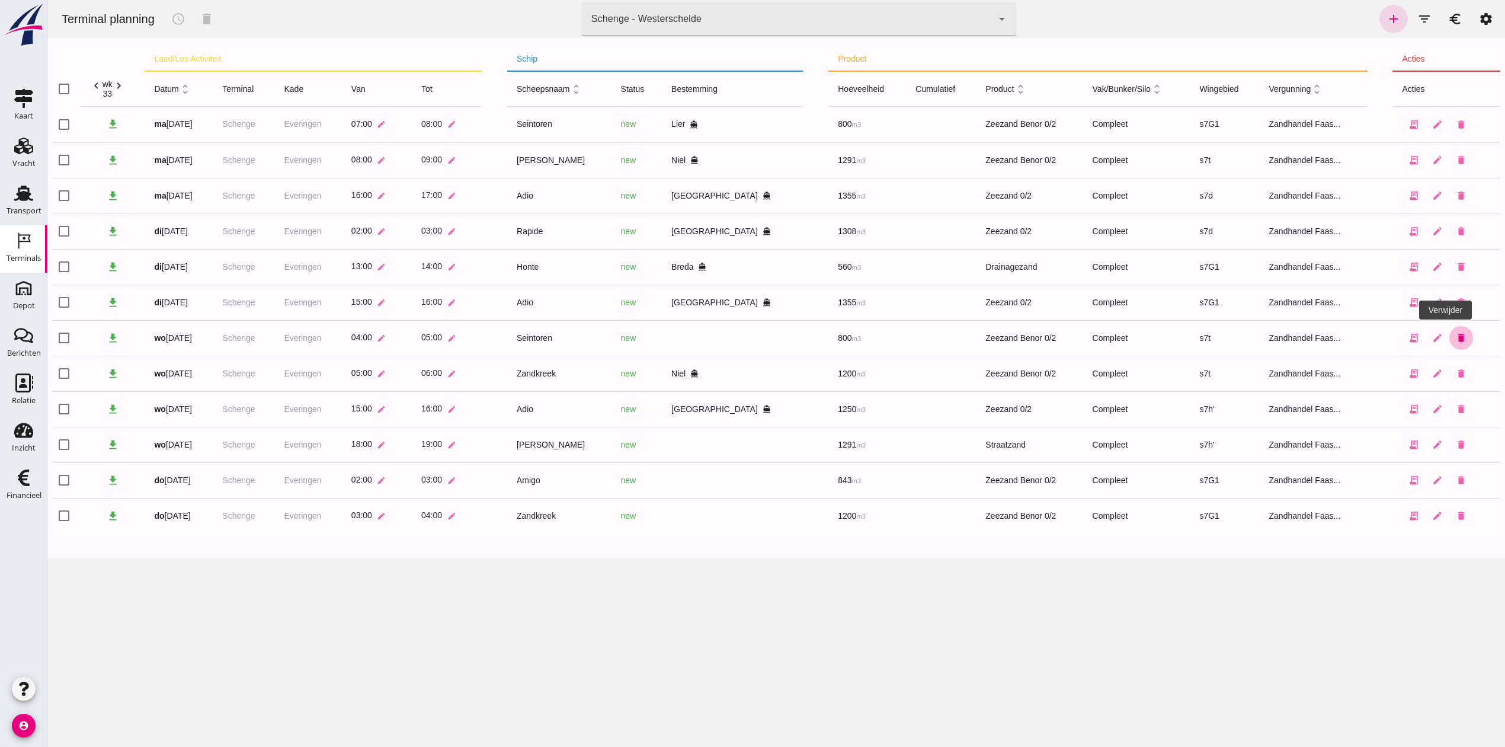
click at [1456, 340] on icon "delete" at bounding box center [1461, 337] width 11 height 11
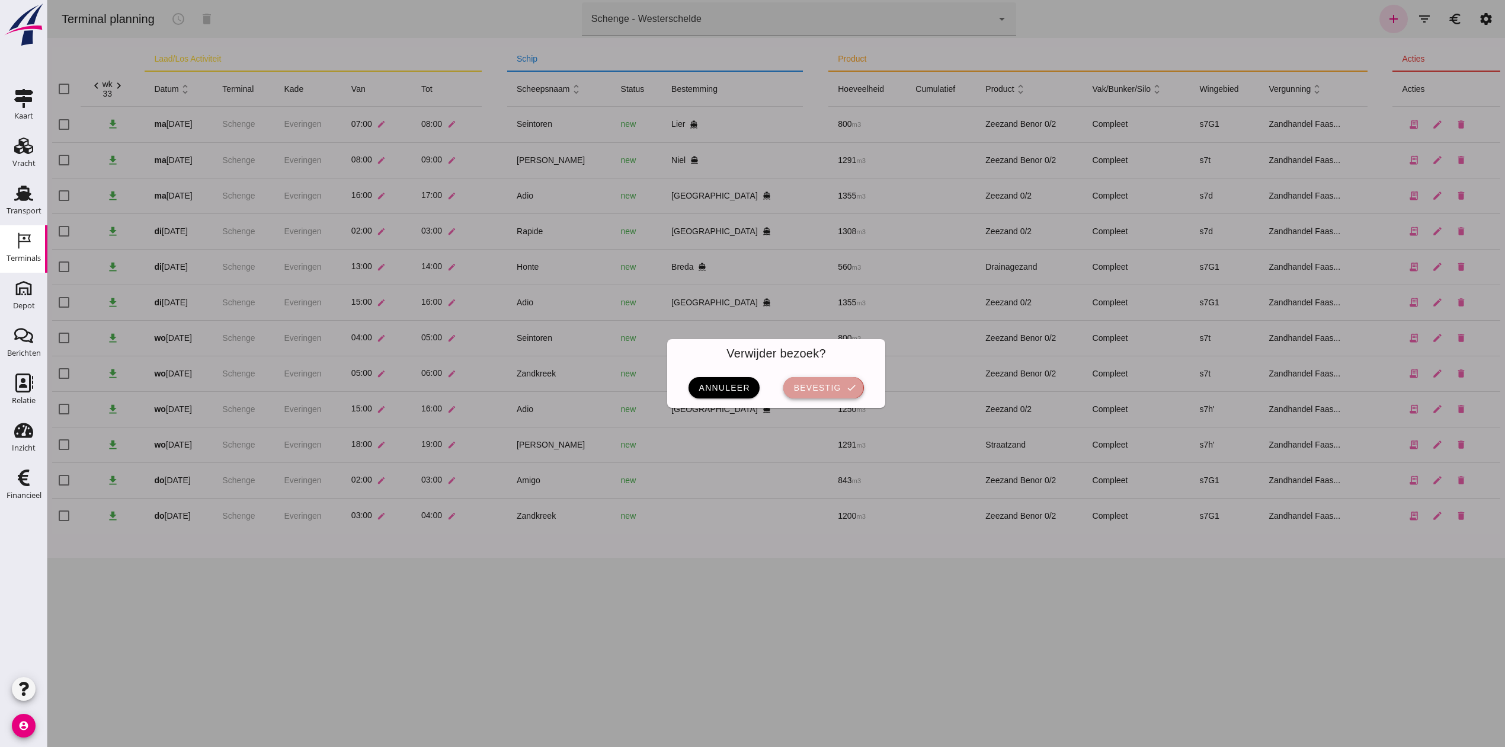
click span "bevestig"
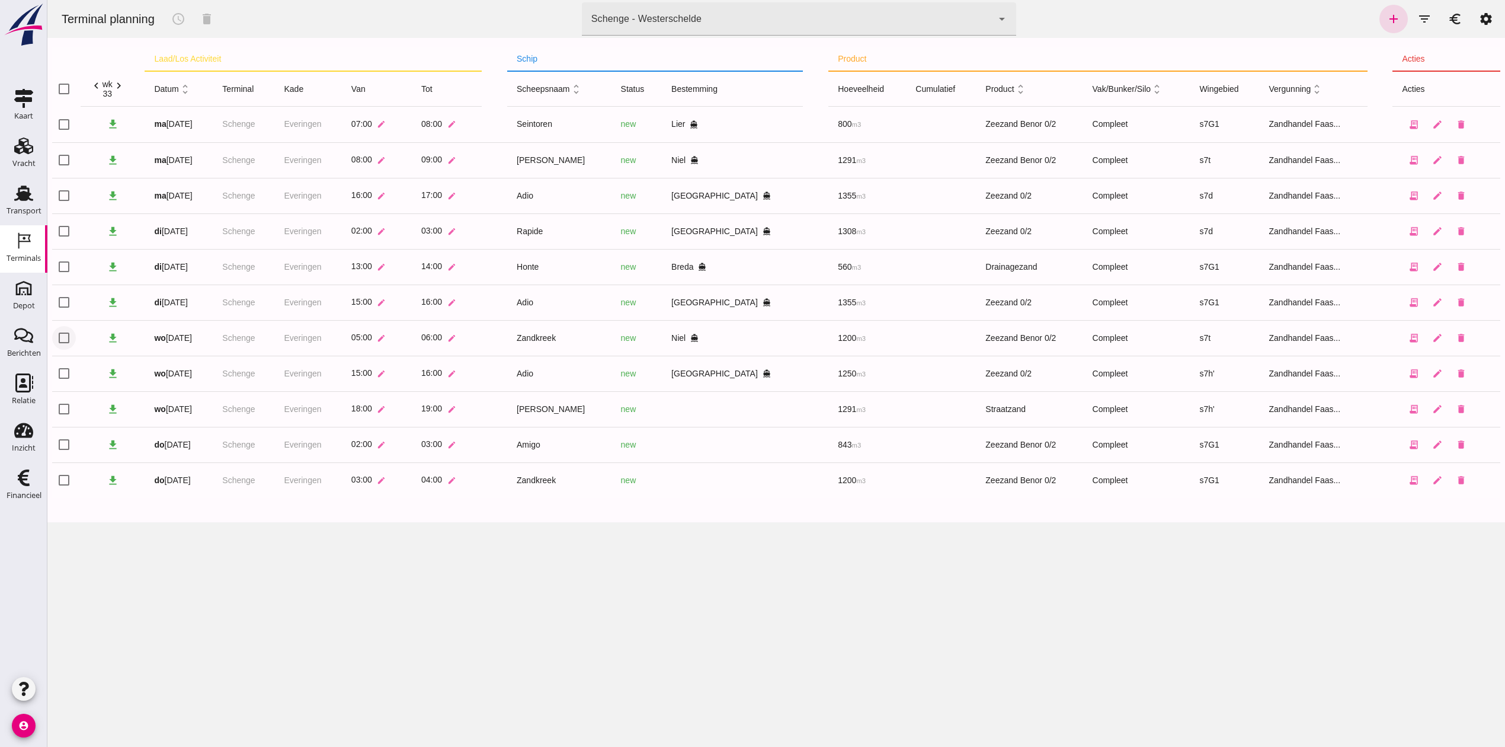
click input "checkbox"
checkbox input "true"
click at [178, 14] on icon "schedule" at bounding box center [178, 19] width 14 height 14
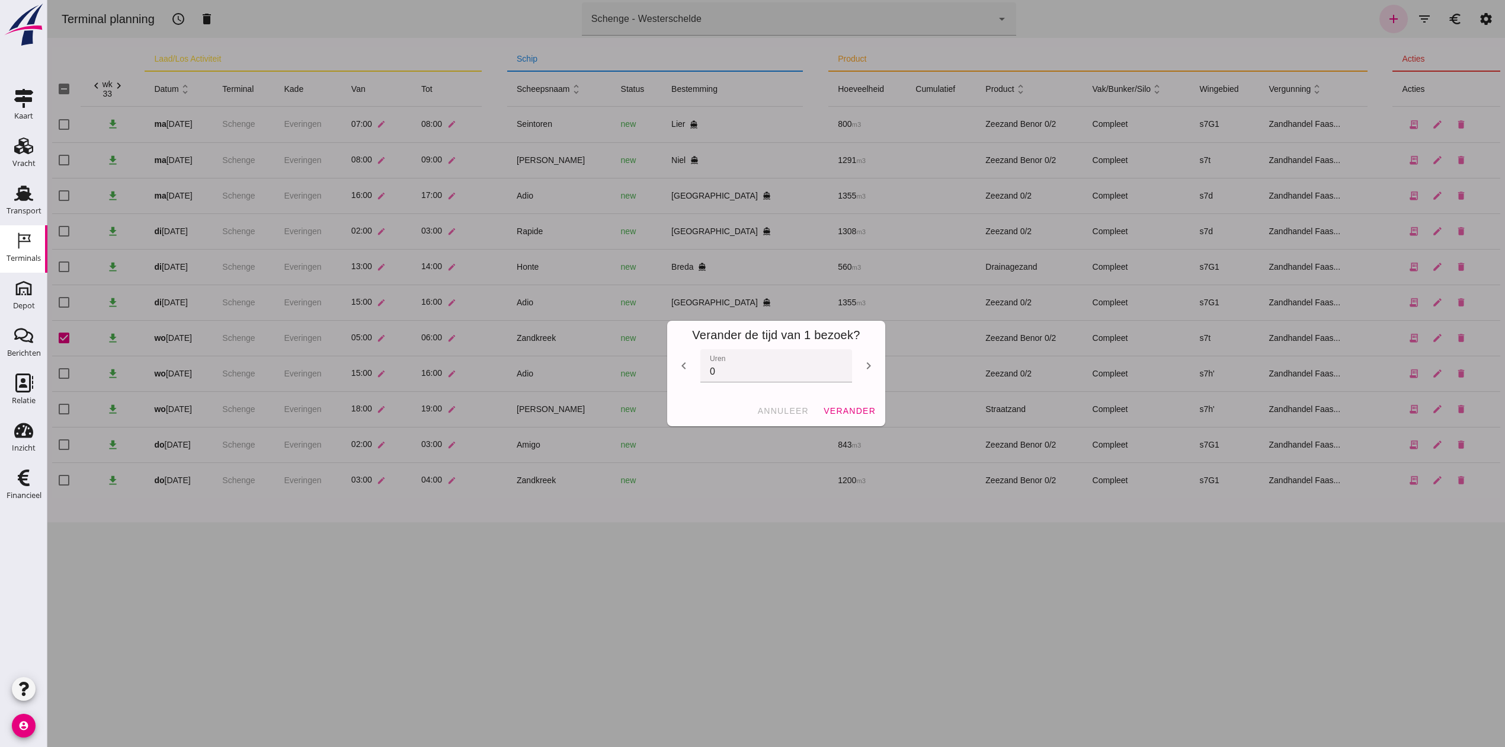
click at [865, 359] on icon "chevron_right" at bounding box center [869, 366] width 14 height 14
type input "1"
click span "verander"
checkbox input "false"
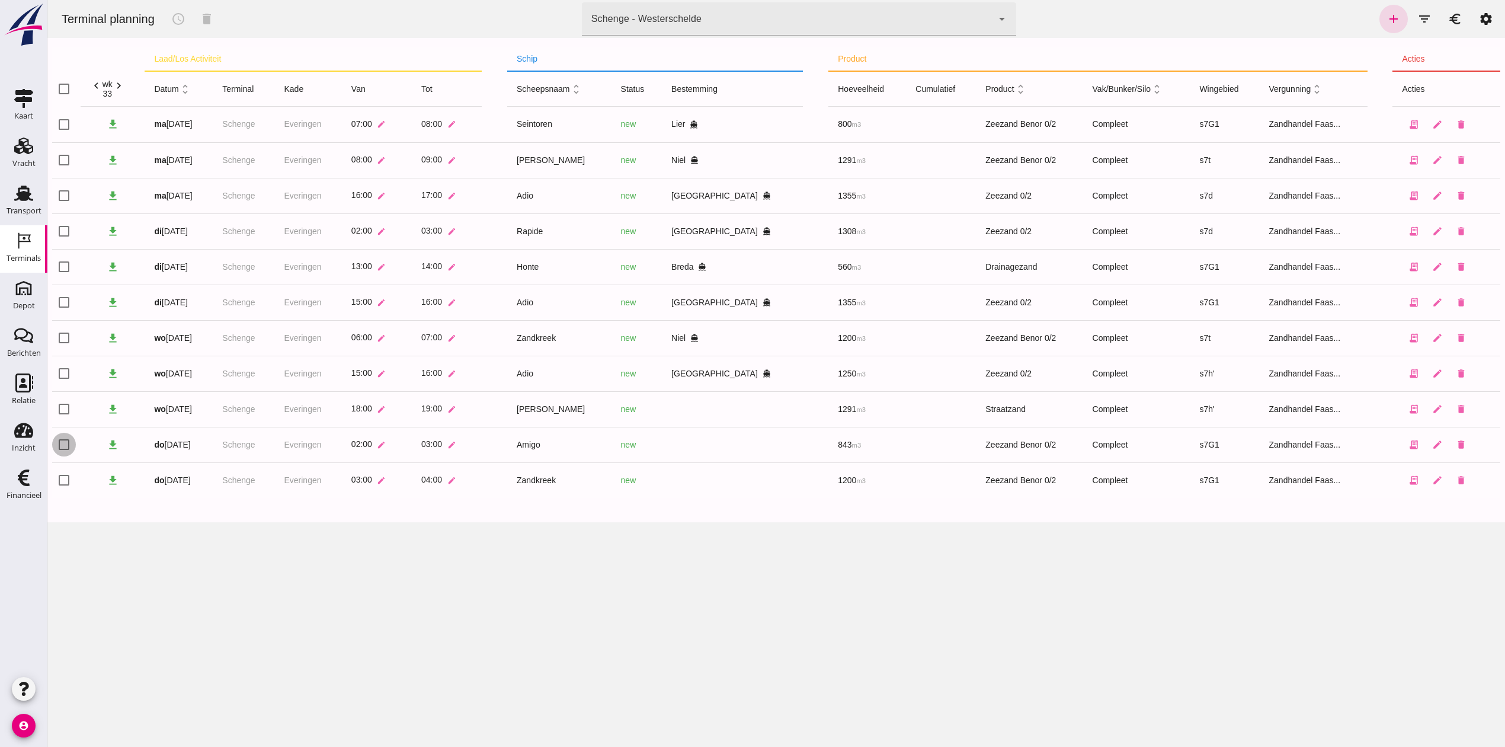
click input "checkbox"
checkbox input "true"
click at [178, 15] on icon "schedule" at bounding box center [178, 19] width 14 height 14
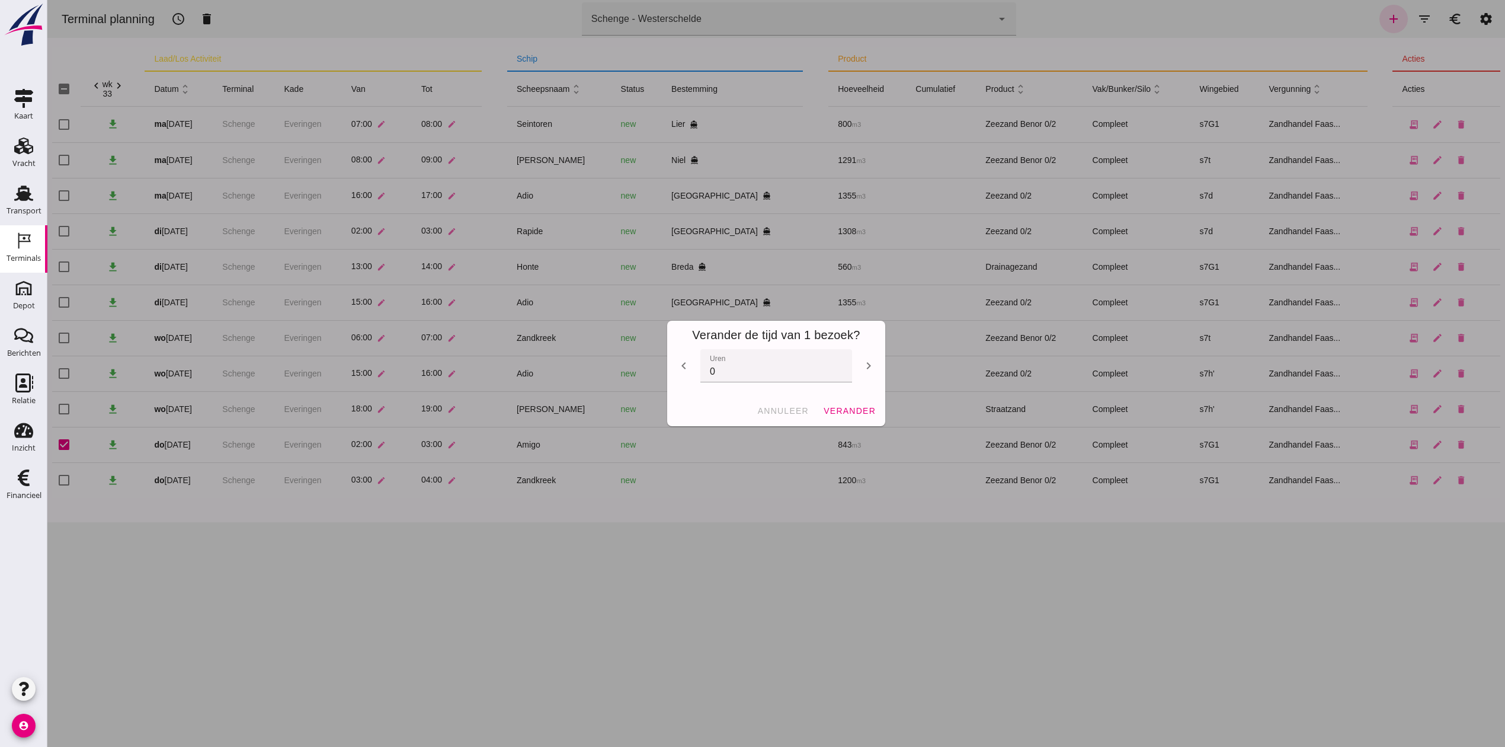
click at [678, 363] on icon "chevron_left" at bounding box center [684, 366] width 14 height 14
type input "-3"
click span "verander"
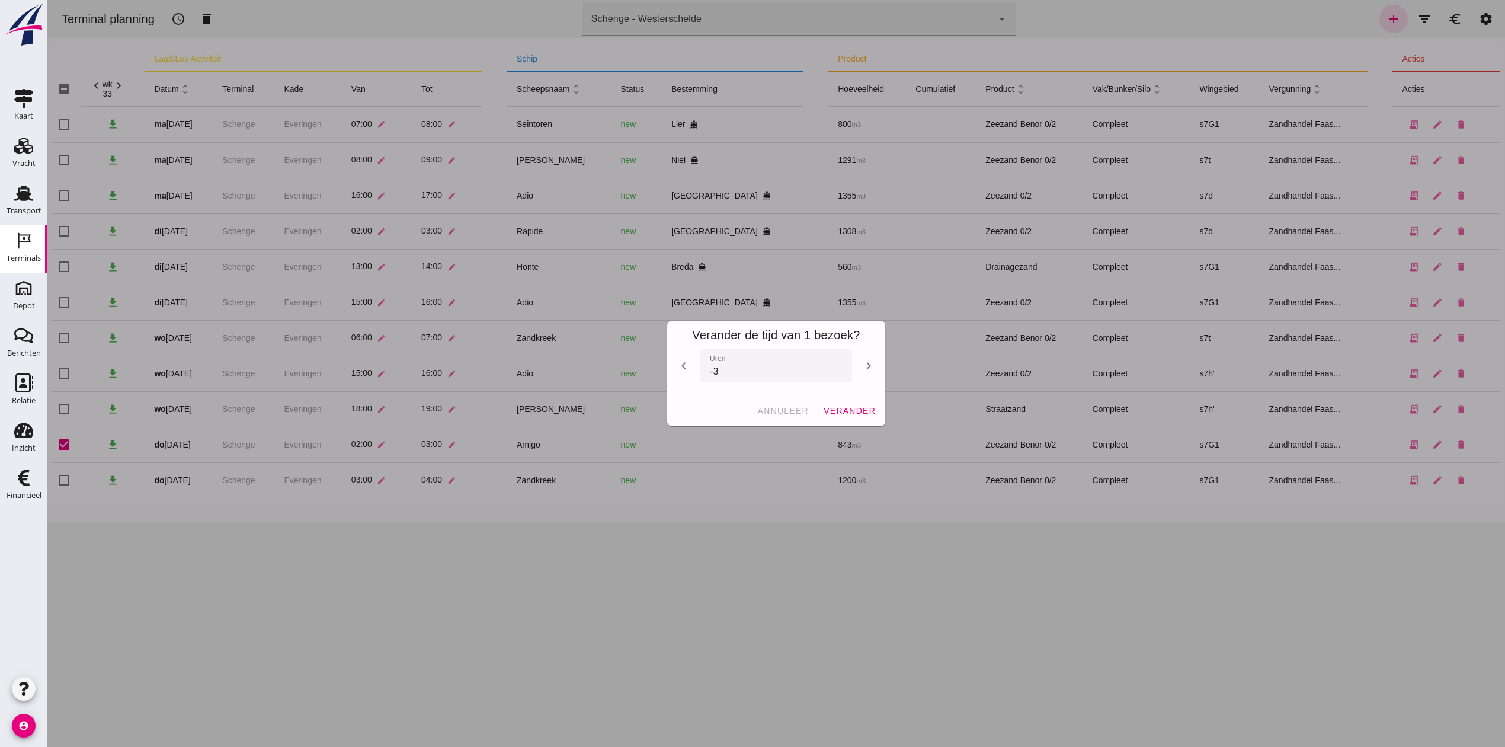
checkbox input "false"
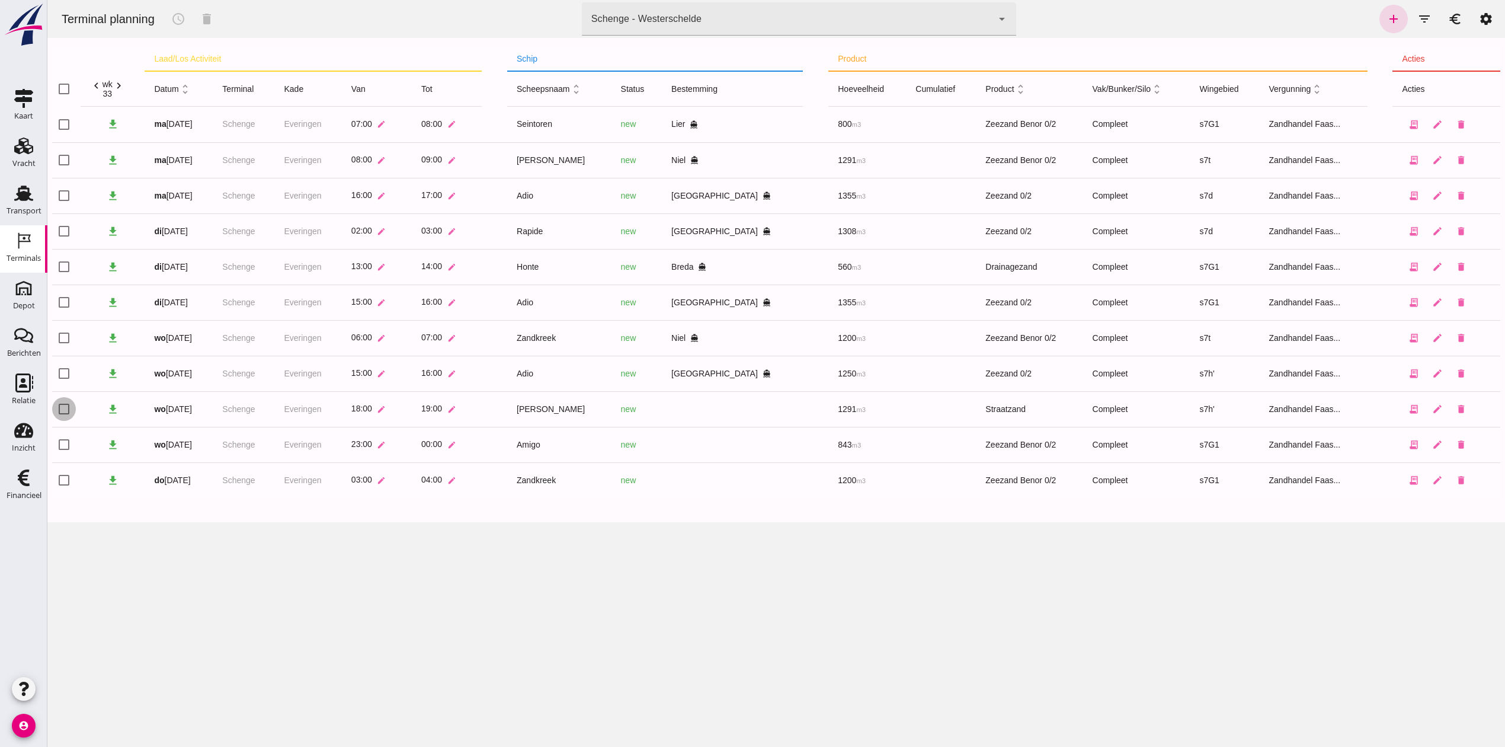
click input "checkbox"
checkbox input "true"
click at [180, 27] on button "schedule" at bounding box center [178, 19] width 28 height 28
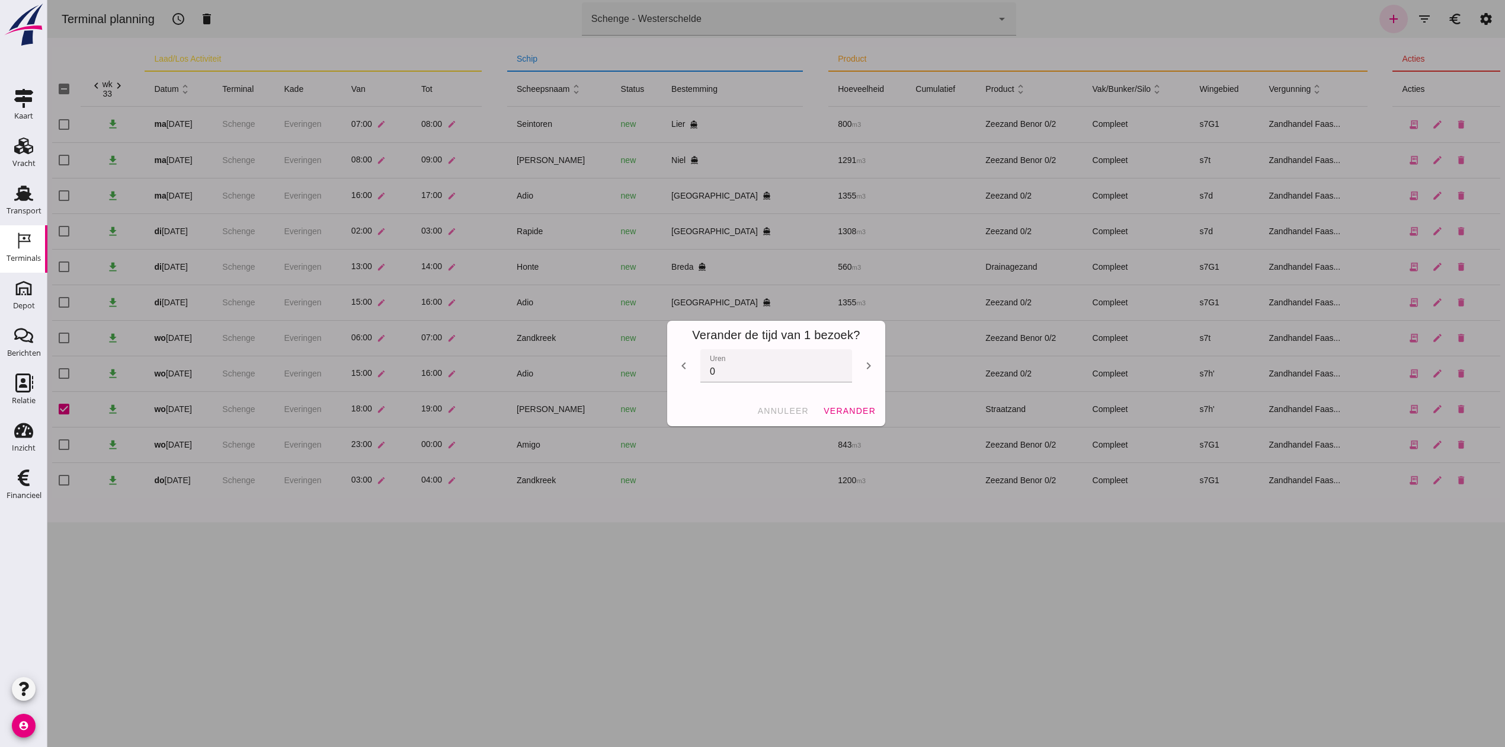
click at [868, 364] on icon "chevron_right" at bounding box center [869, 366] width 14 height 14
click at [866, 366] on icon "chevron_right" at bounding box center [869, 366] width 14 height 14
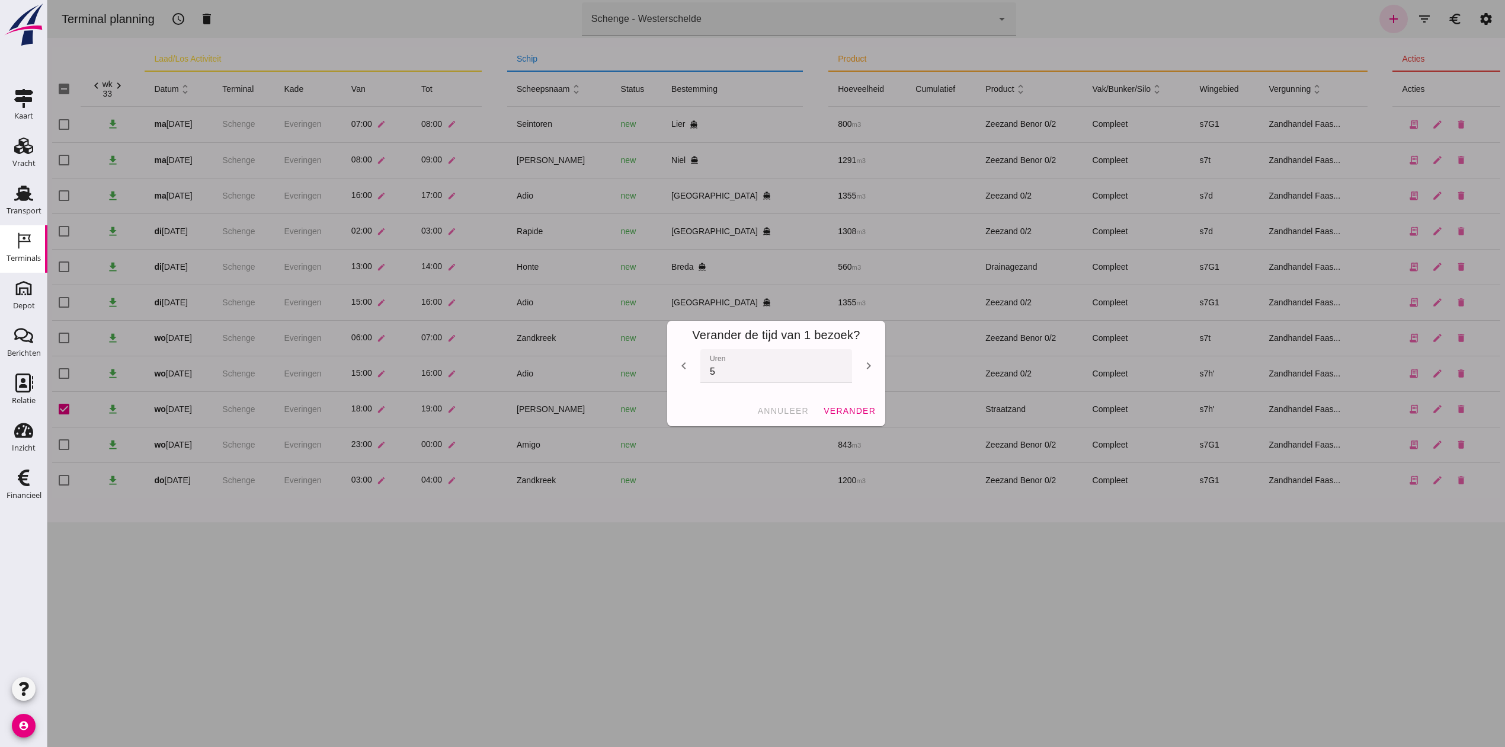
click at [866, 366] on icon "chevron_right" at bounding box center [869, 366] width 14 height 14
click at [865, 363] on icon "chevron_right" at bounding box center [869, 366] width 14 height 14
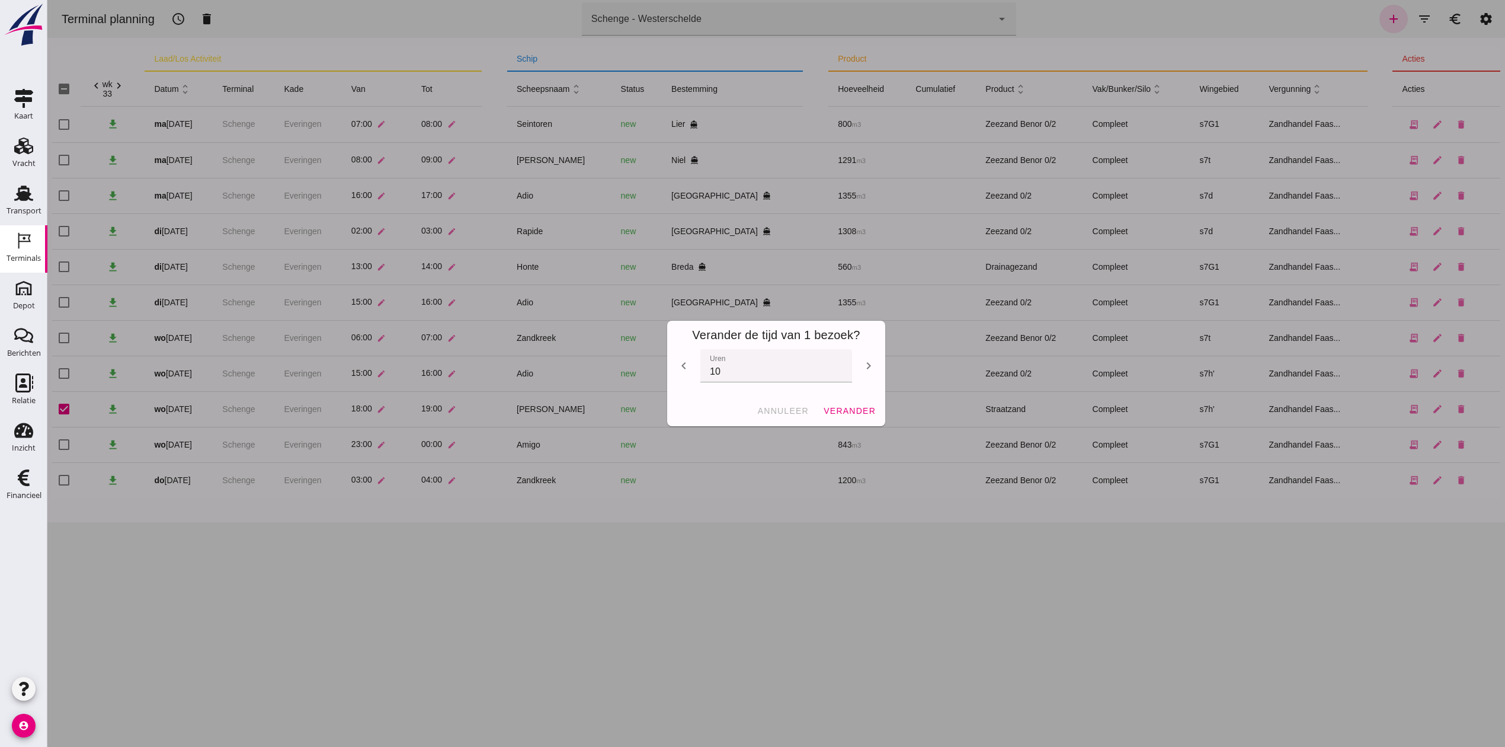
click at [864, 361] on icon "chevron_right" at bounding box center [869, 366] width 14 height 14
click at [864, 359] on icon "chevron_right" at bounding box center [869, 366] width 14 height 14
drag, startPoint x: 677, startPoint y: 363, endPoint x: 691, endPoint y: 366, distance: 14.5
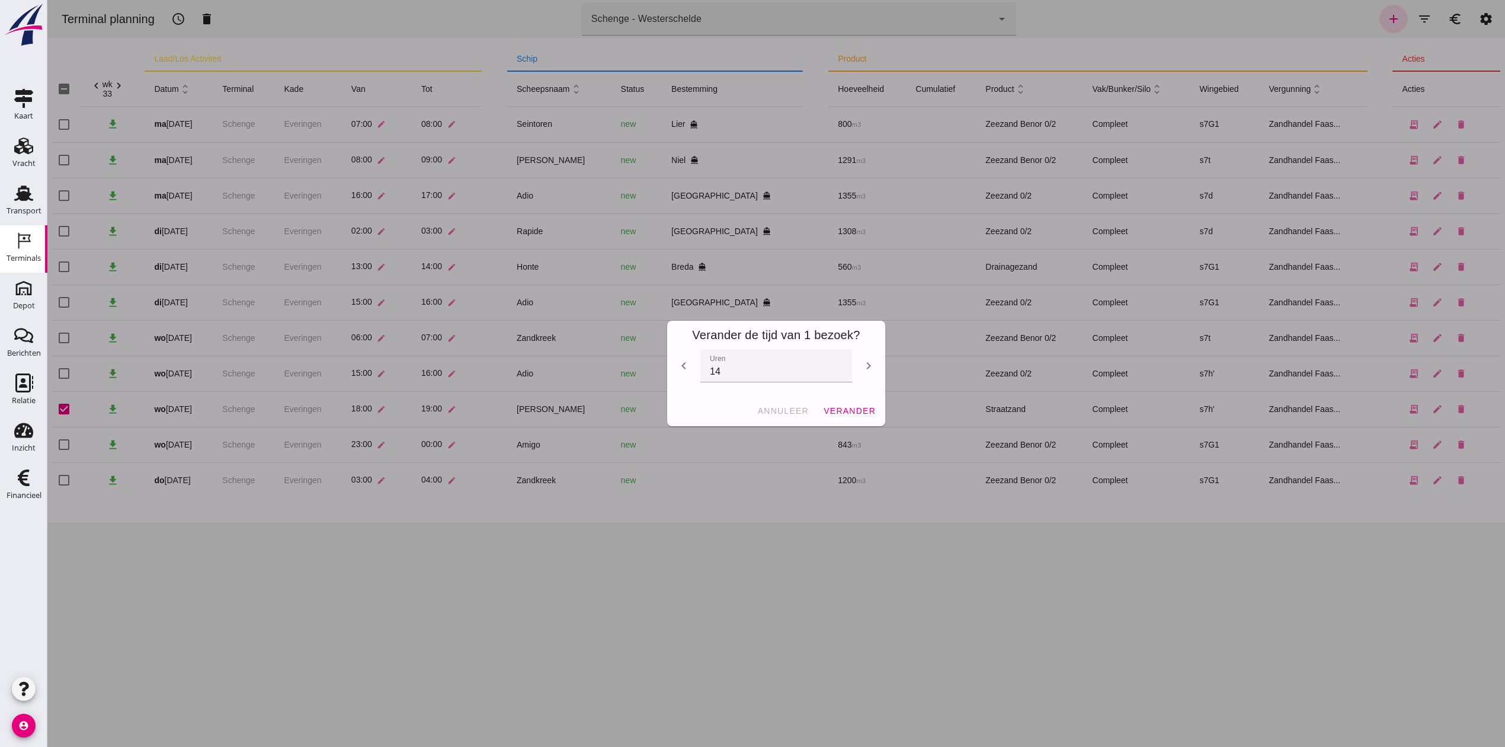
click at [678, 364] on icon "chevron_left" at bounding box center [684, 366] width 14 height 14
type input "13"
click span "verander"
checkbox input "false"
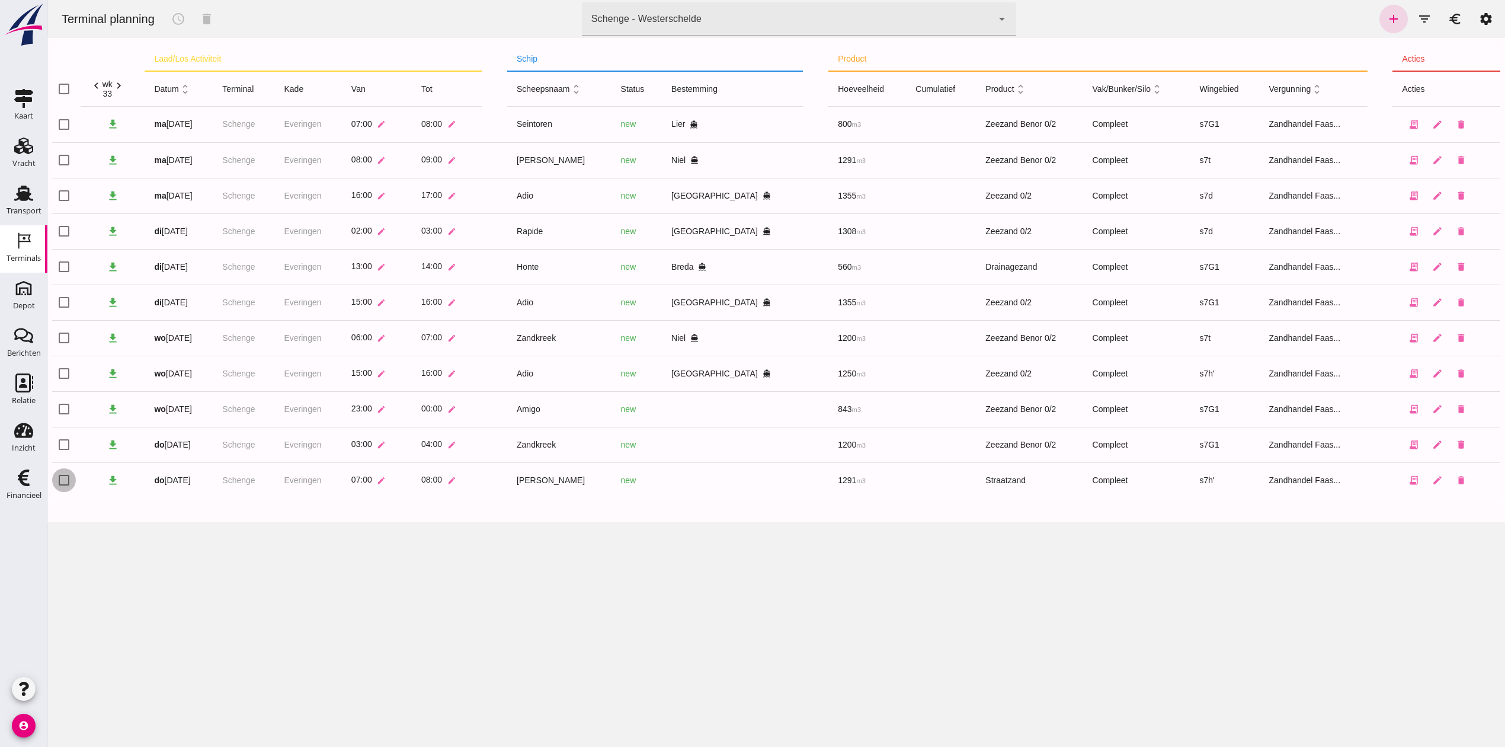
click input "checkbox"
checkbox input "true"
click at [183, 15] on icon "schedule" at bounding box center [178, 19] width 14 height 14
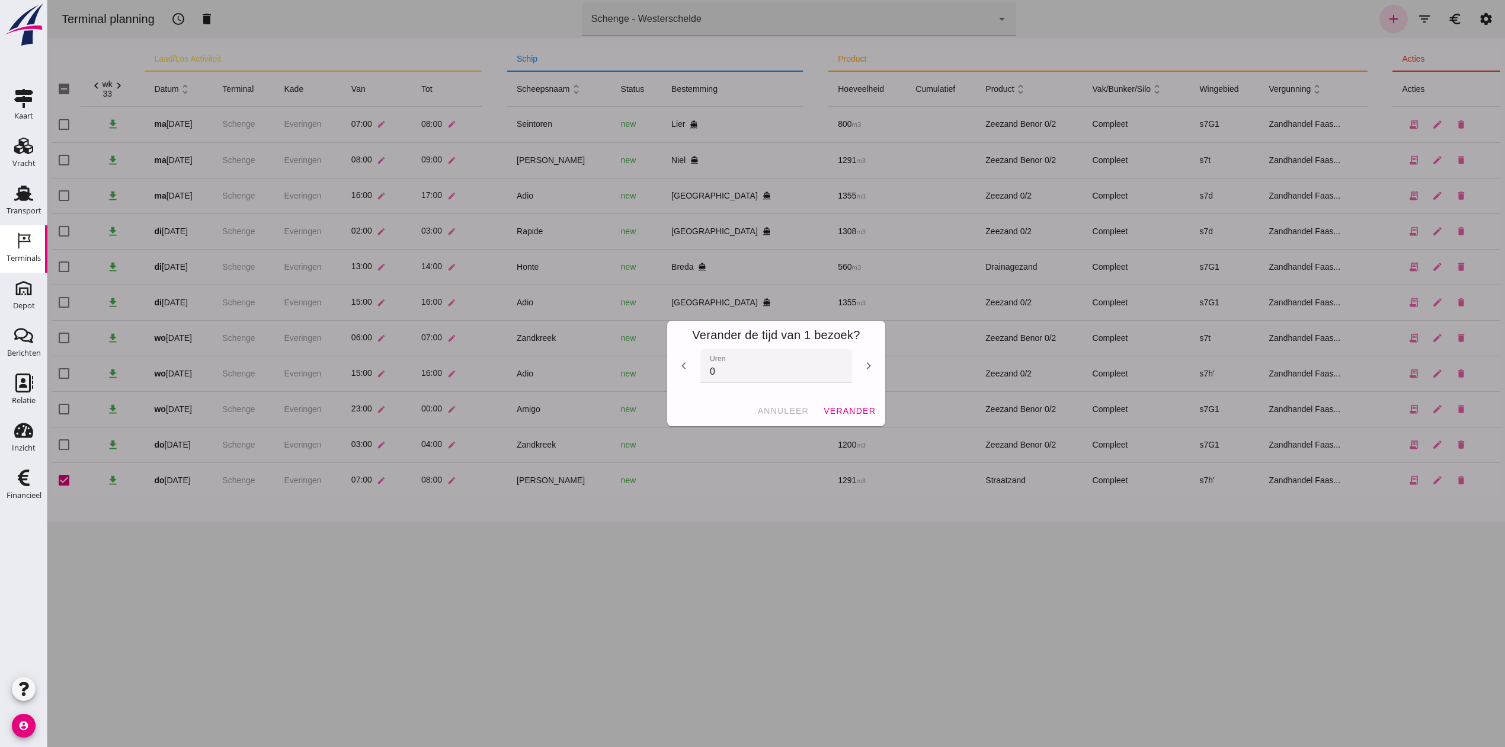
click at [862, 366] on icon "chevron_right" at bounding box center [869, 366] width 14 height 14
type input "2"
click span "verander"
checkbox input "false"
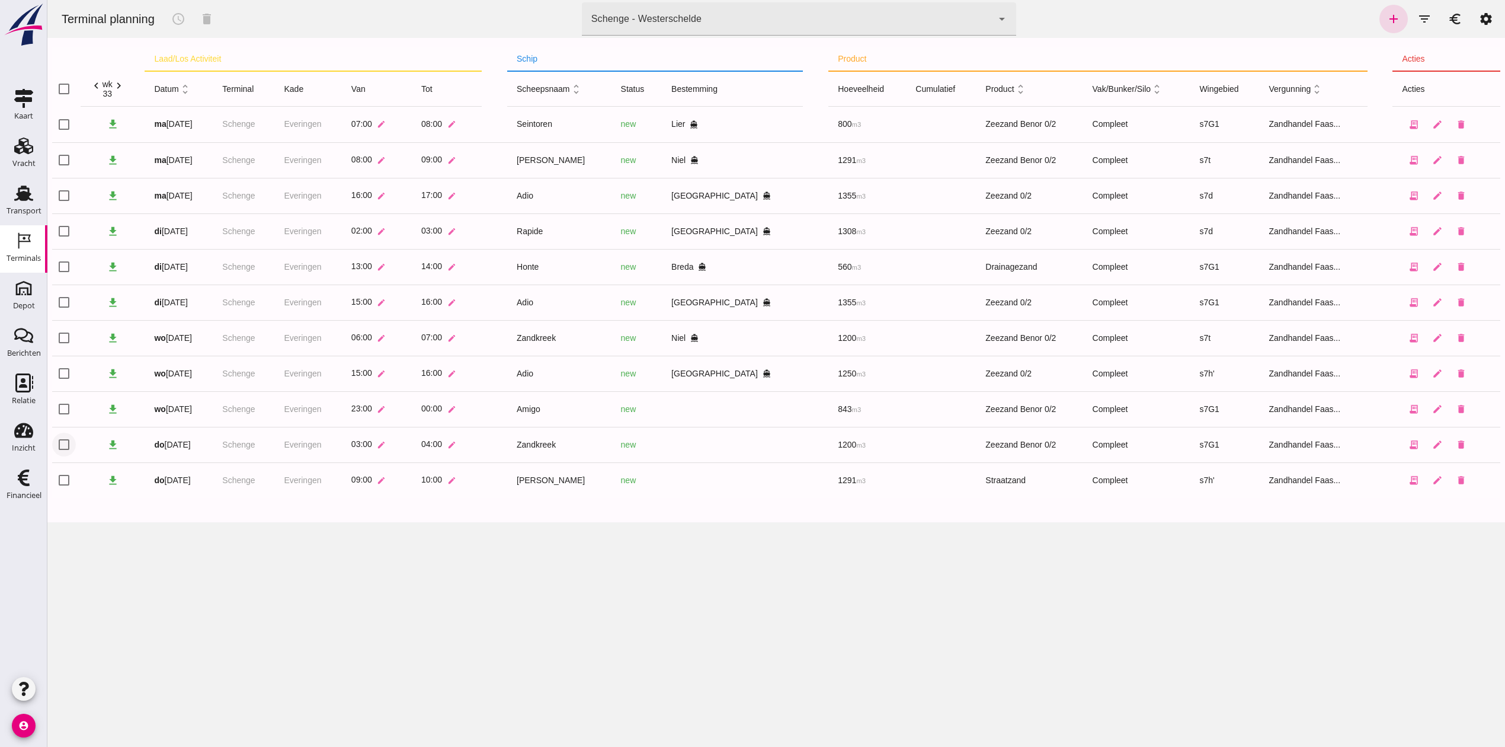
click input "checkbox"
checkbox input "true"
click at [180, 14] on icon "schedule" at bounding box center [178, 19] width 14 height 14
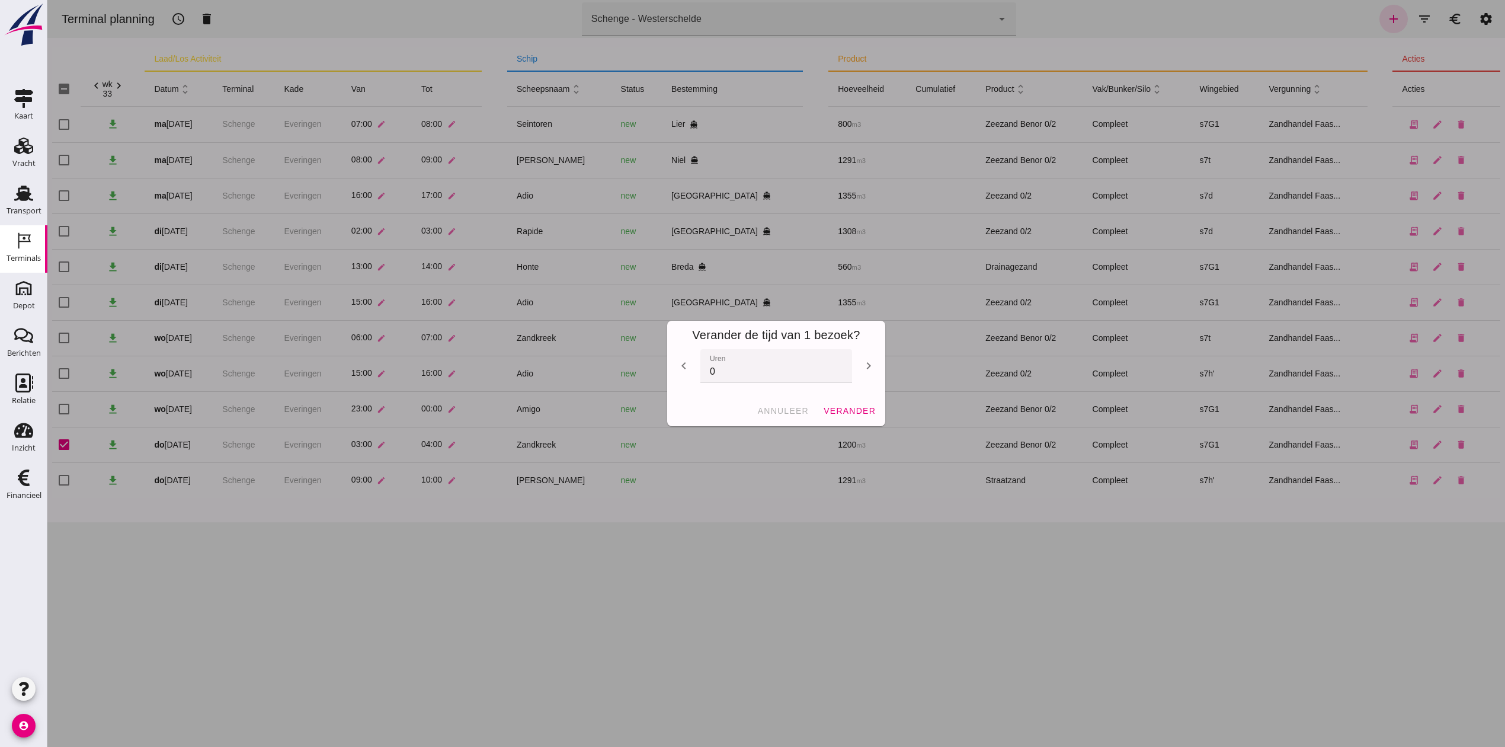
click at [678, 361] on icon "chevron_left" at bounding box center [684, 366] width 14 height 14
click at [679, 361] on icon "chevron_left" at bounding box center [684, 366] width 14 height 14
click at [862, 366] on icon "chevron_right" at bounding box center [869, 366] width 14 height 14
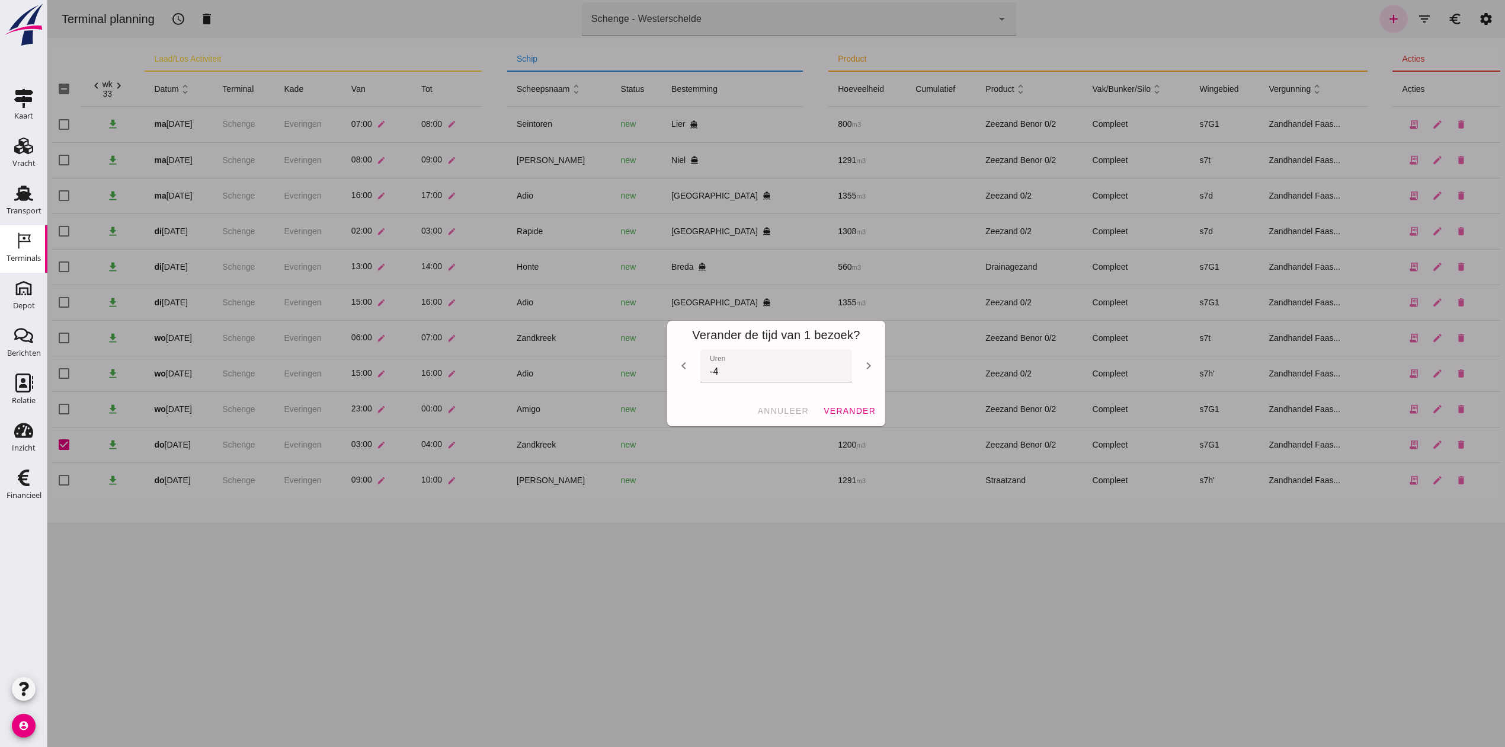
type input "-3"
click at [864, 392] on div "chevron_left uren uren -3 chevron_right" at bounding box center [776, 372] width 199 height 46
click button "verander"
checkbox input "false"
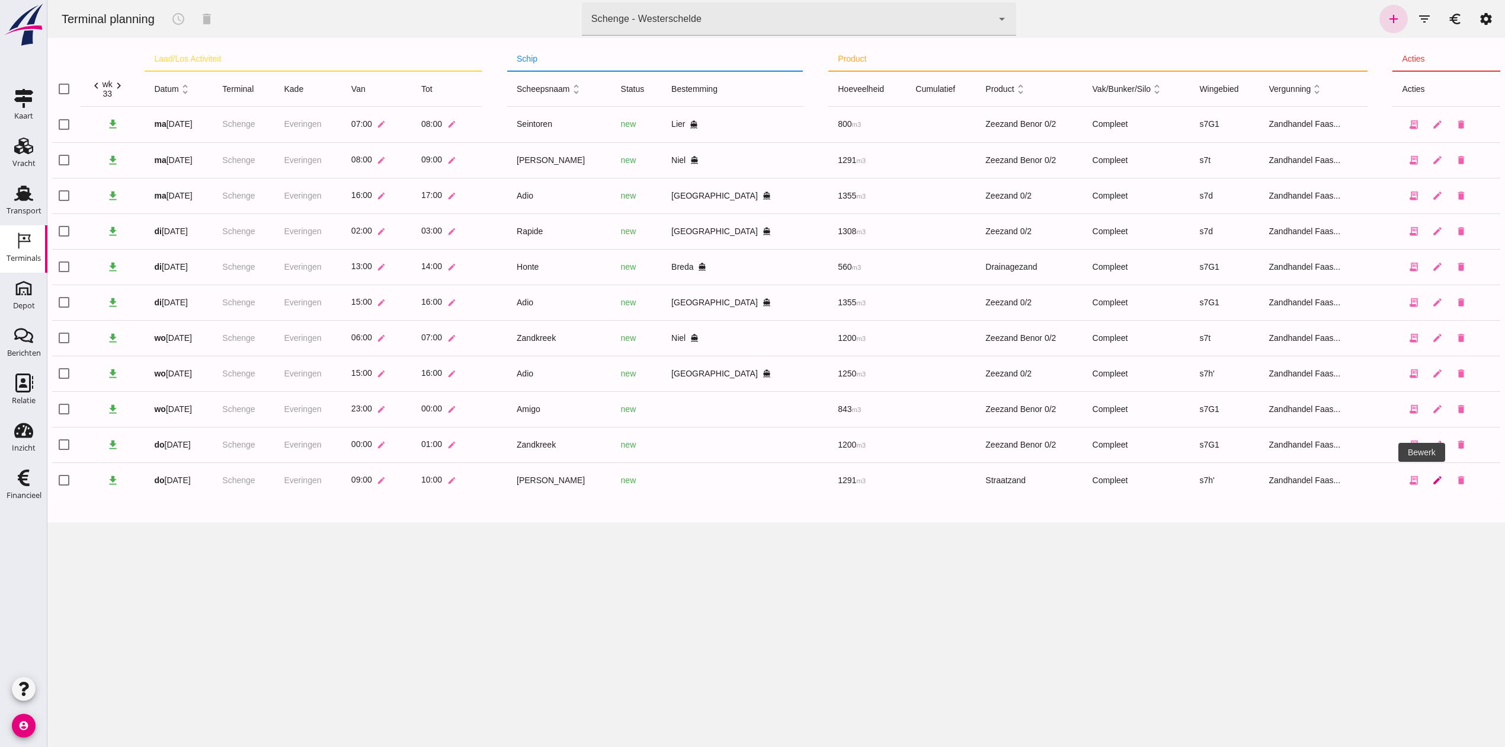
click at [1432, 475] on icon "edit" at bounding box center [1437, 480] width 11 height 11
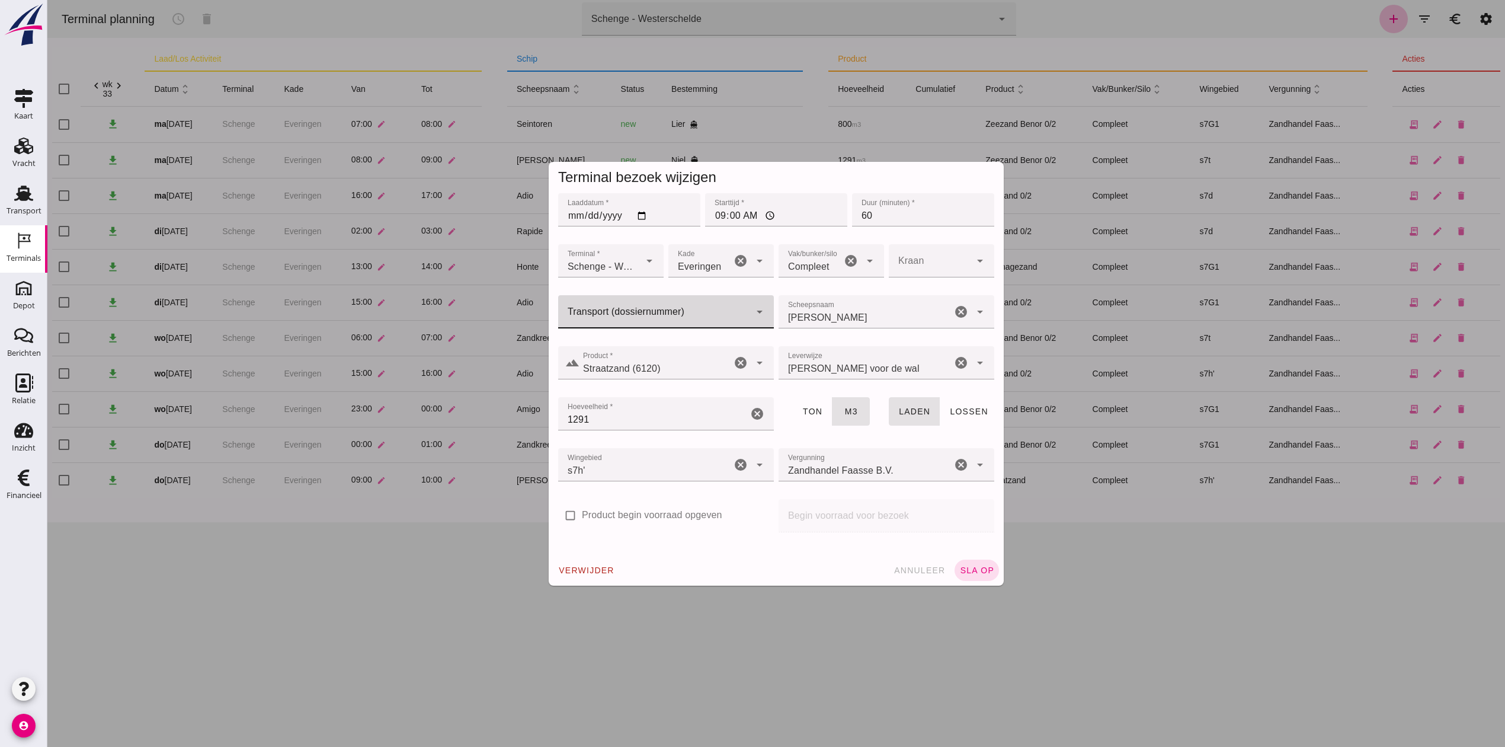
click input "Transport (dossiernummer)"
click span "4856"
type input "FAS-2504856"
click span "sla op"
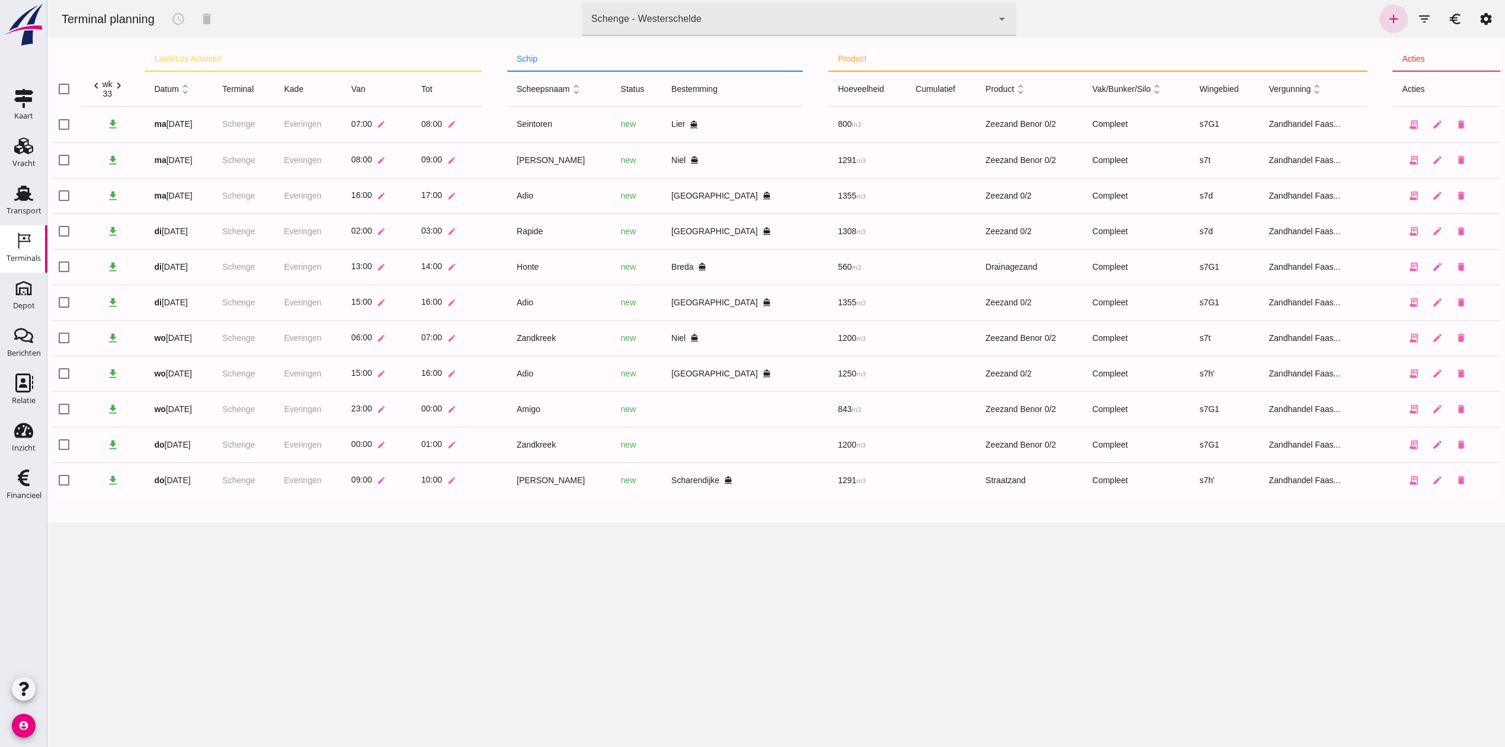
click div "Schenge - Westerschelde 9c876888-926f-4f5f-969d-c779b766b815"
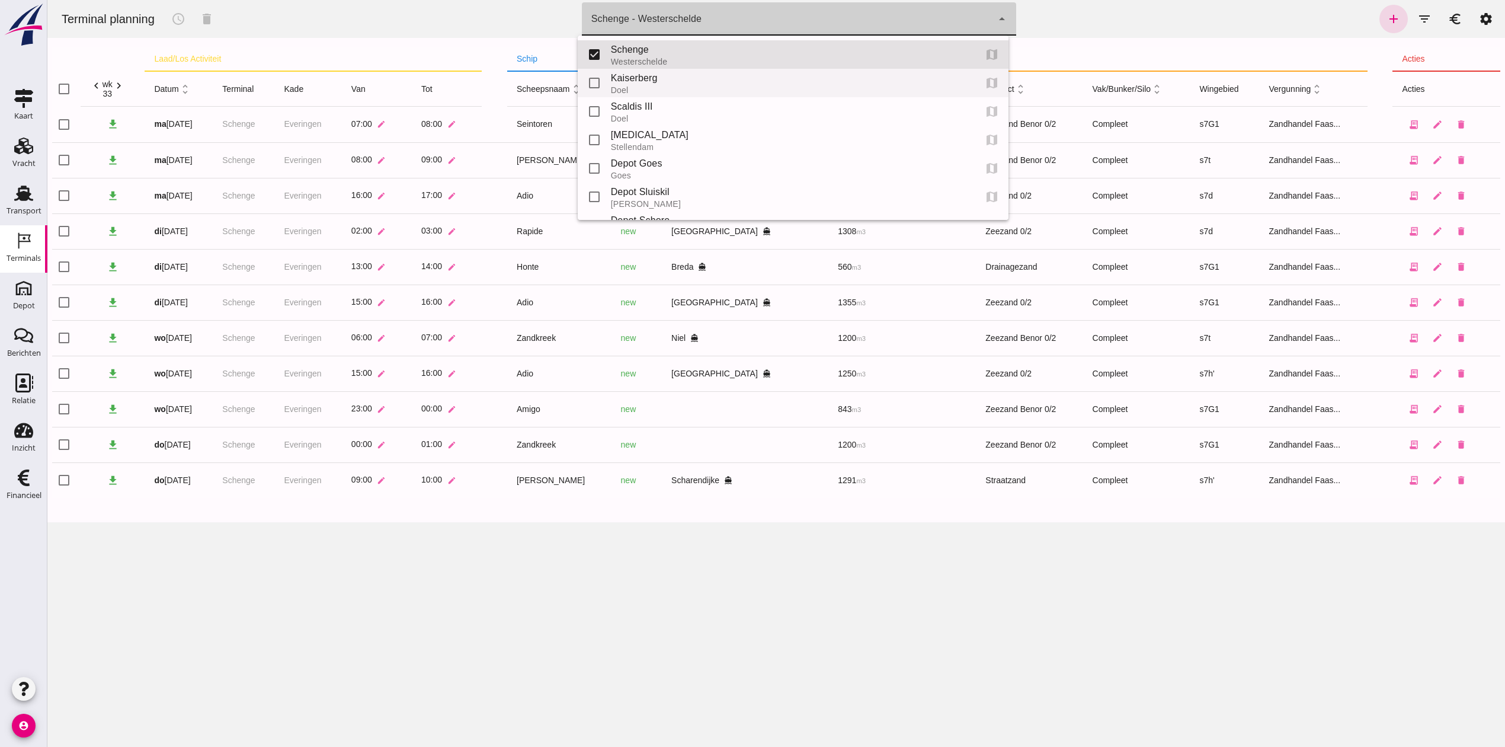
click at [666, 84] on div "Kaiserberg" at bounding box center [788, 78] width 355 height 14
type input "7f603609-51ae-4e75-986b-c9057e559465"
checkbox input "false"
checkbox input "true"
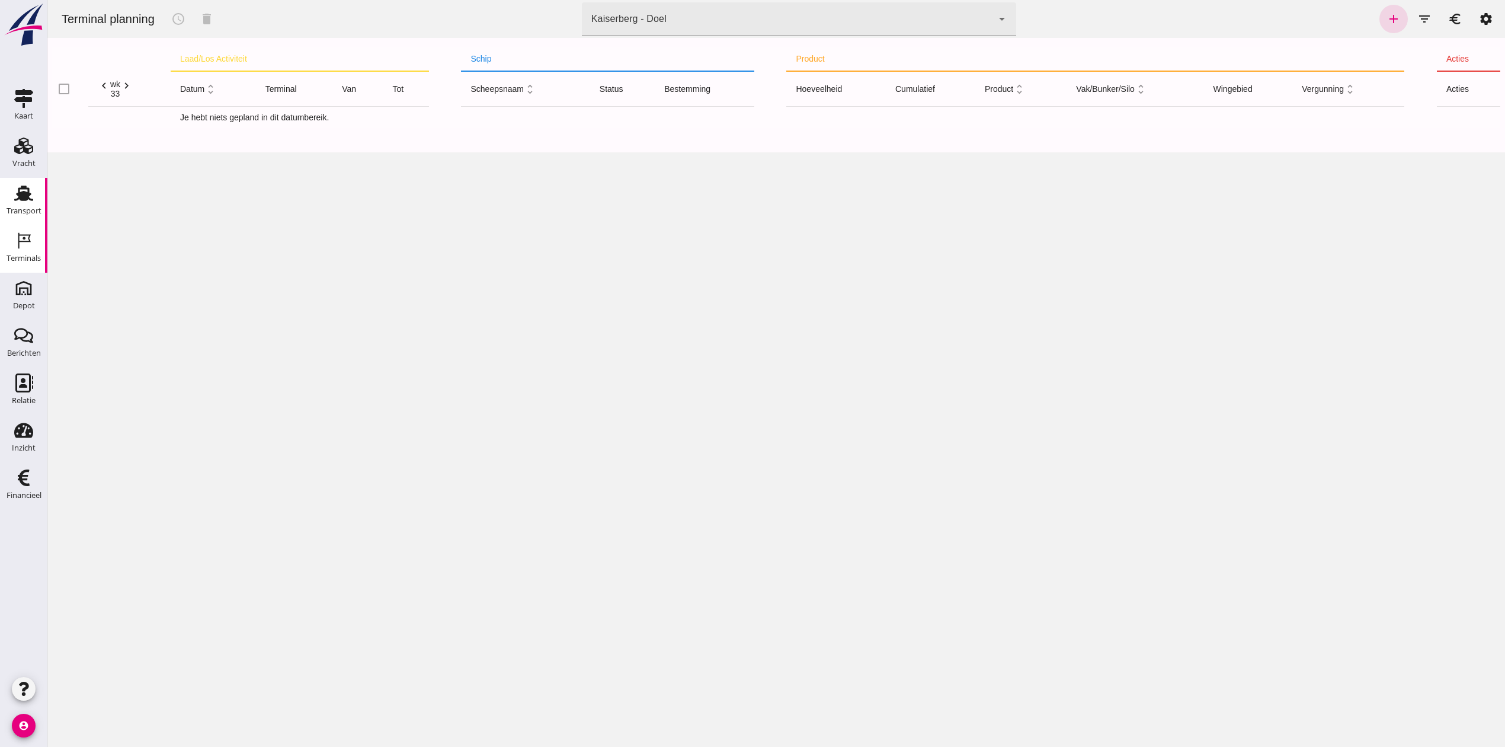
click at [40, 200] on link "Transport Transport" at bounding box center [23, 201] width 47 height 47
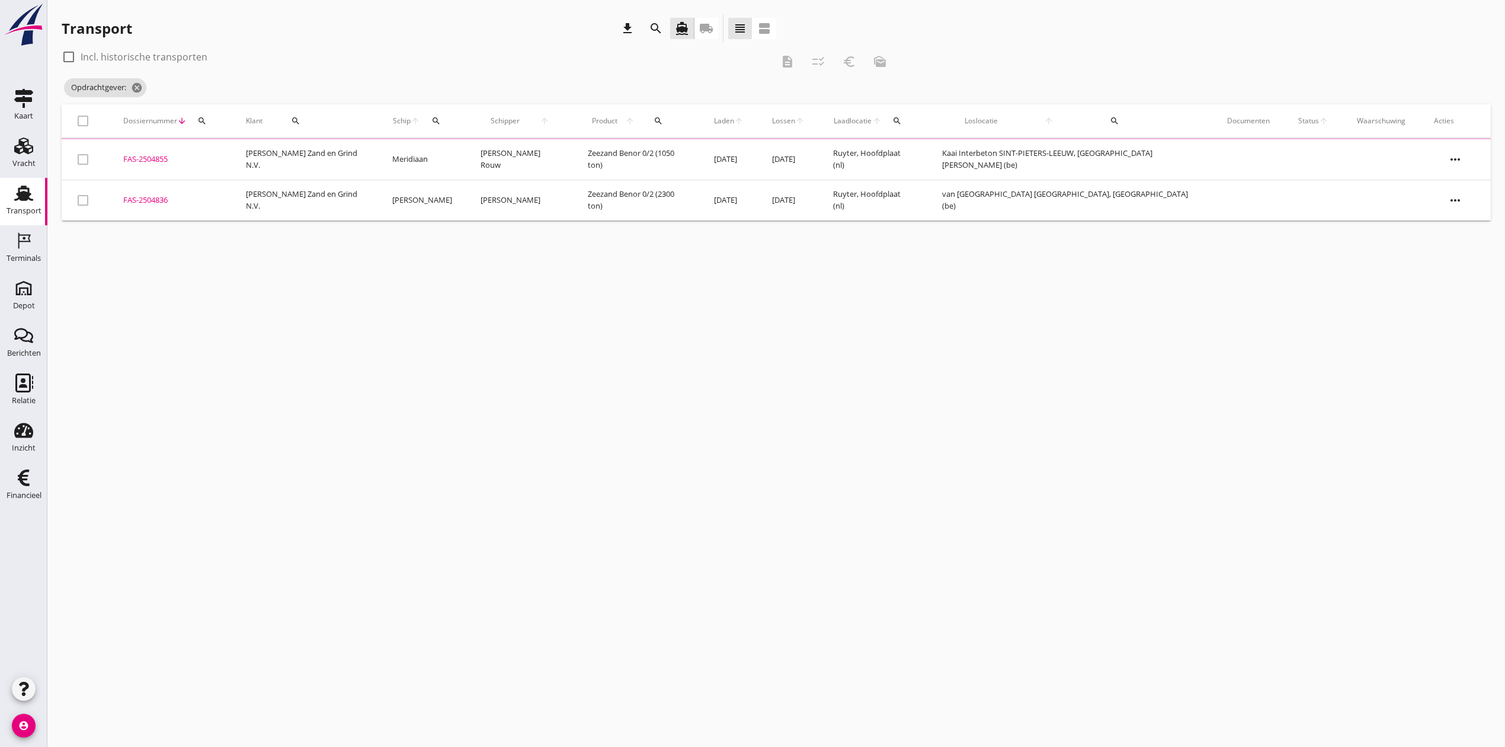
click at [168, 197] on div "FAS-2504836" at bounding box center [170, 200] width 94 height 12
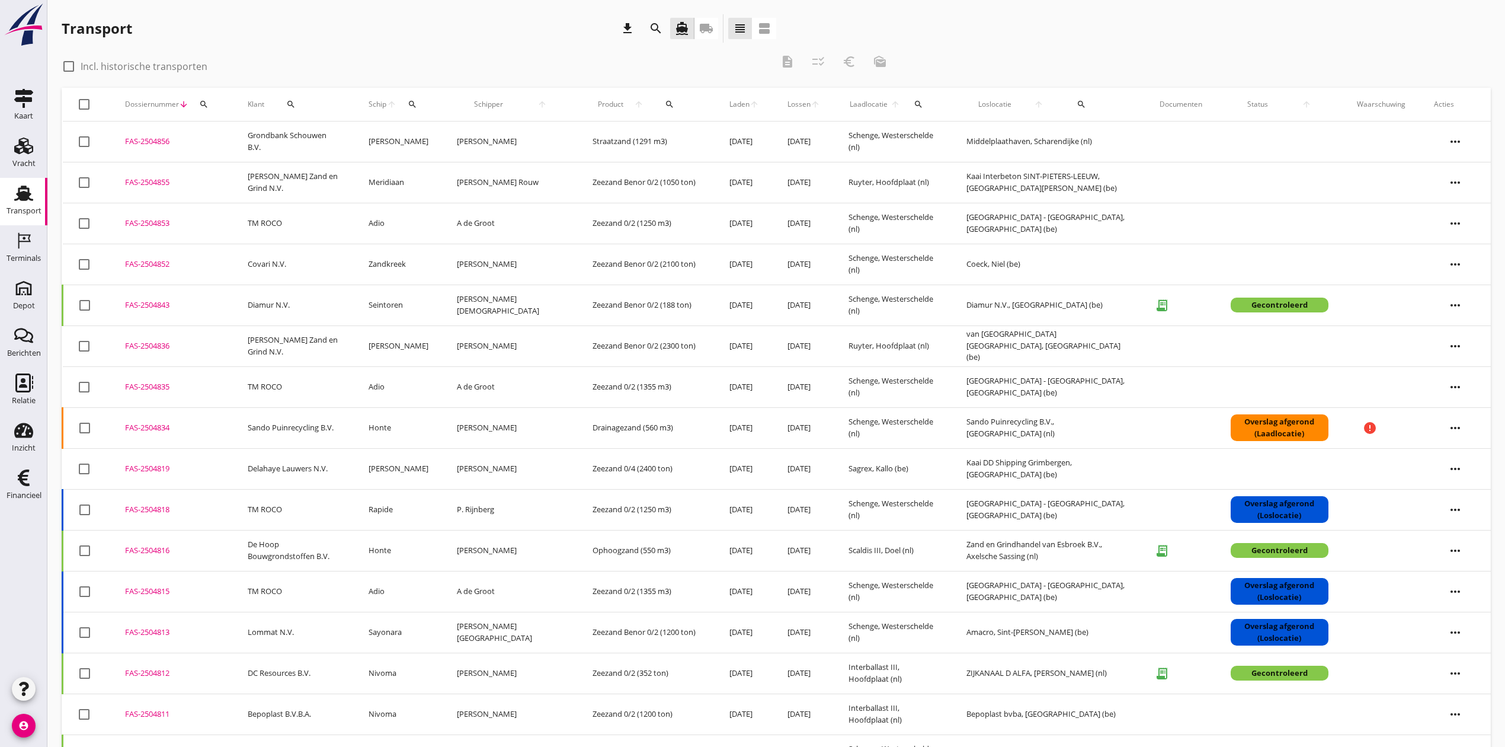
click at [159, 343] on div "FAS-2504836" at bounding box center [172, 346] width 94 height 12
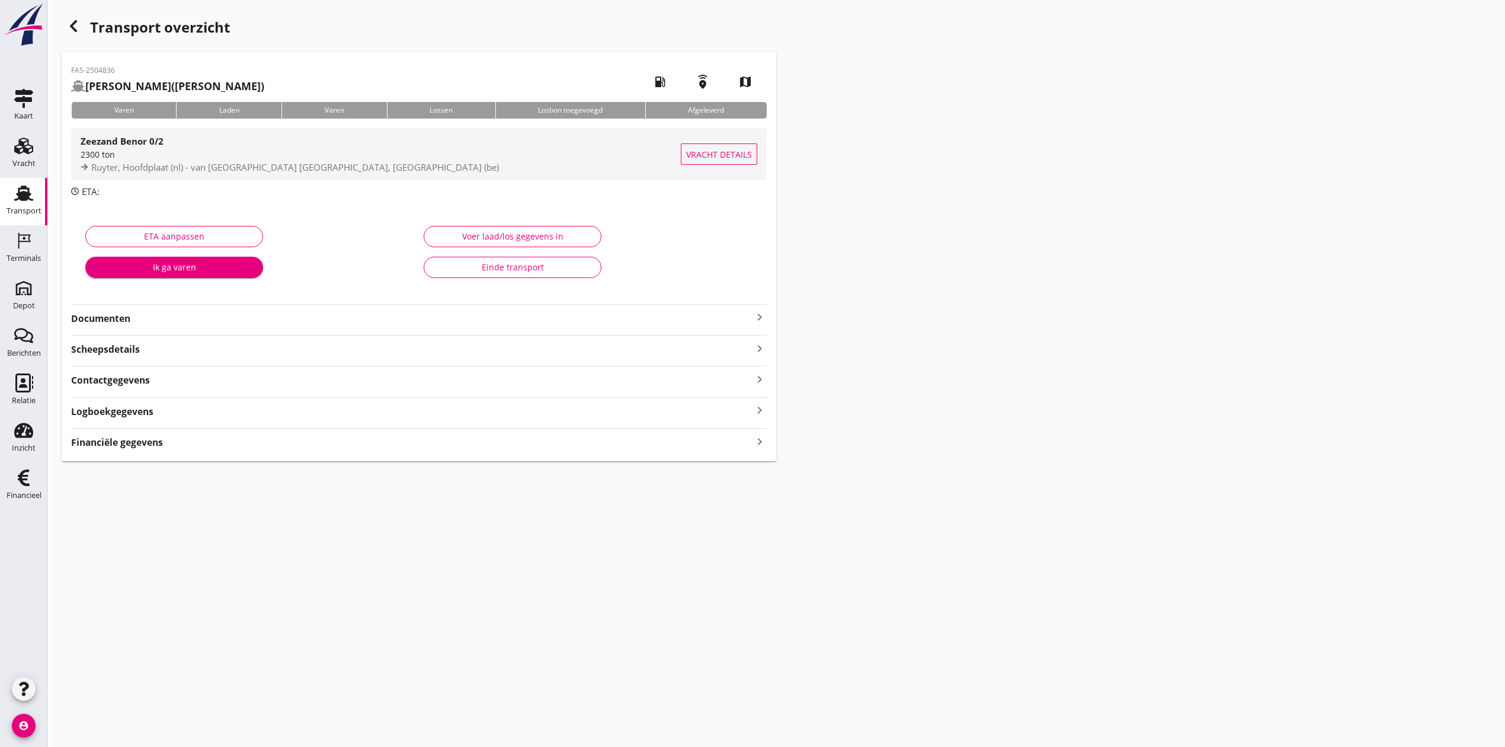
click at [708, 154] on span "Vracht details" at bounding box center [719, 154] width 66 height 12
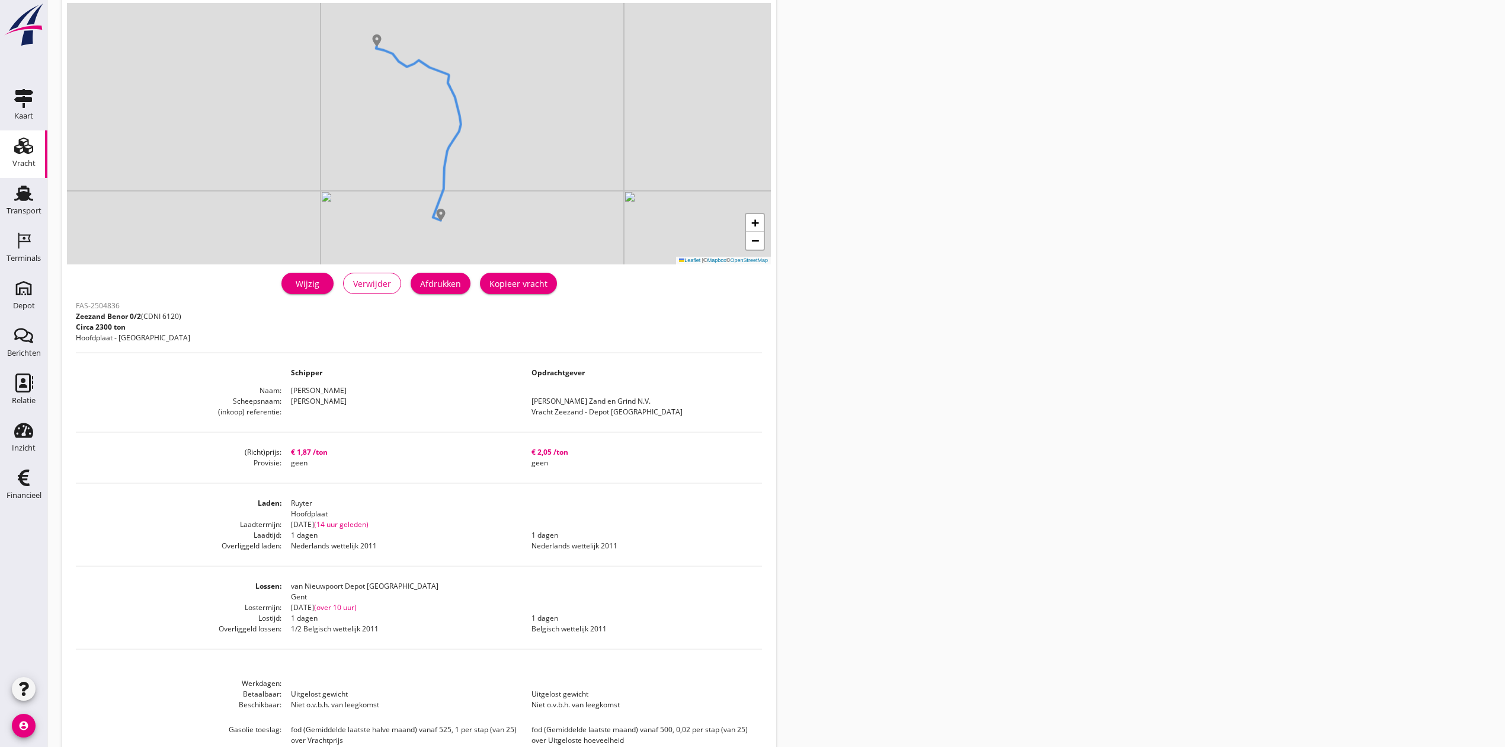
scroll to position [126, 0]
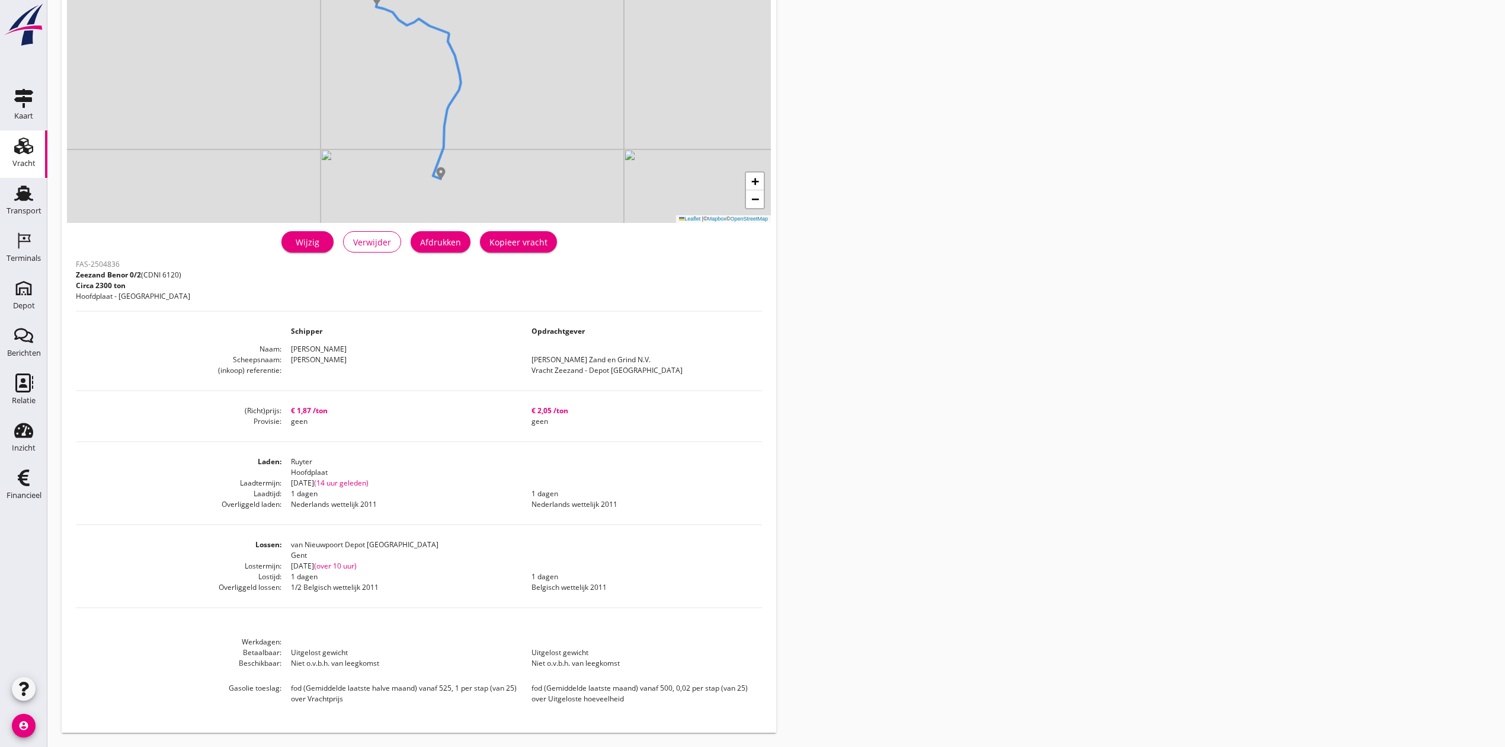
click at [628, 366] on dd "Vracht Zeezand - Depot Gent" at bounding box center [642, 370] width 240 height 11
click at [300, 236] on div "Wijzig" at bounding box center [307, 242] width 33 height 12
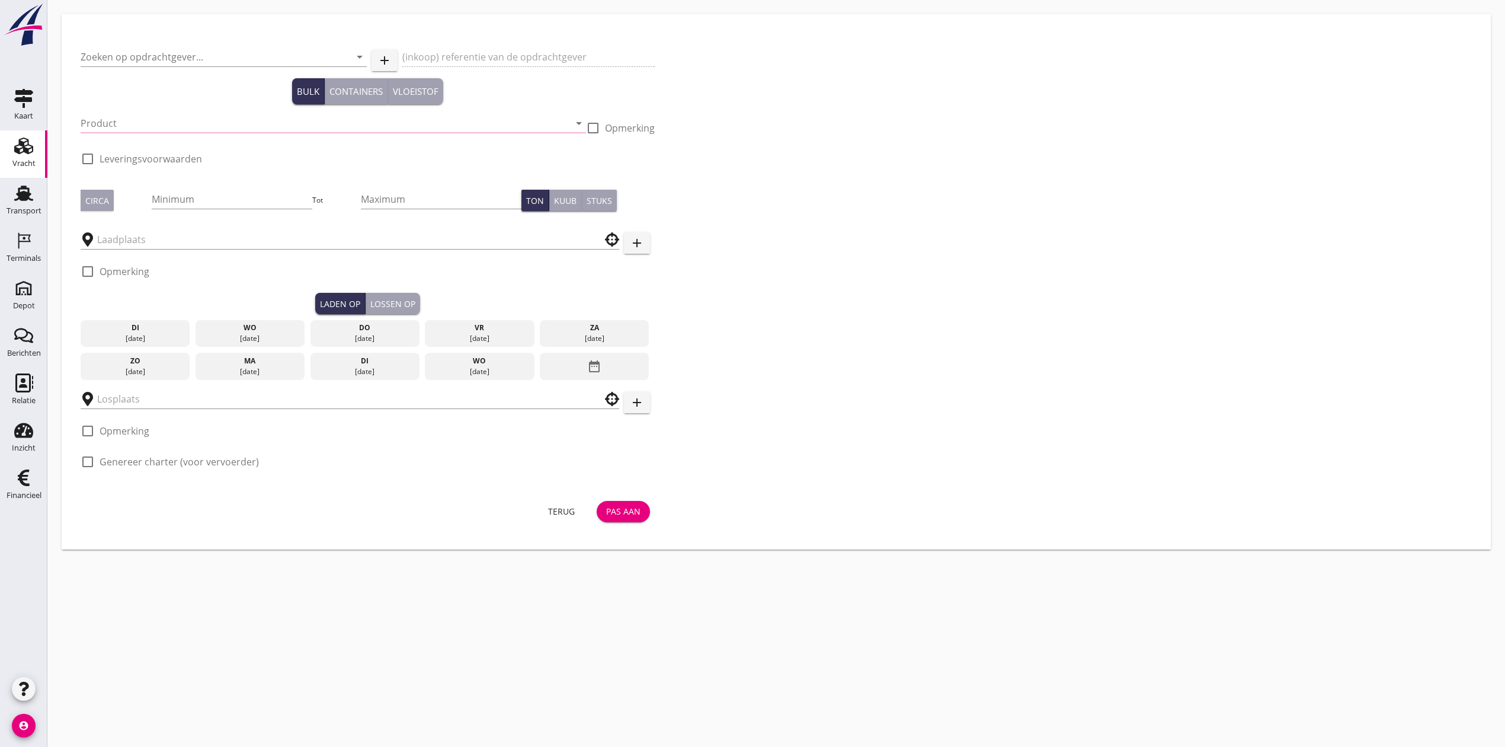
type input "[PERSON_NAME] Zand en Grind N.V."
type input "Vracht Zeezand - Depot Gent"
type input "Zeezand Benor 0/2 (6120)"
type input "2300"
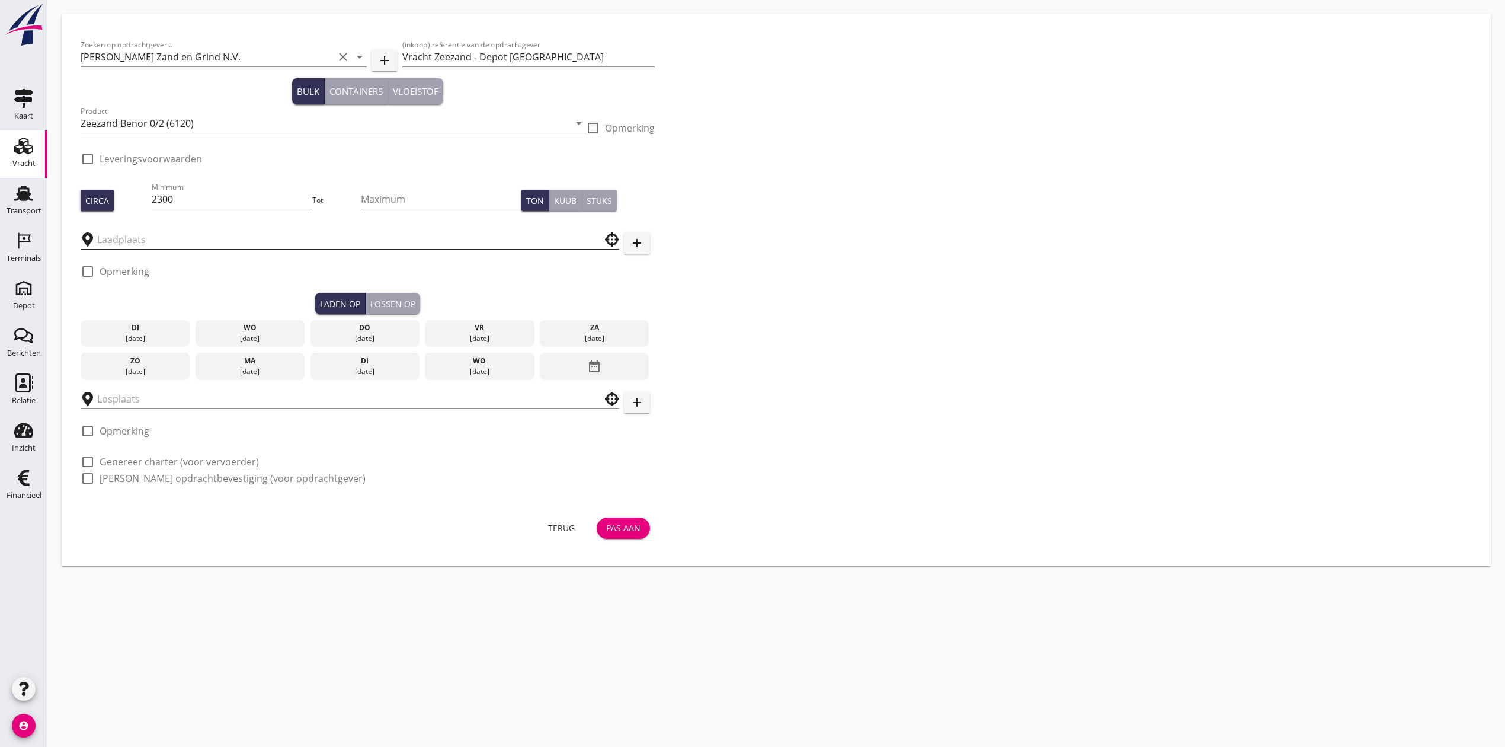
type input "Ruyter"
type input "van Nieuwpoort Depot Gent"
checkbox input "true"
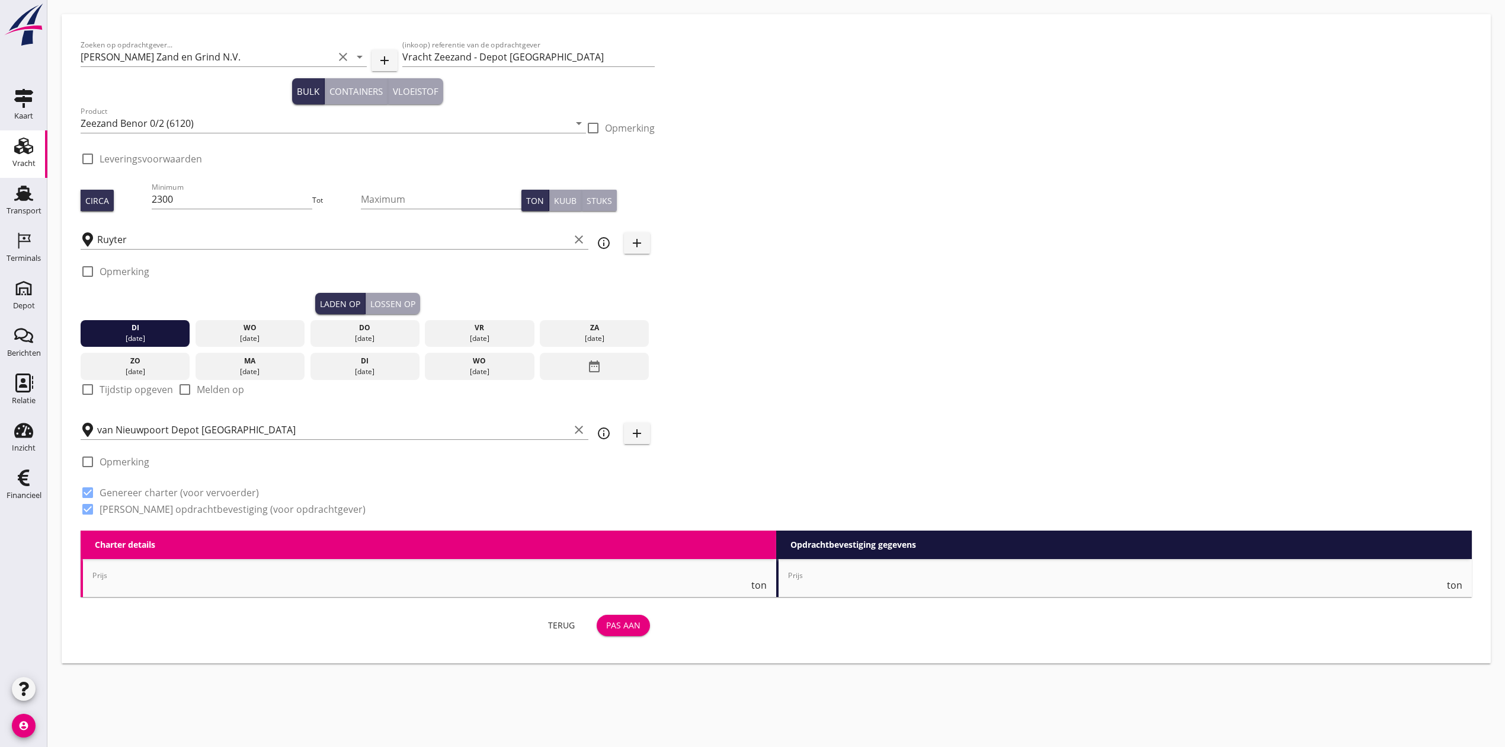
type input "1.87"
checkbox input "false"
radio input "false"
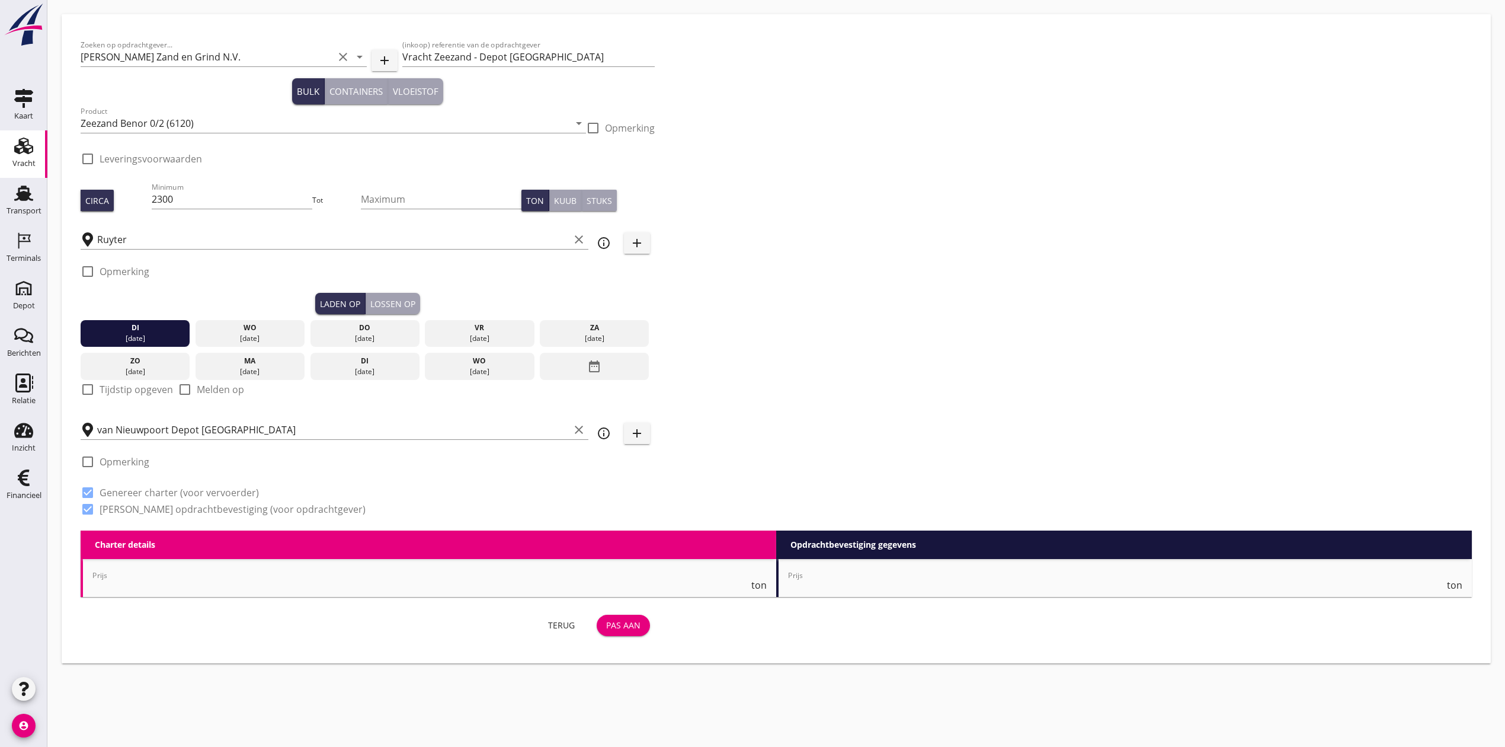
checkbox input "true"
type input "1"
type input "2.05"
checkbox input "false"
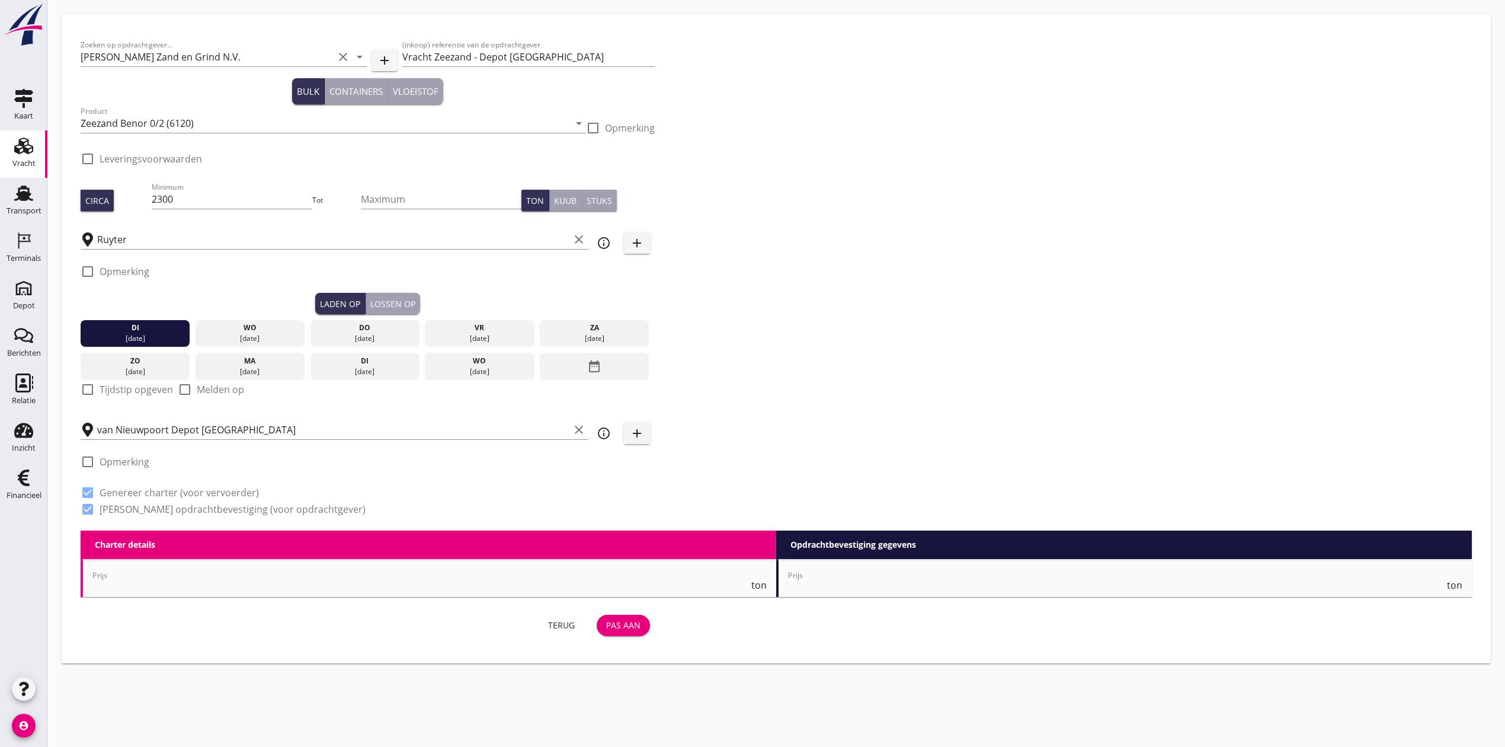
radio input "false"
checkbox input "true"
type input "1"
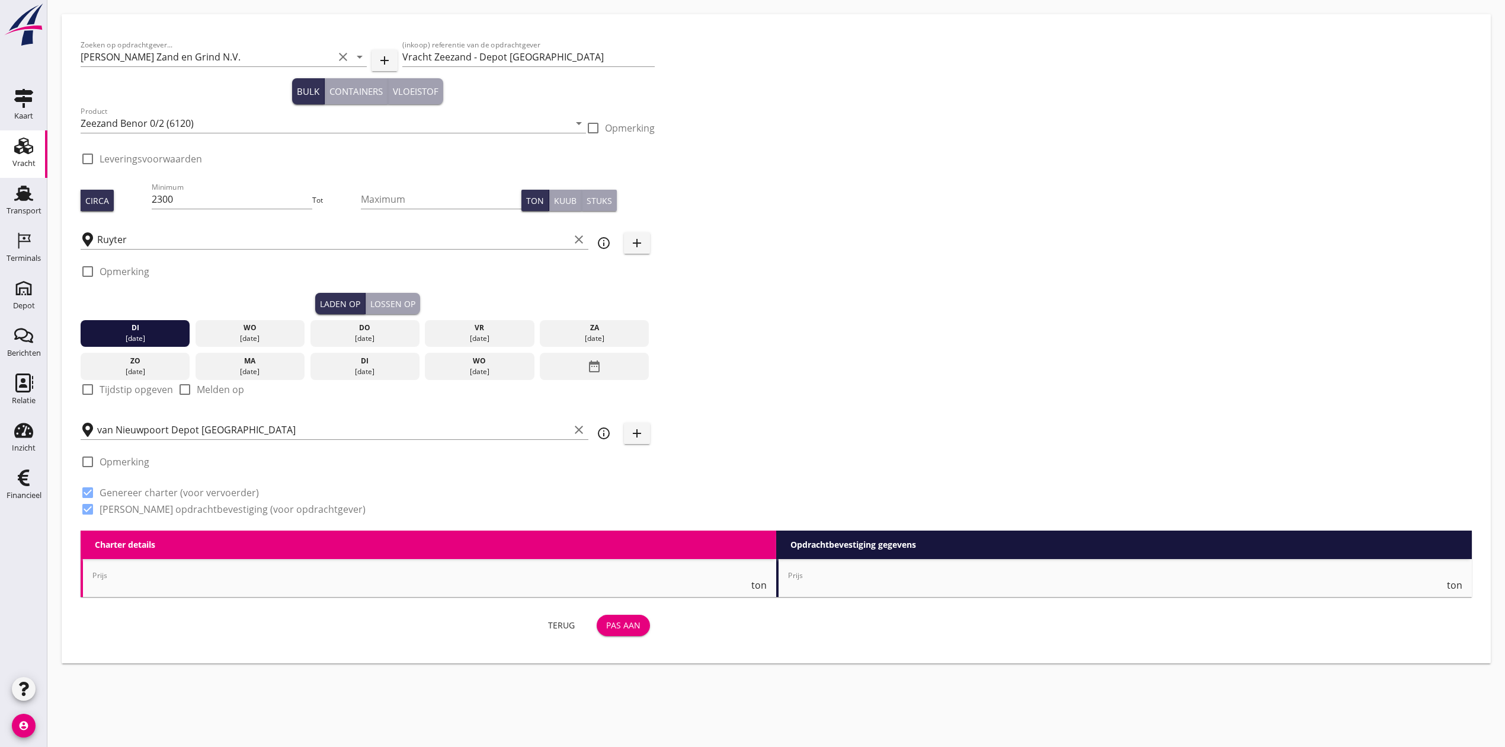
type input "1"
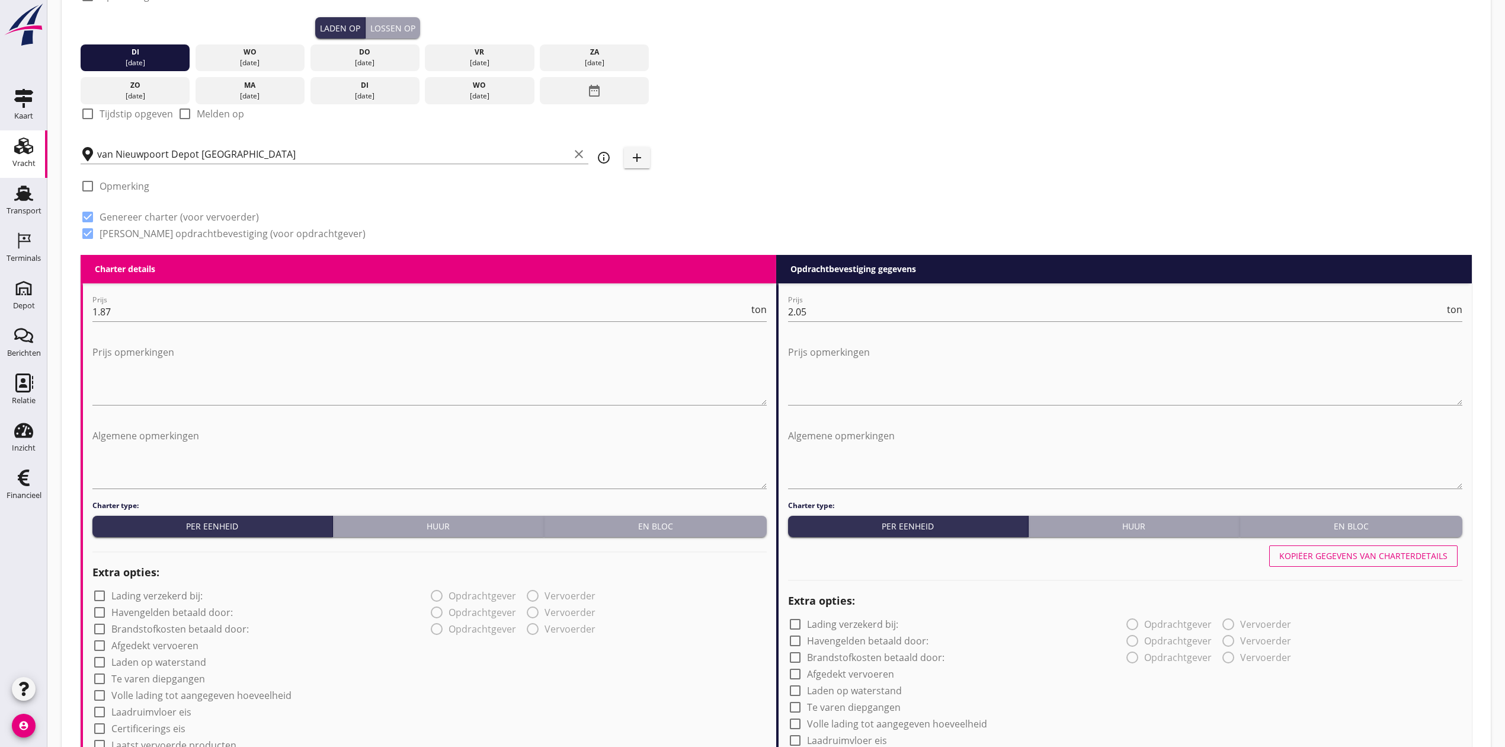
scroll to position [124, 0]
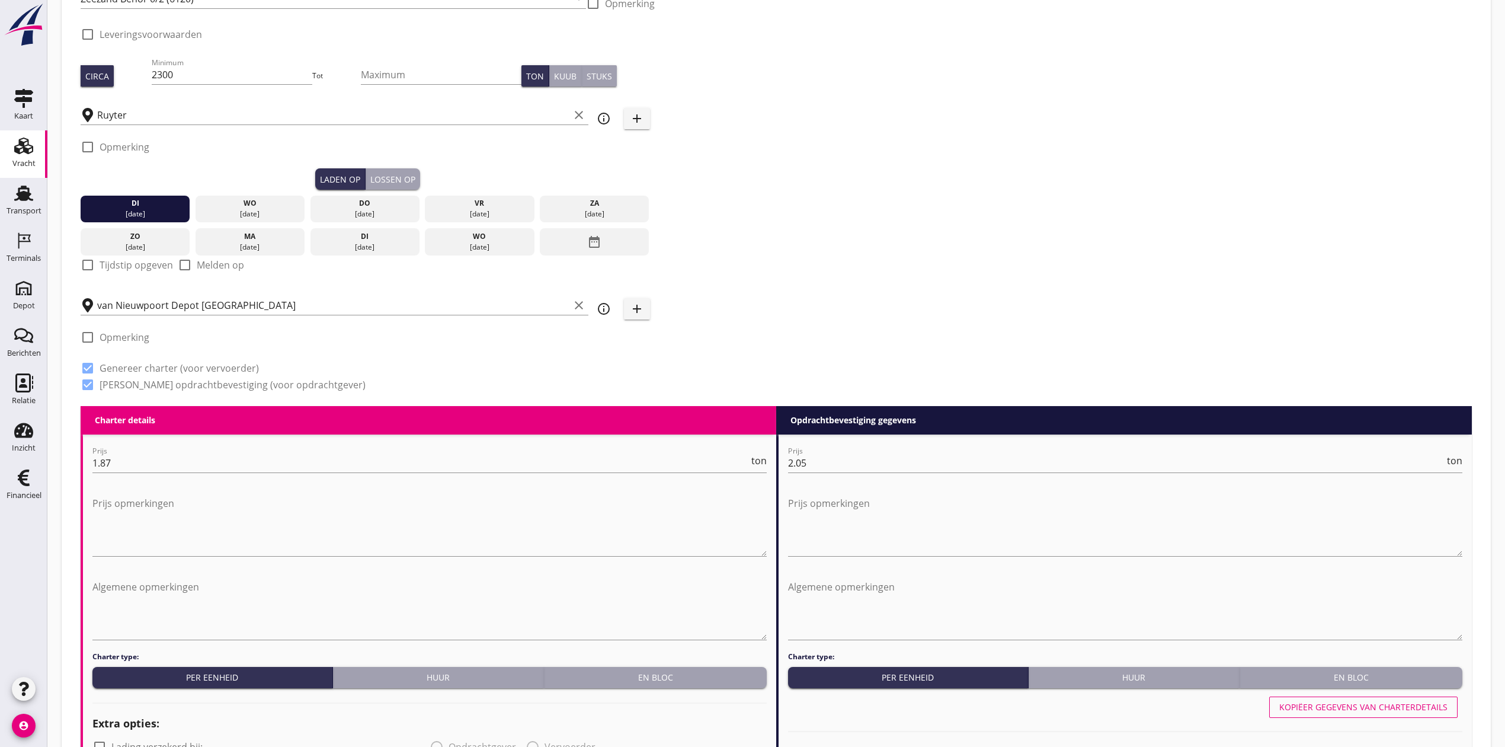
click at [186, 364] on label "Genereer charter (voor vervoerder)" at bounding box center [179, 368] width 159 height 12
checkbox input "false"
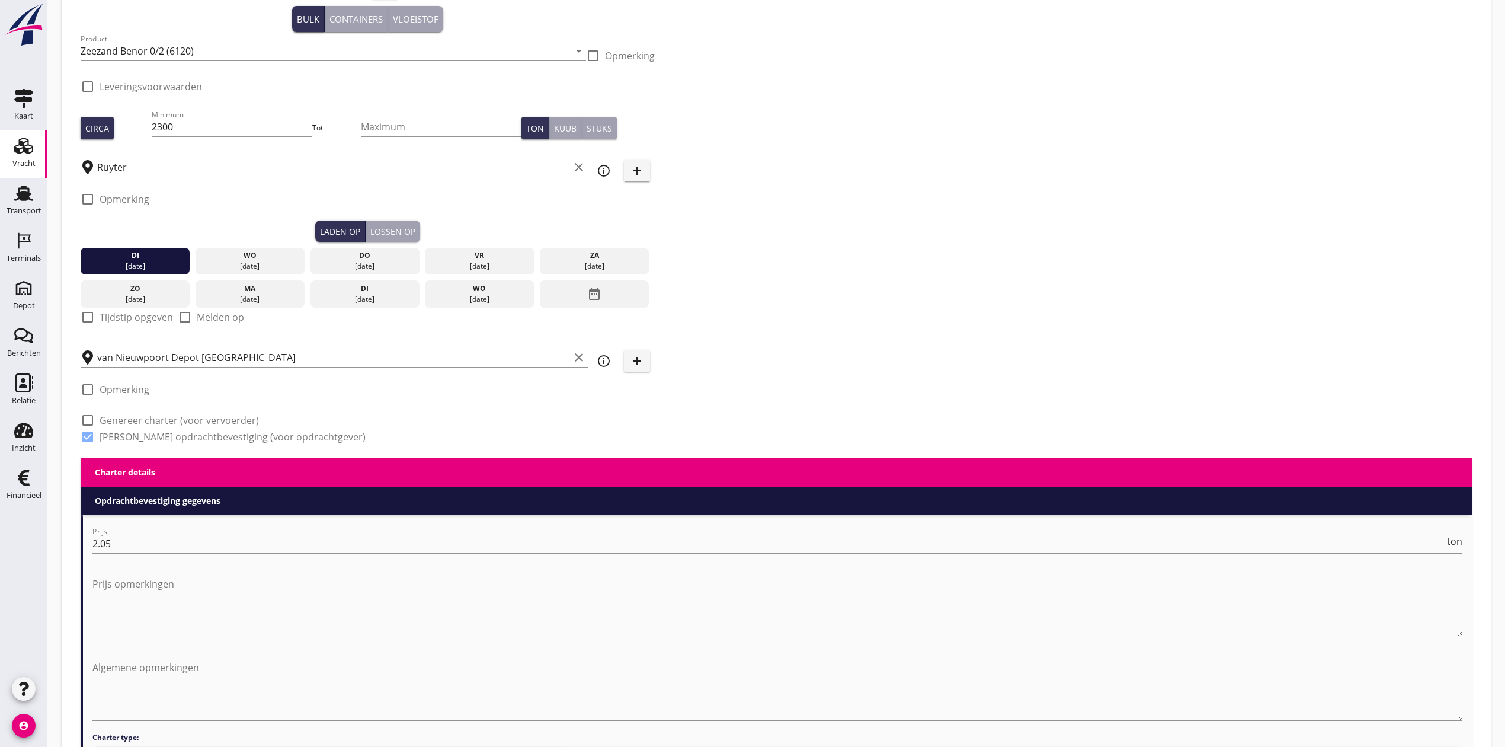
scroll to position [237, 0]
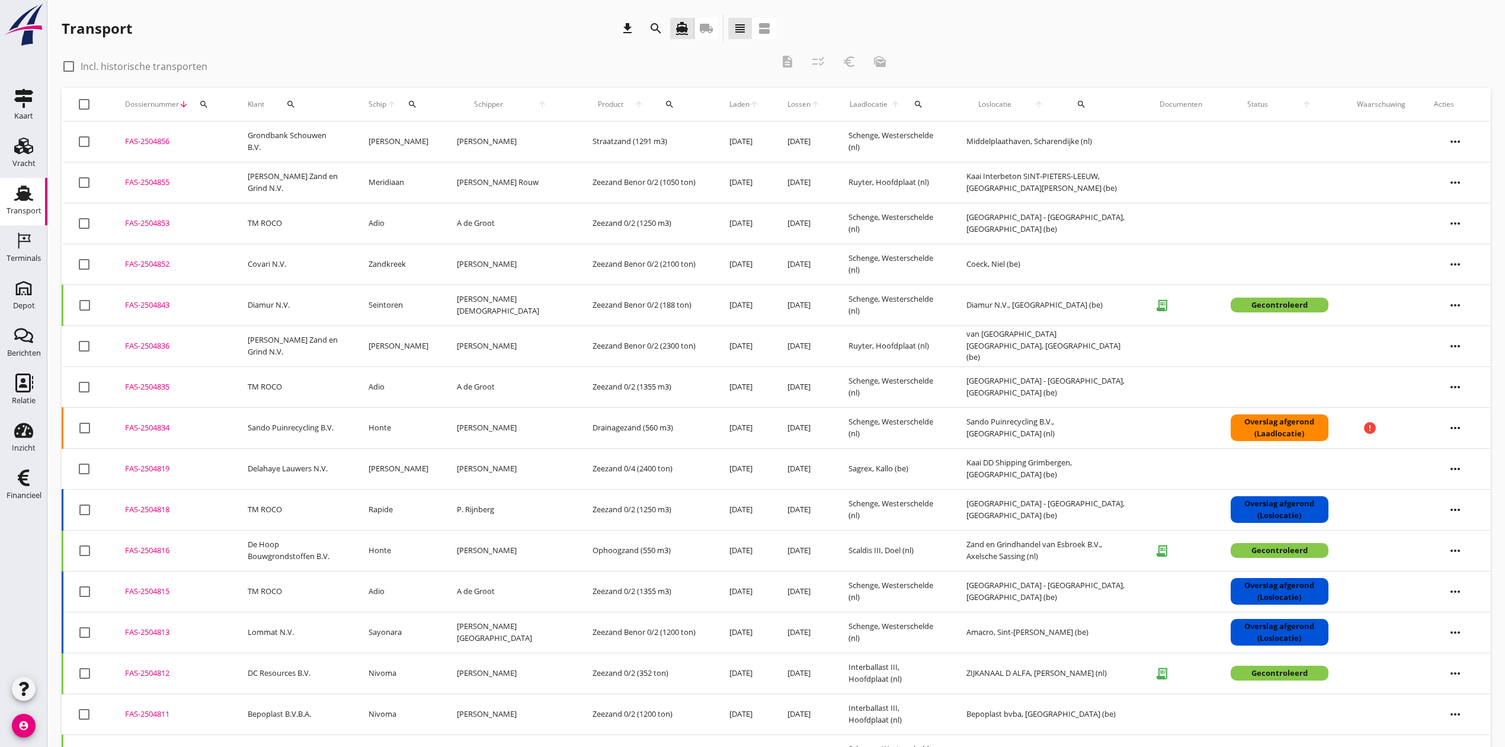
click at [146, 344] on div "FAS-2504836" at bounding box center [172, 346] width 94 height 12
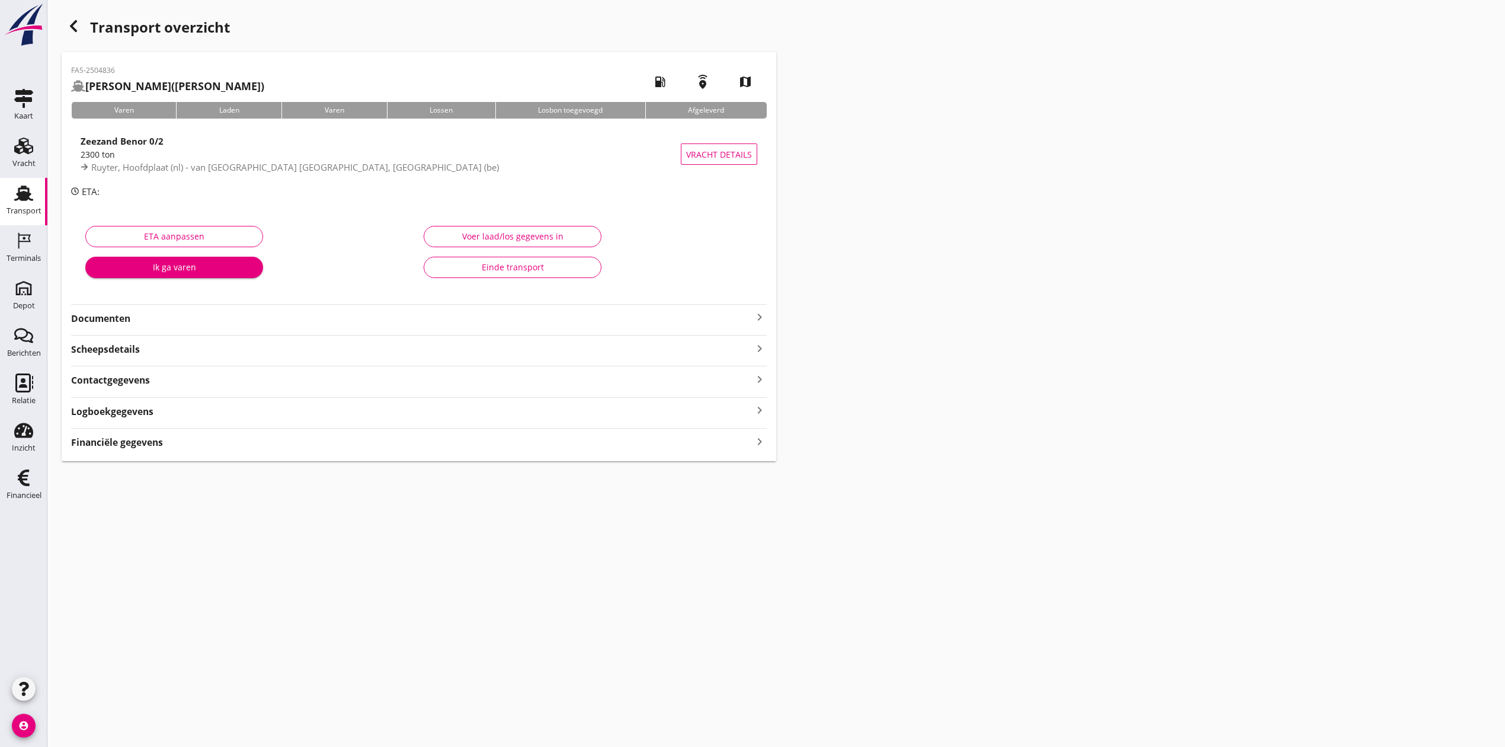
click at [437, 449] on div "Financiële gegevens keyboard_arrow_right" at bounding box center [419, 441] width 696 height 16
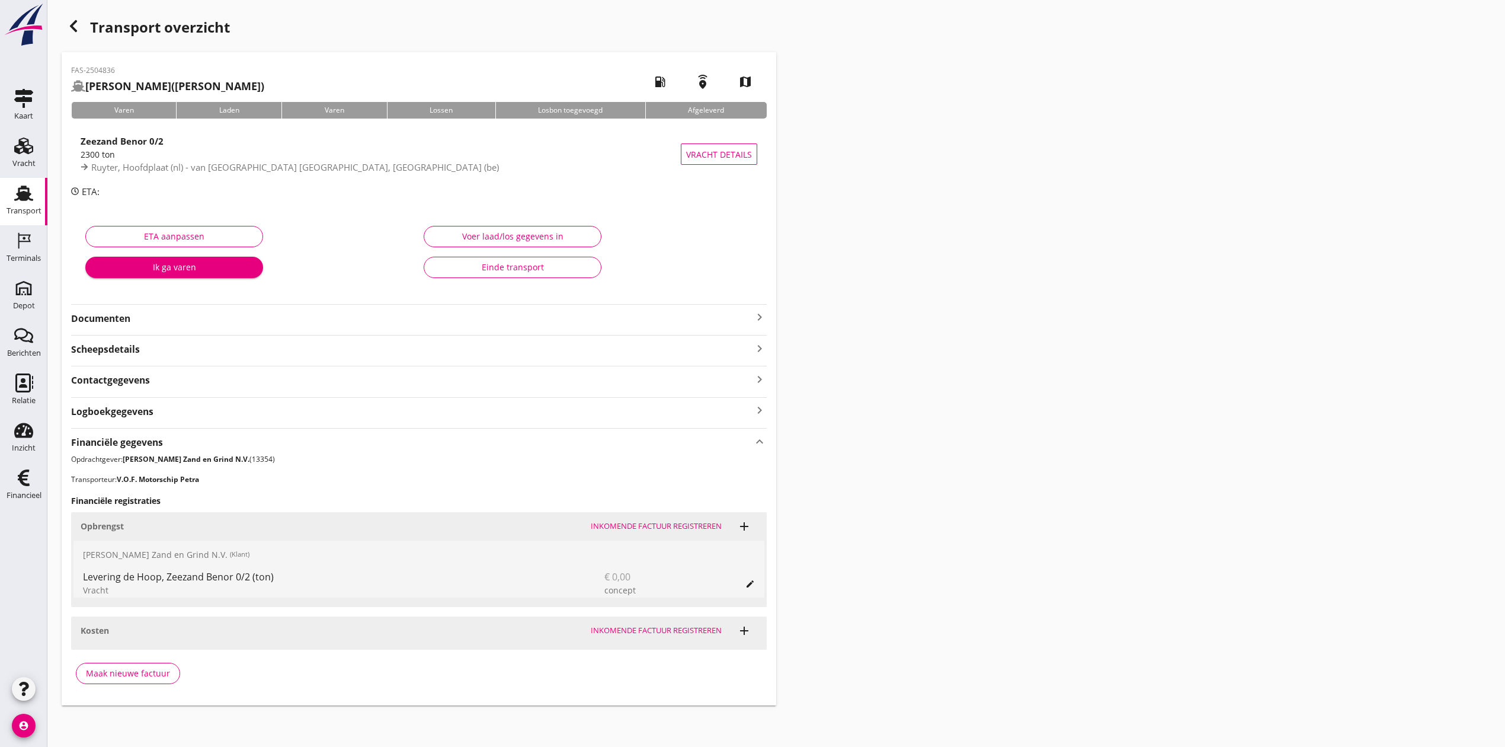
drag, startPoint x: 83, startPoint y: 575, endPoint x: 276, endPoint y: 578, distance: 192.6
click at [276, 578] on div "Levering de Hoop, Zeezand Benor 0/2 (ton)" at bounding box center [311, 576] width 456 height 14
copy div "Levering de Hoop, Zeezand Benor 0/2 (ton)"
click at [753, 588] on icon "edit" at bounding box center [749, 583] width 9 height 9
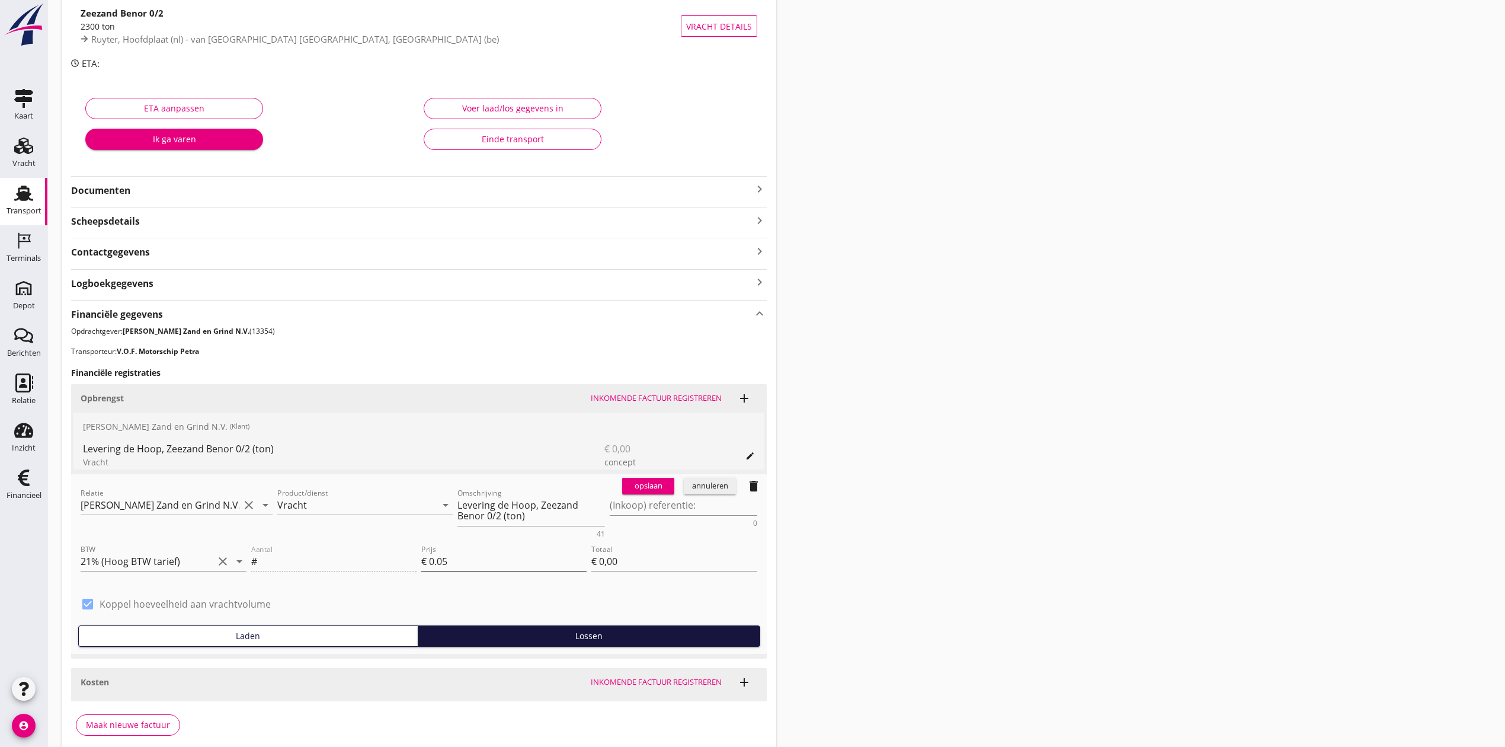
scroll to position [158, 0]
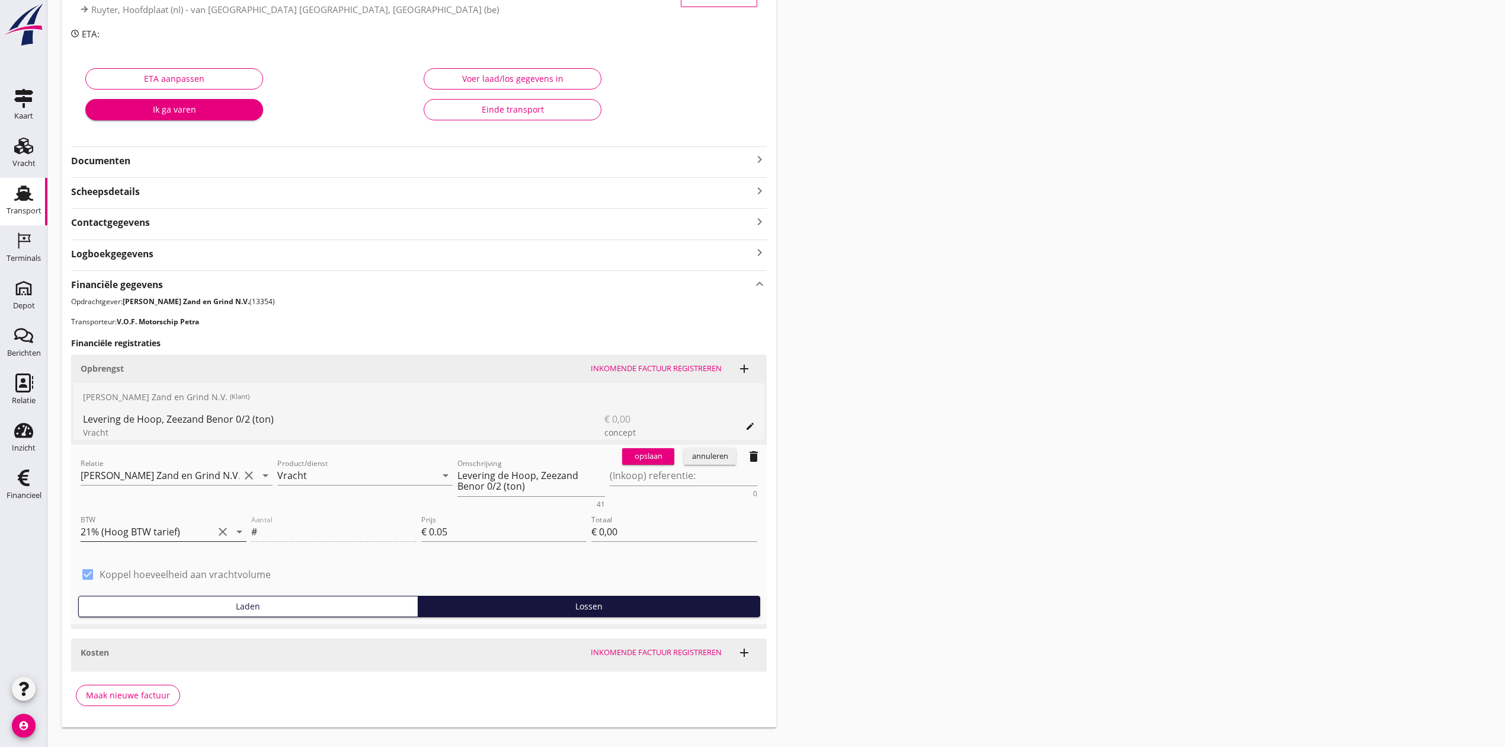
click at [193, 530] on input "21% (Hoog BTW tarief)" at bounding box center [147, 531] width 133 height 19
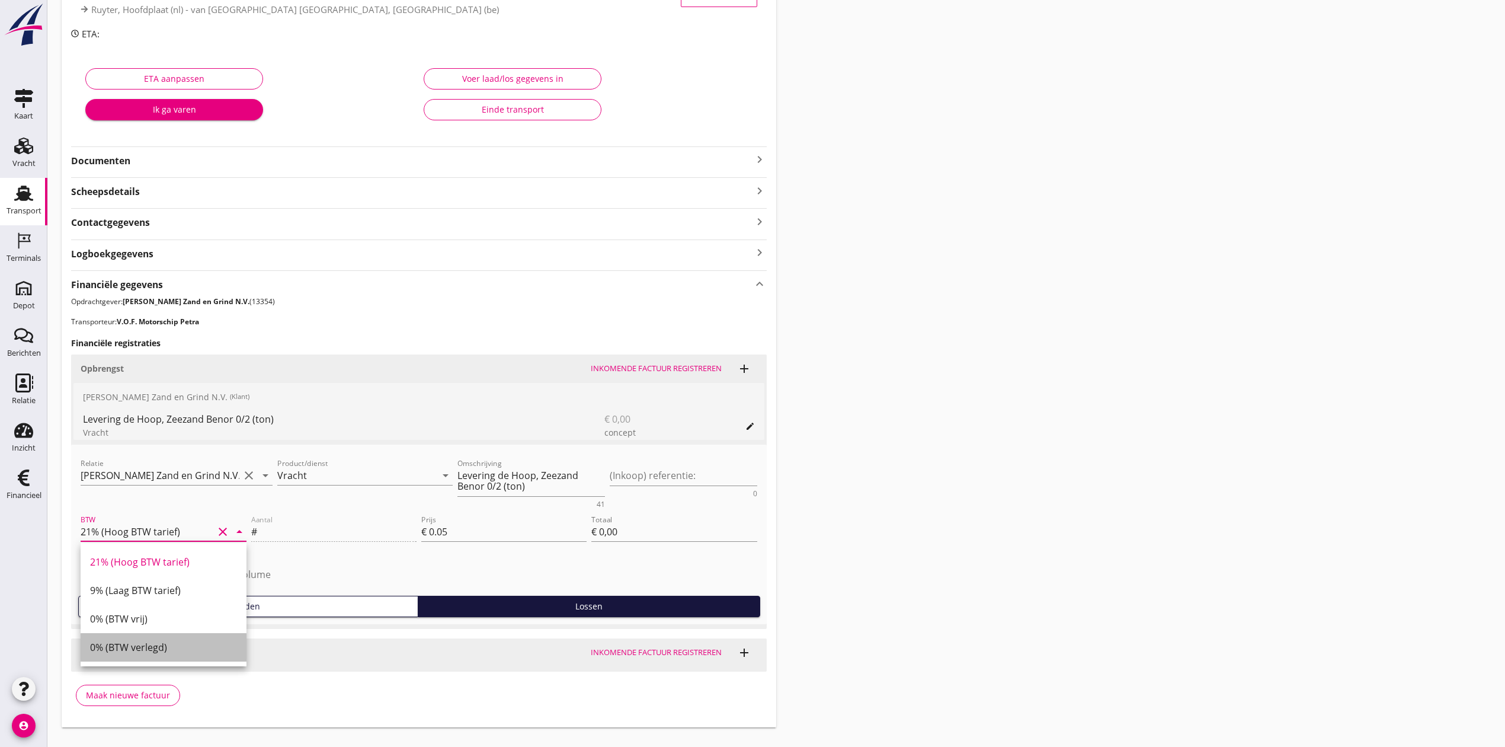
click at [184, 641] on div "0% (BTW verlegd)" at bounding box center [163, 647] width 147 height 14
type input "0% (BTW verlegd)"
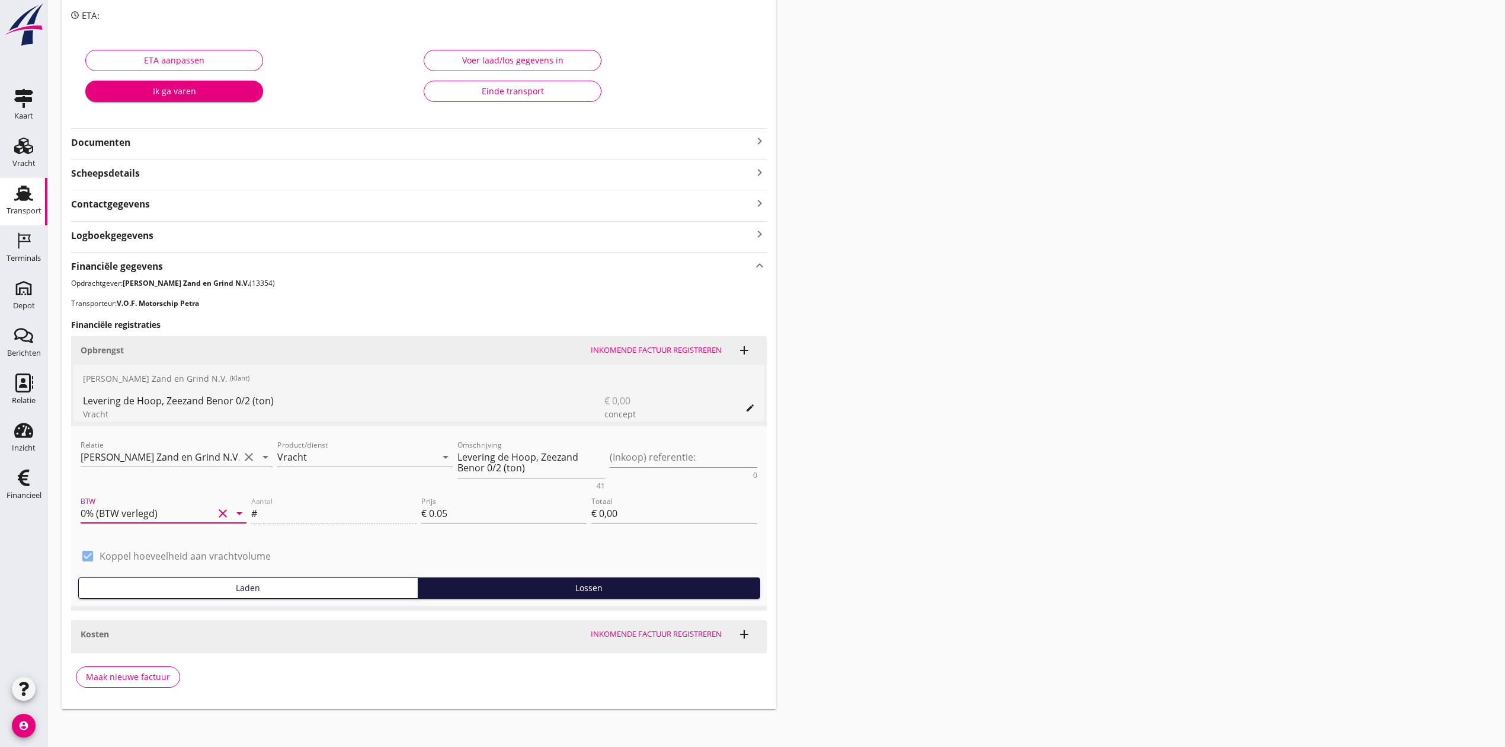
scroll to position [181, 0]
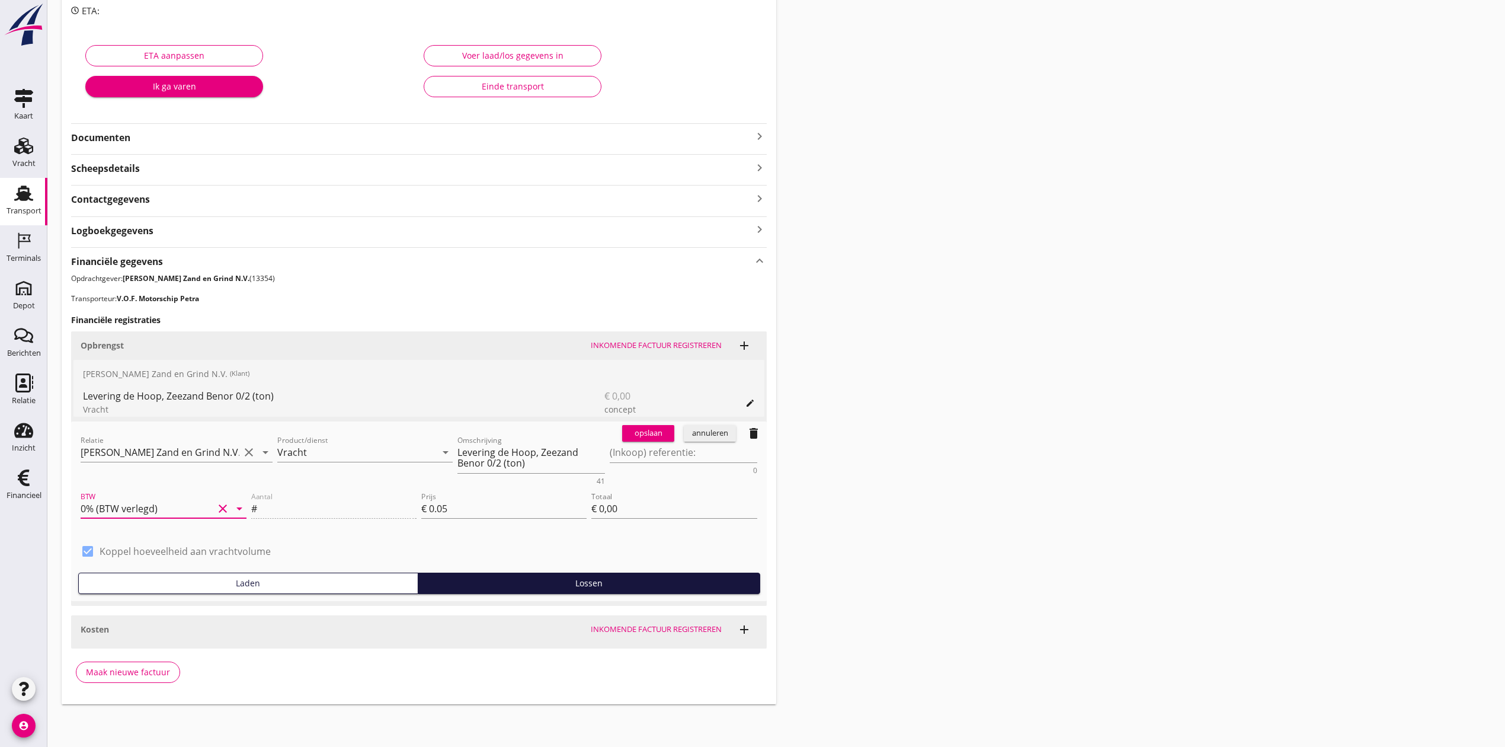
click at [655, 429] on div "opslaan" at bounding box center [648, 433] width 43 height 12
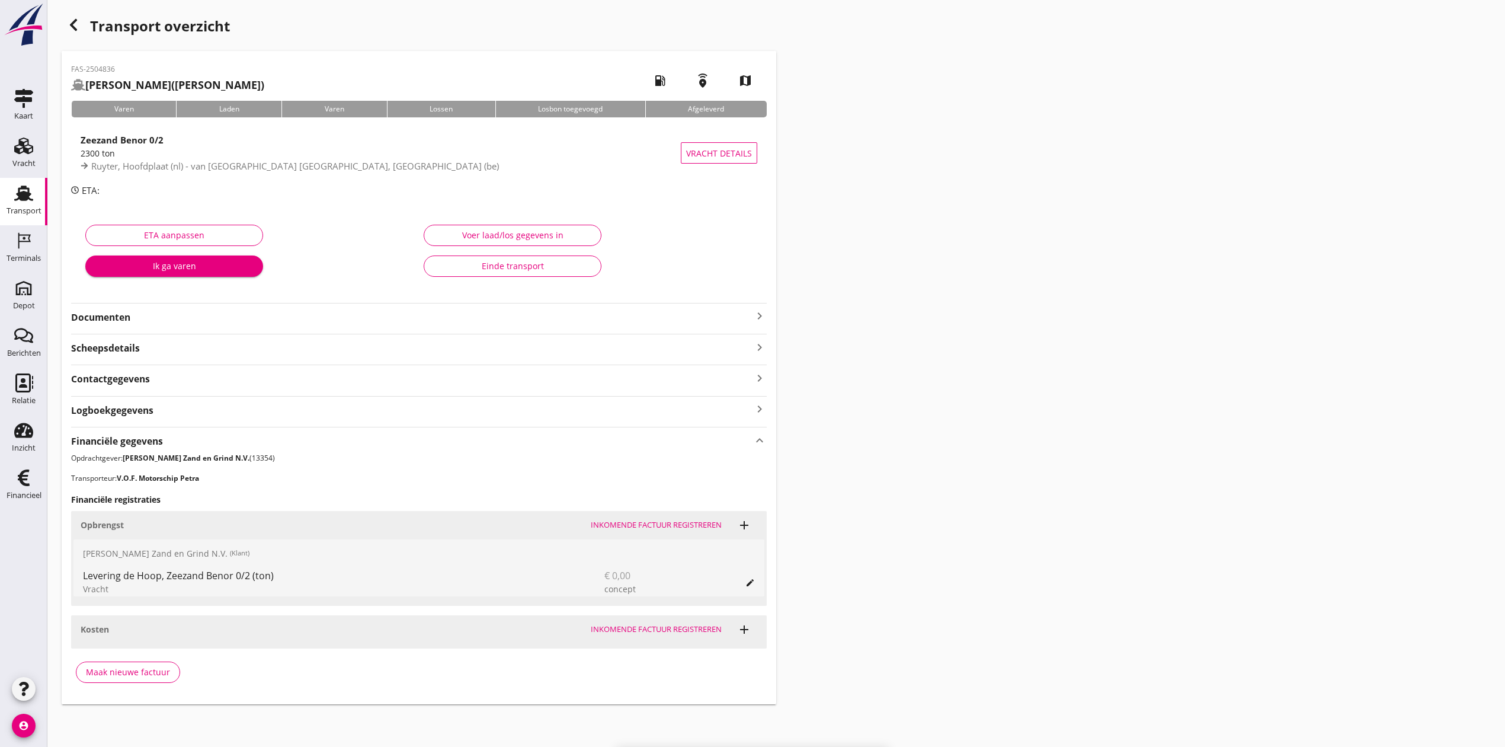
scroll to position [1, 0]
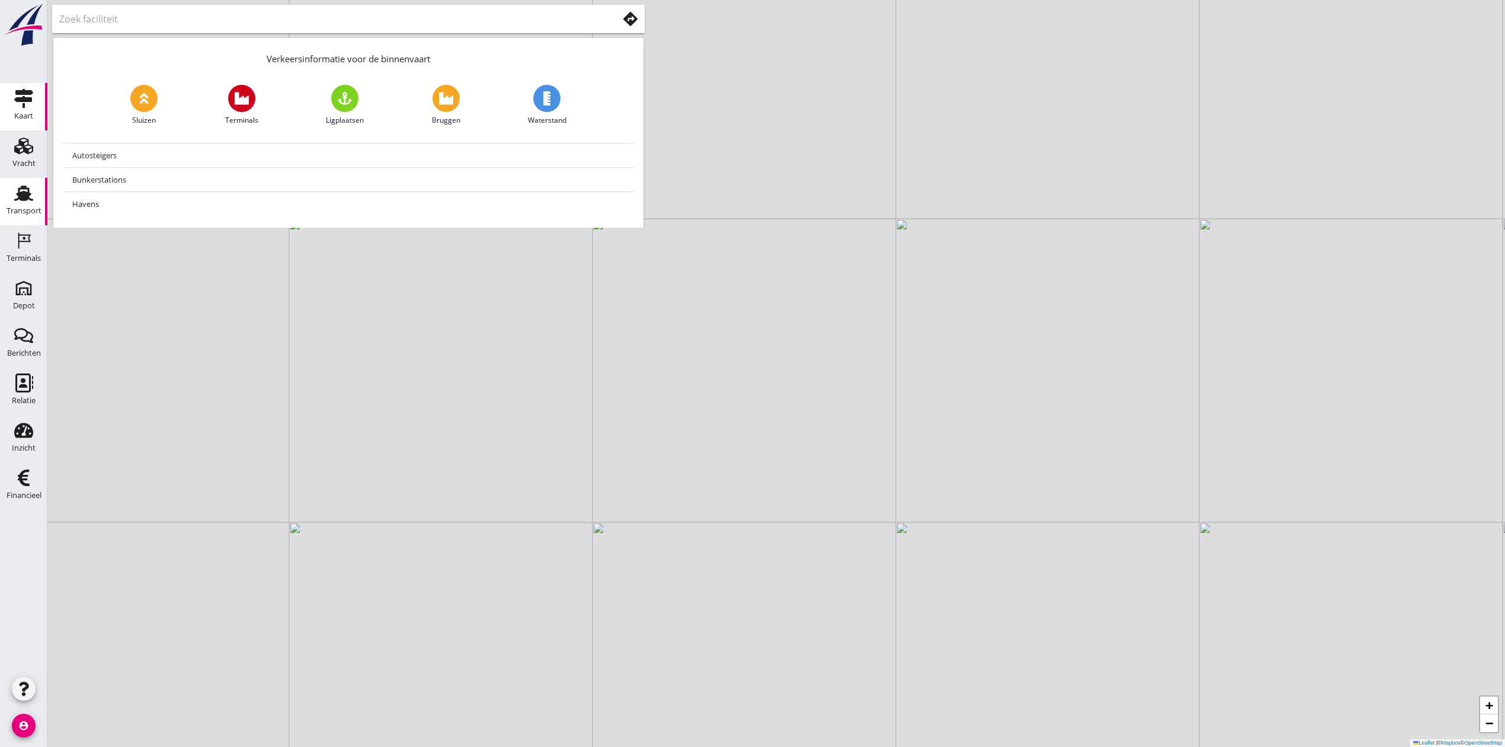
click at [8, 203] on div "Transport" at bounding box center [24, 211] width 35 height 17
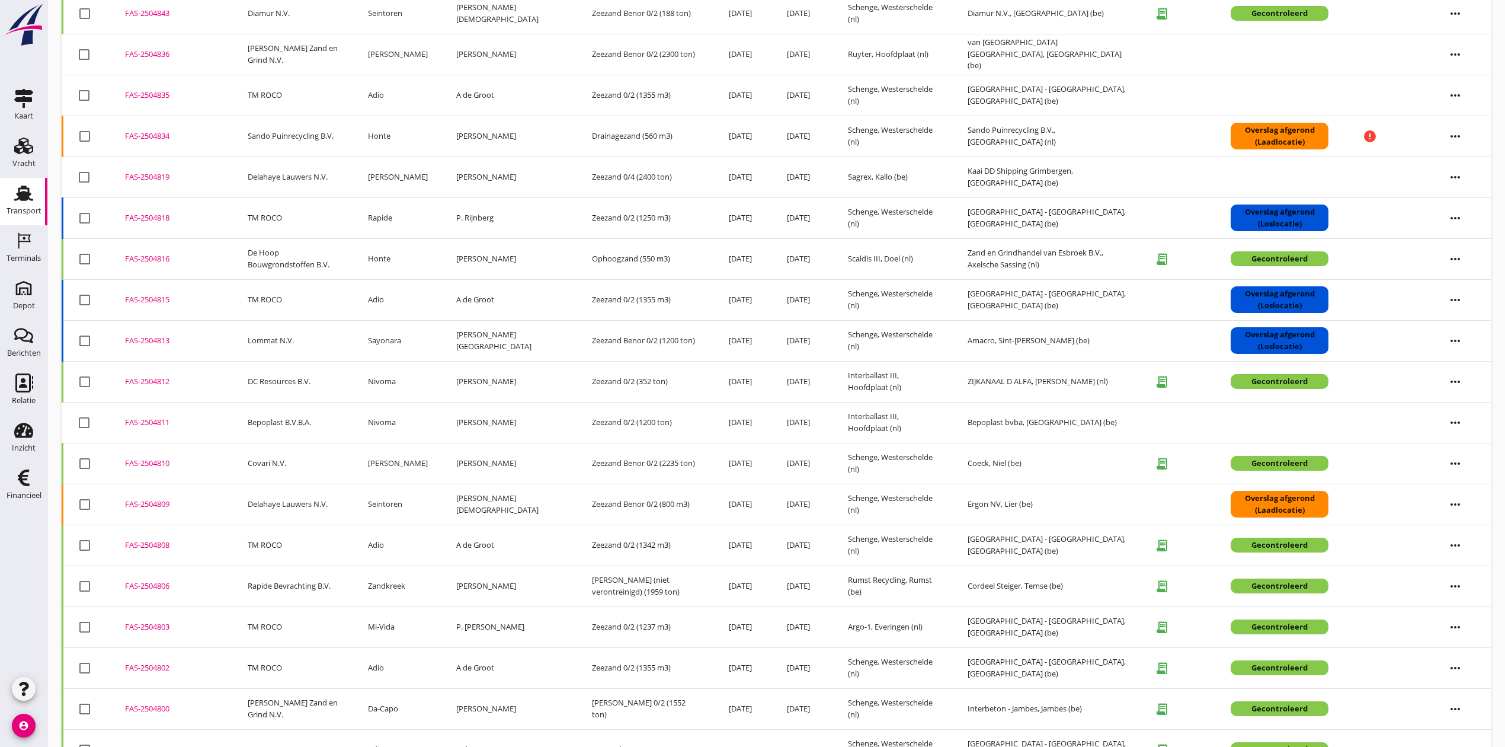
scroll to position [316, 0]
